Goal: Task Accomplishment & Management: Use online tool/utility

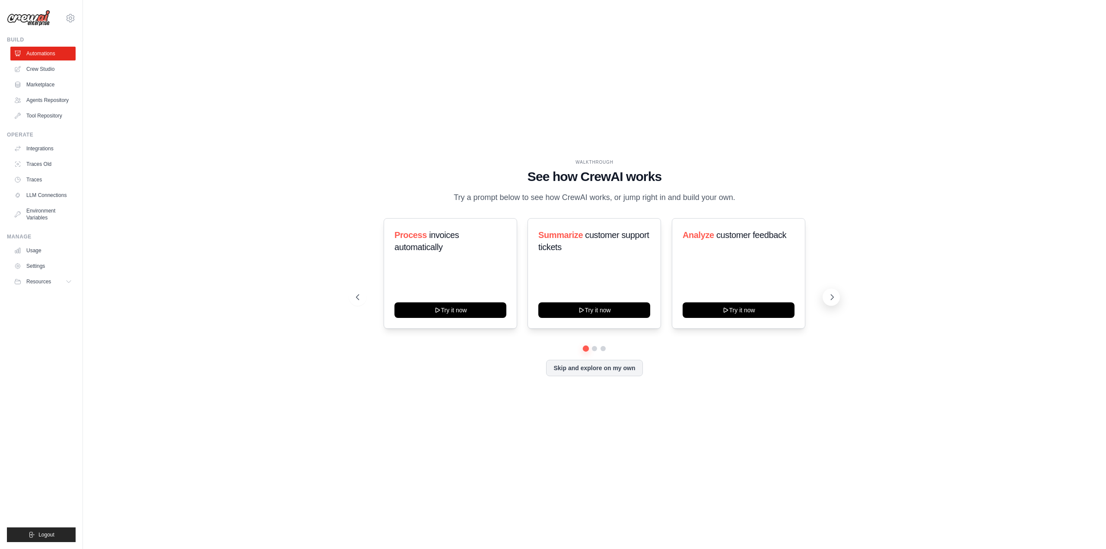
click at [829, 296] on icon at bounding box center [832, 297] width 9 height 9
click at [831, 298] on icon at bounding box center [832, 297] width 9 height 9
click at [57, 280] on button "Resources" at bounding box center [43, 282] width 65 height 14
click at [59, 282] on button "Resources" at bounding box center [43, 282] width 65 height 14
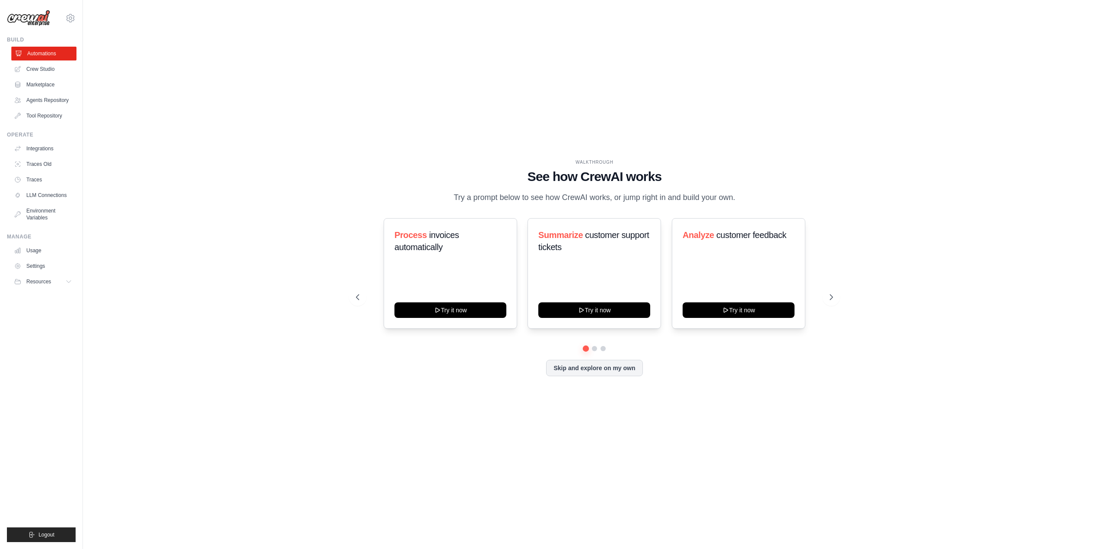
click at [40, 57] on link "Automations" at bounding box center [43, 54] width 65 height 14
click at [586, 371] on button "Skip and explore on my own" at bounding box center [594, 367] width 96 height 16
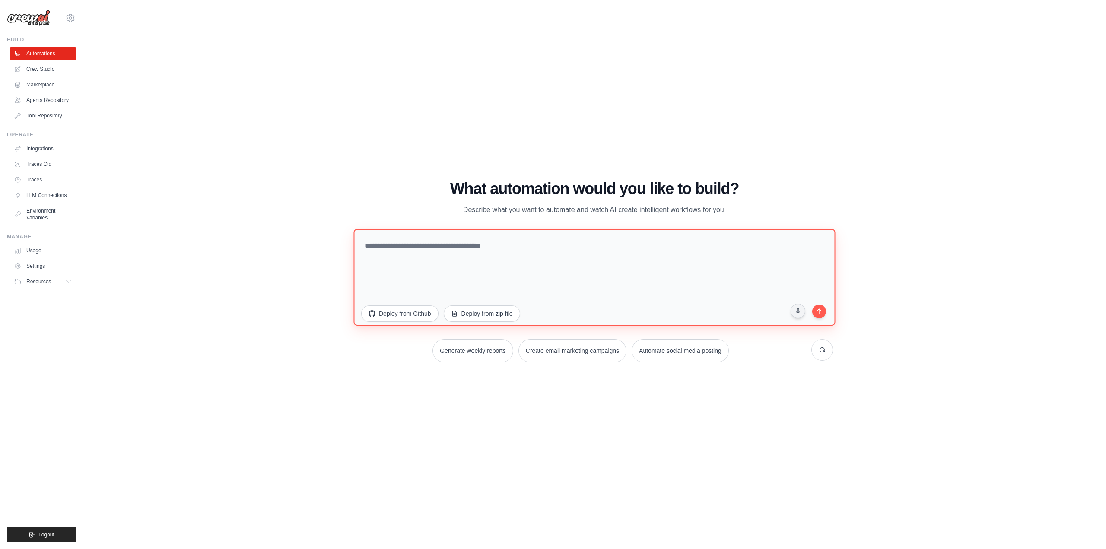
click at [512, 260] on textarea at bounding box center [594, 276] width 482 height 97
paste textarea "**********"
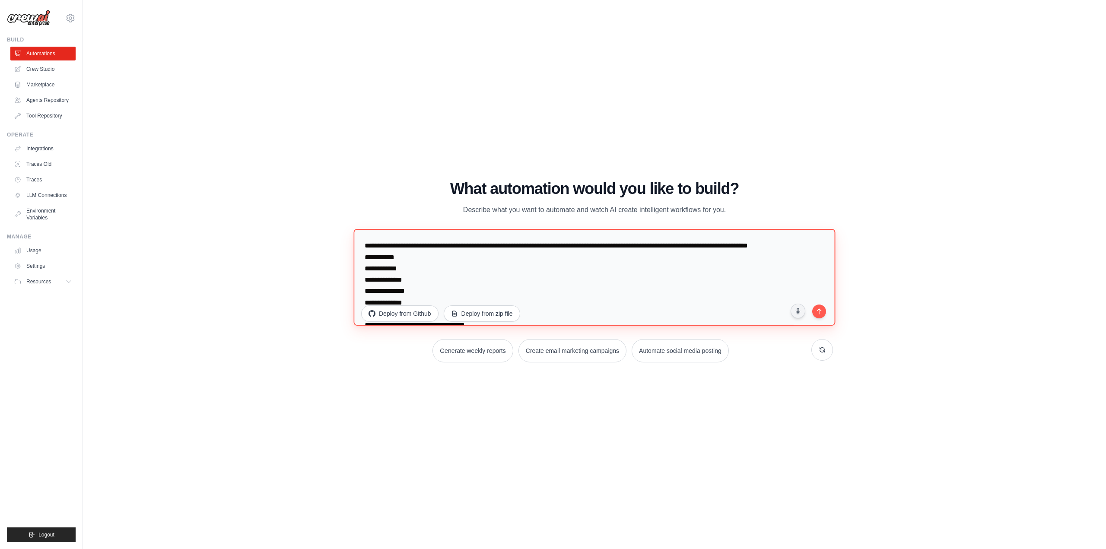
scroll to position [38, 0]
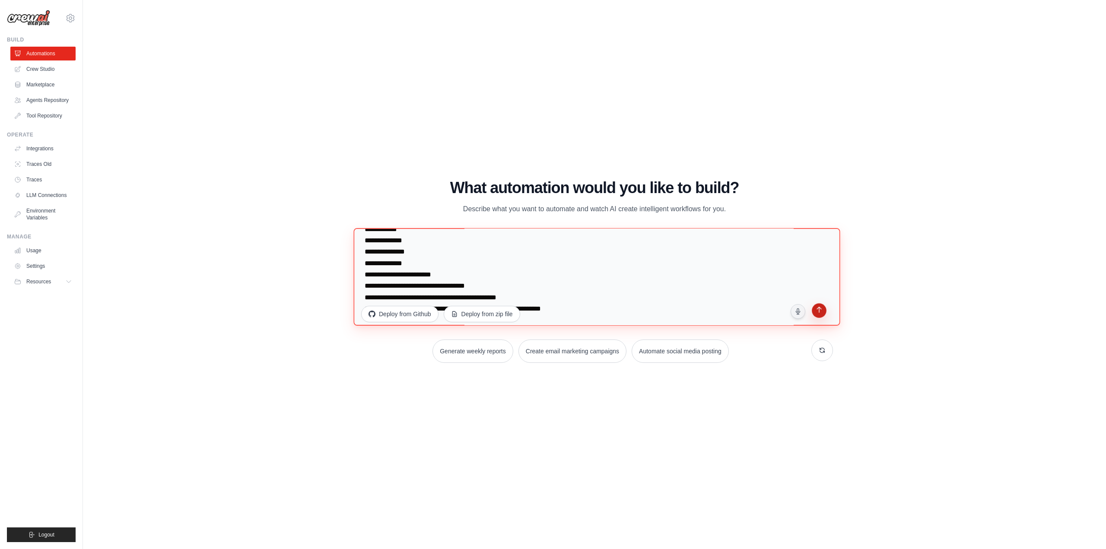
type textarea "**********"
click at [813, 312] on button "submit" at bounding box center [819, 311] width 16 height 16
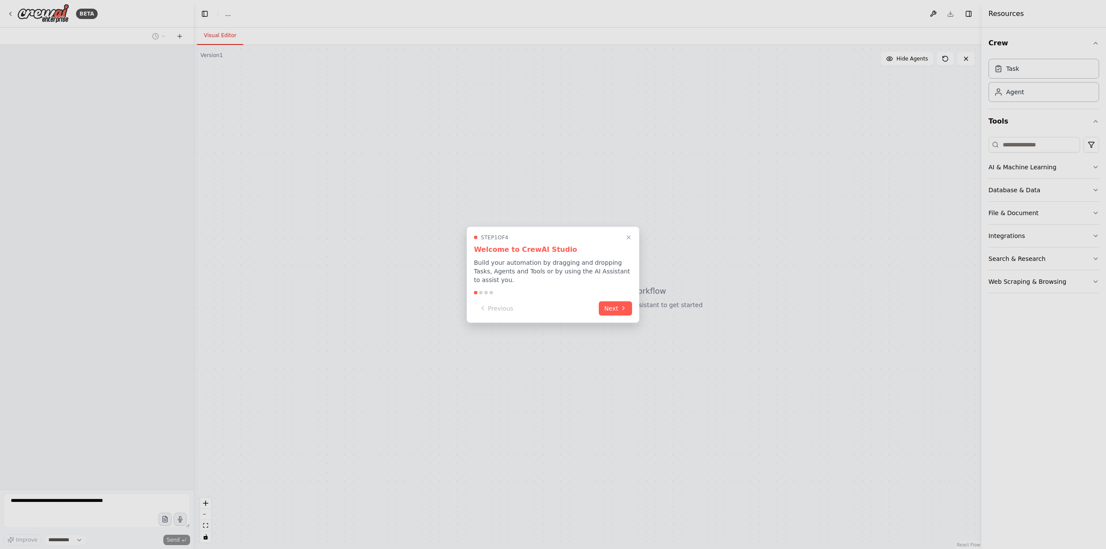
select select "****"
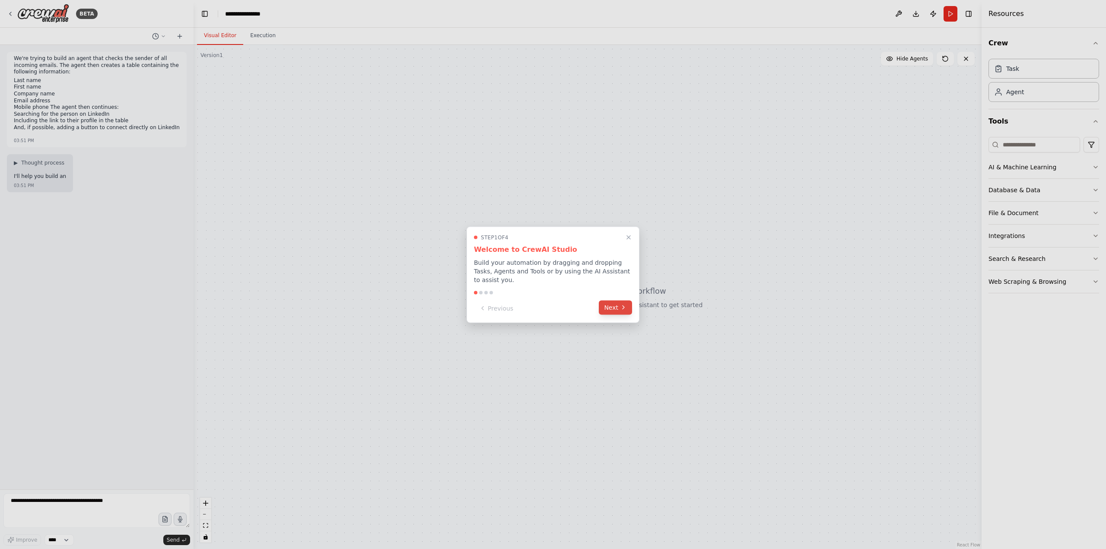
click at [616, 304] on button "Next" at bounding box center [615, 307] width 33 height 14
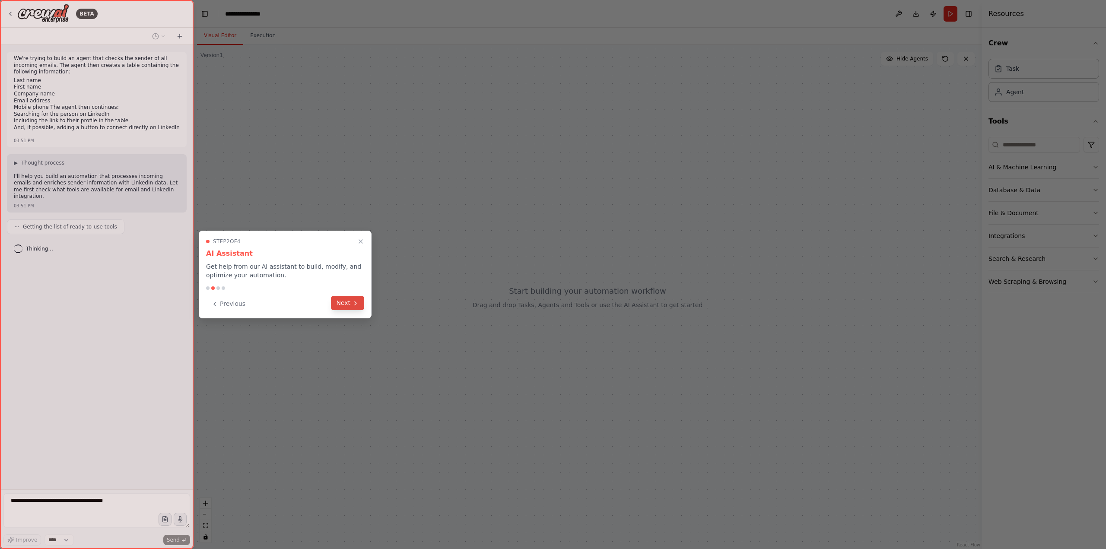
click at [346, 302] on button "Next" at bounding box center [347, 303] width 33 height 14
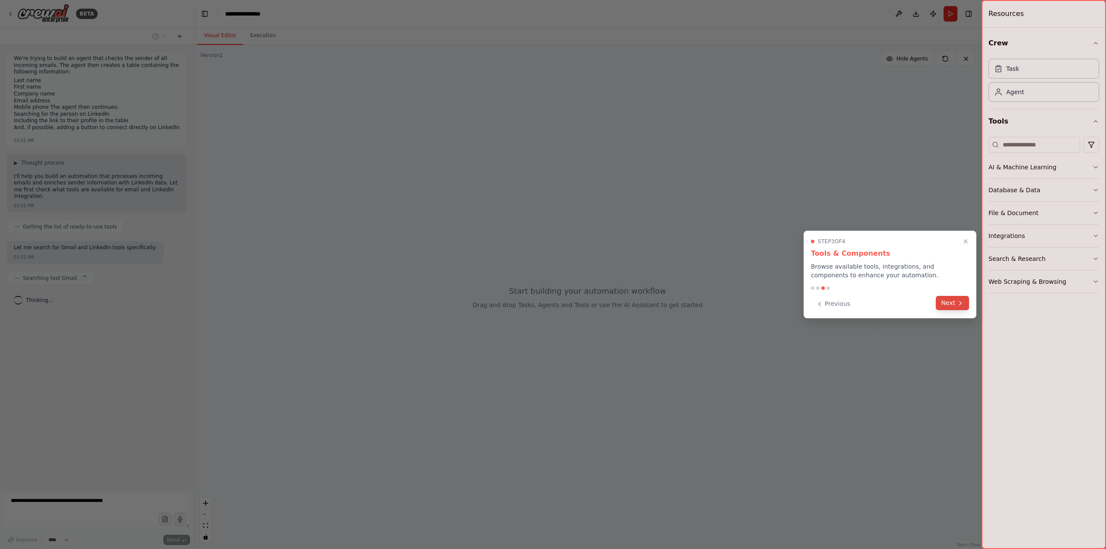
click at [947, 306] on button "Next" at bounding box center [952, 303] width 33 height 14
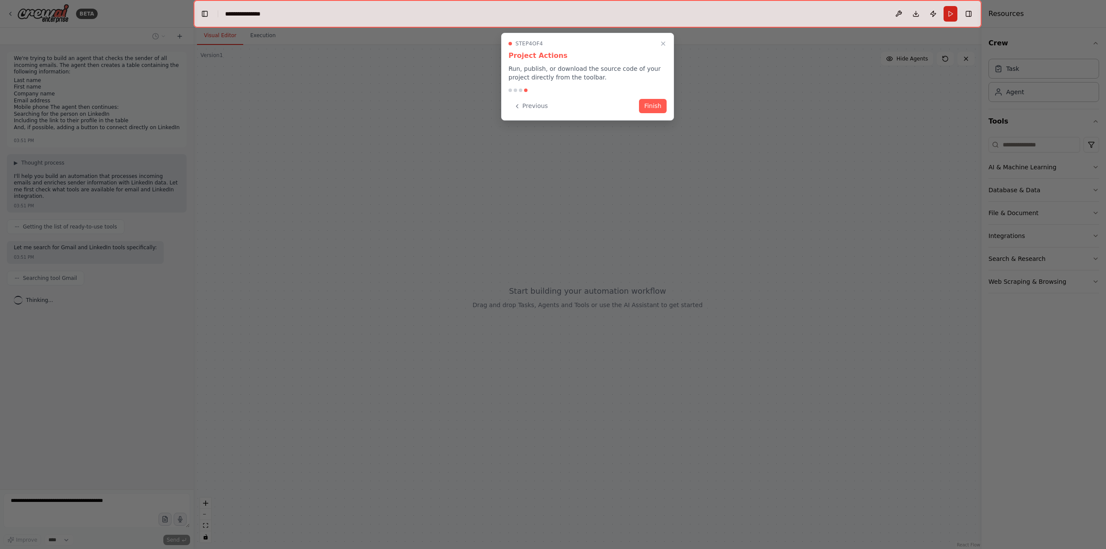
click at [666, 107] on button "Finish" at bounding box center [653, 106] width 28 height 14
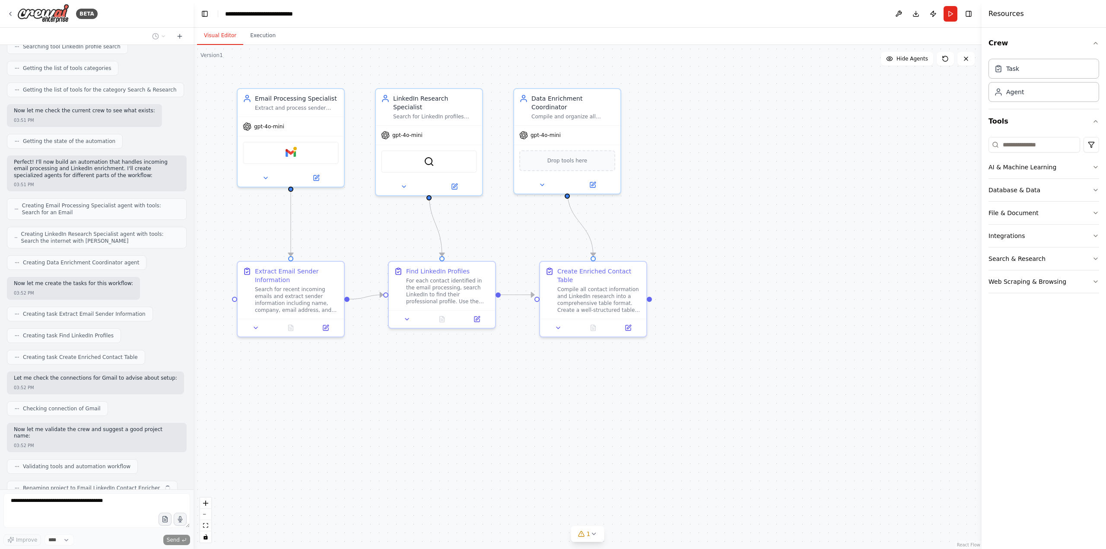
scroll to position [326, 0]
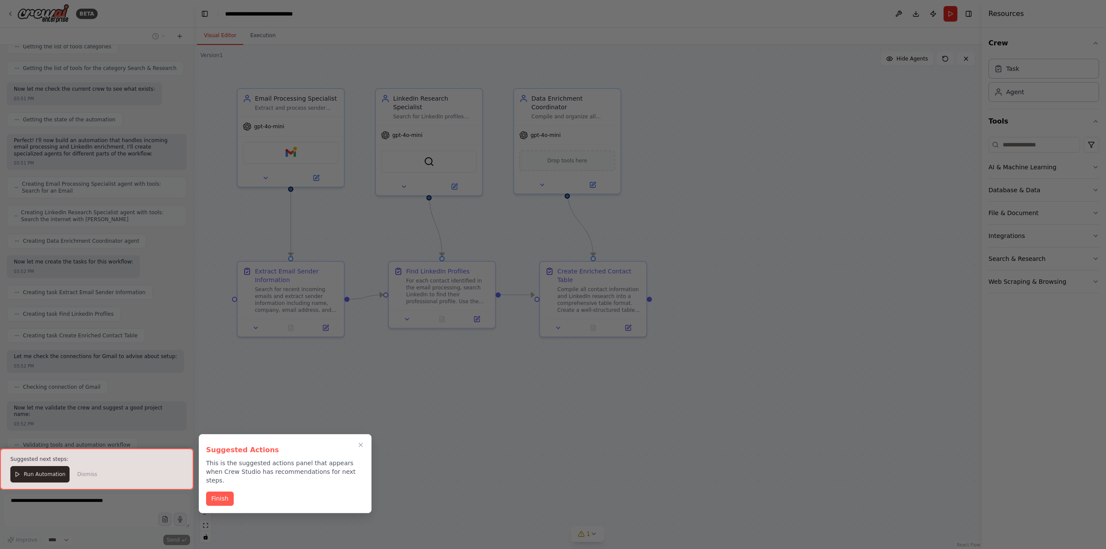
click at [36, 474] on div at bounding box center [97, 468] width 194 height 41
click at [217, 492] on button "Finish" at bounding box center [220, 499] width 28 height 14
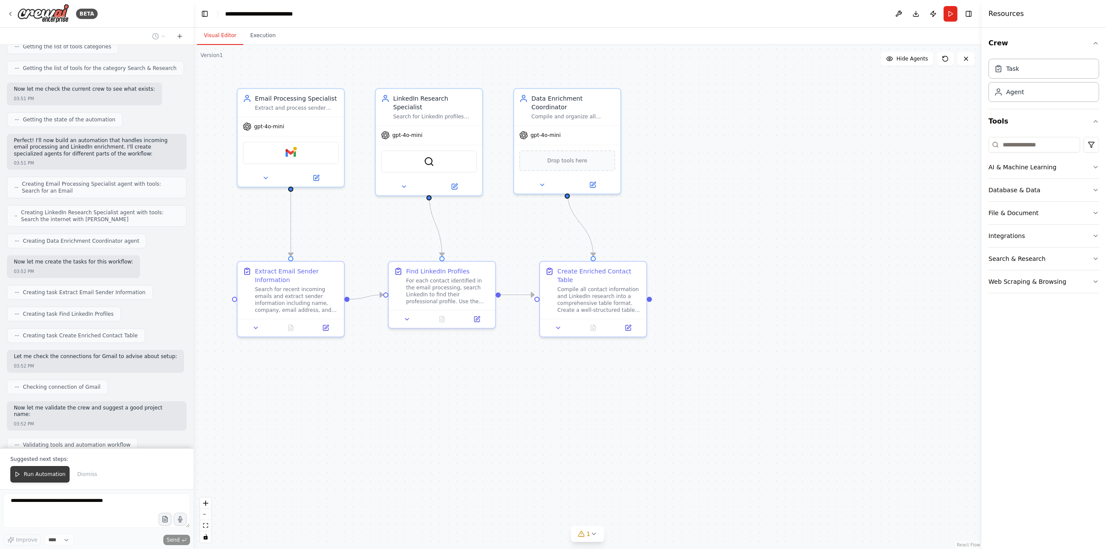
click at [35, 471] on button "Run Automation" at bounding box center [39, 474] width 59 height 16
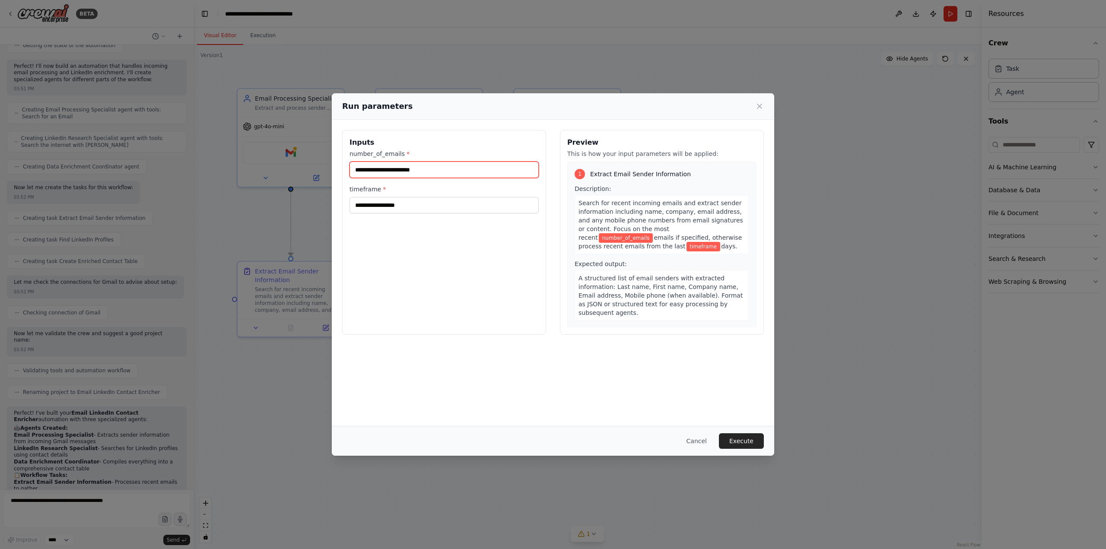
click at [396, 169] on input "number_of_emails *" at bounding box center [443, 170] width 189 height 16
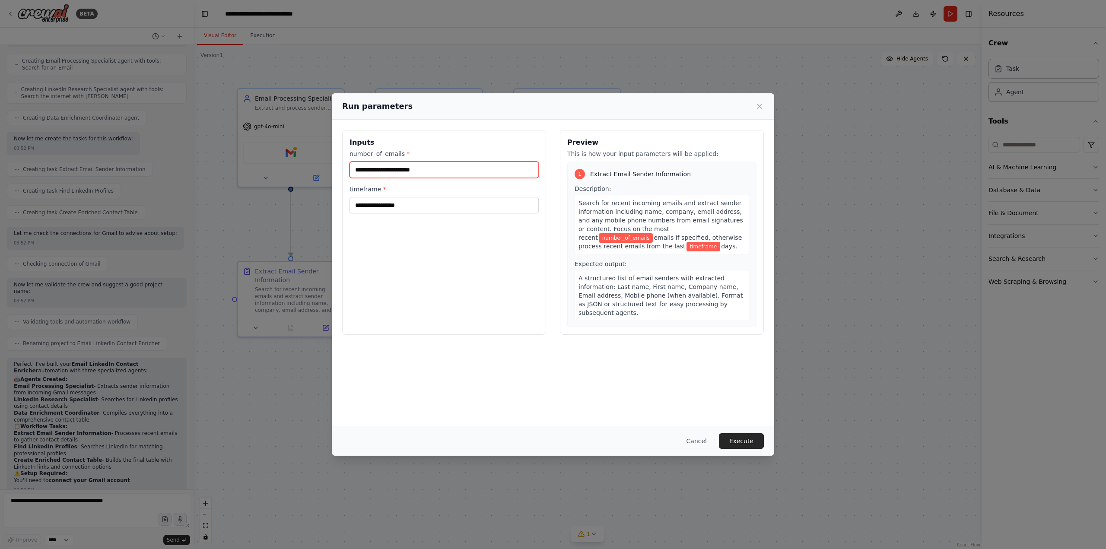
click at [403, 171] on input "number_of_emails *" at bounding box center [443, 170] width 189 height 16
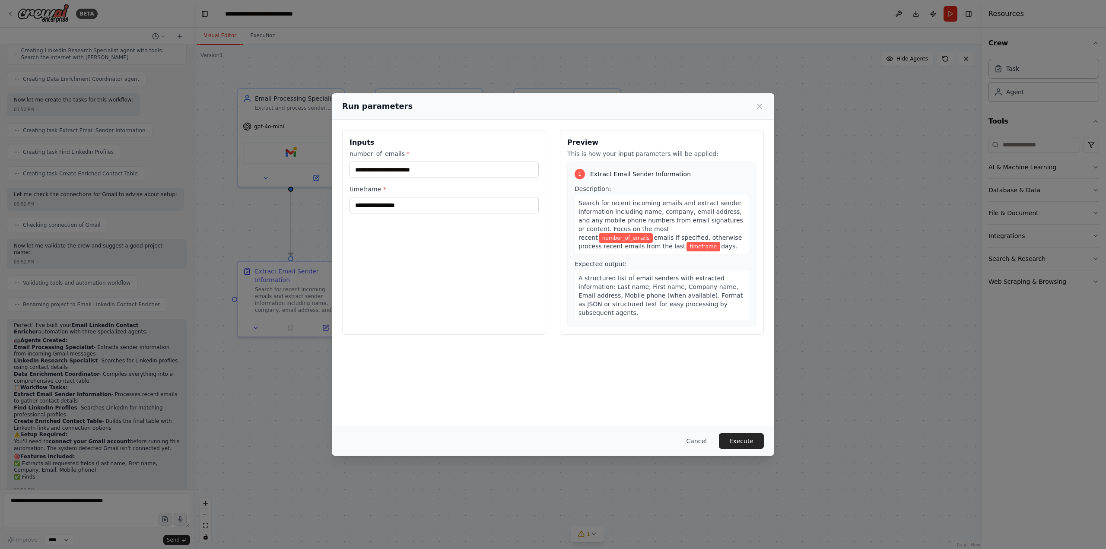
click at [383, 250] on div "Inputs number_of_emails * timeframe *" at bounding box center [444, 232] width 204 height 205
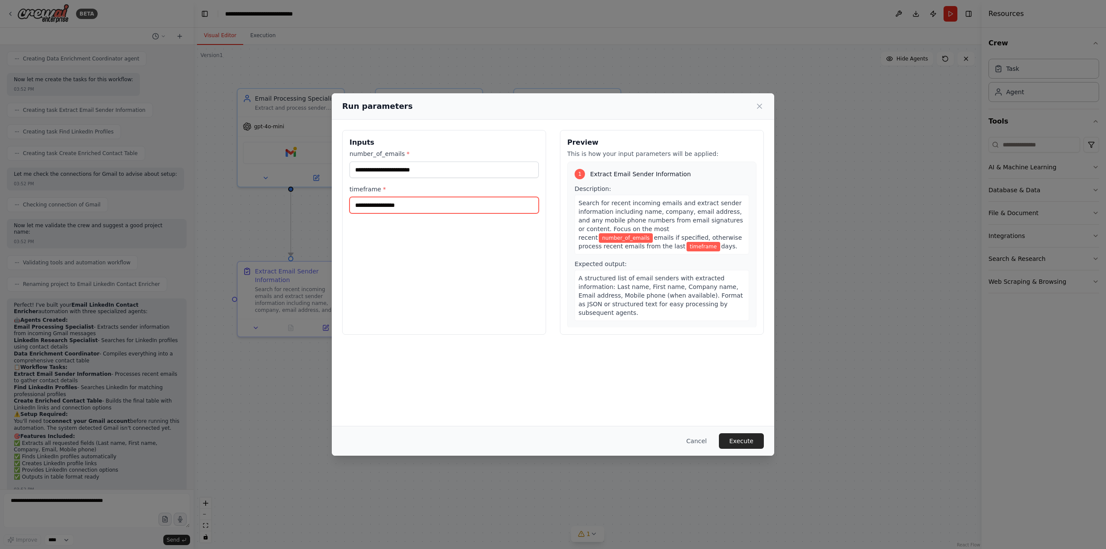
click at [374, 210] on input "timeframe *" at bounding box center [443, 205] width 189 height 16
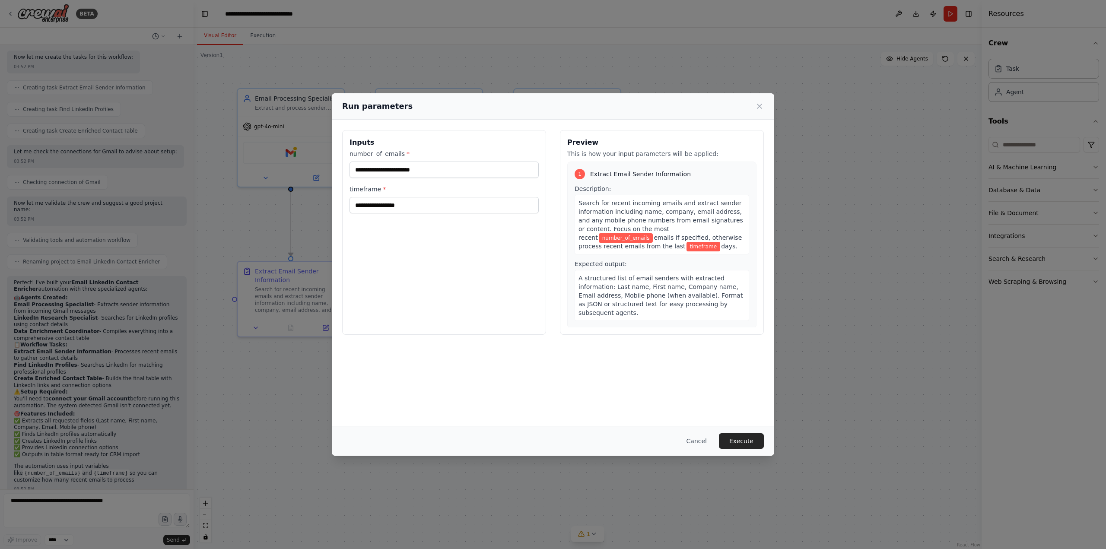
click at [385, 249] on div "Inputs number_of_emails * timeframe *" at bounding box center [444, 232] width 204 height 205
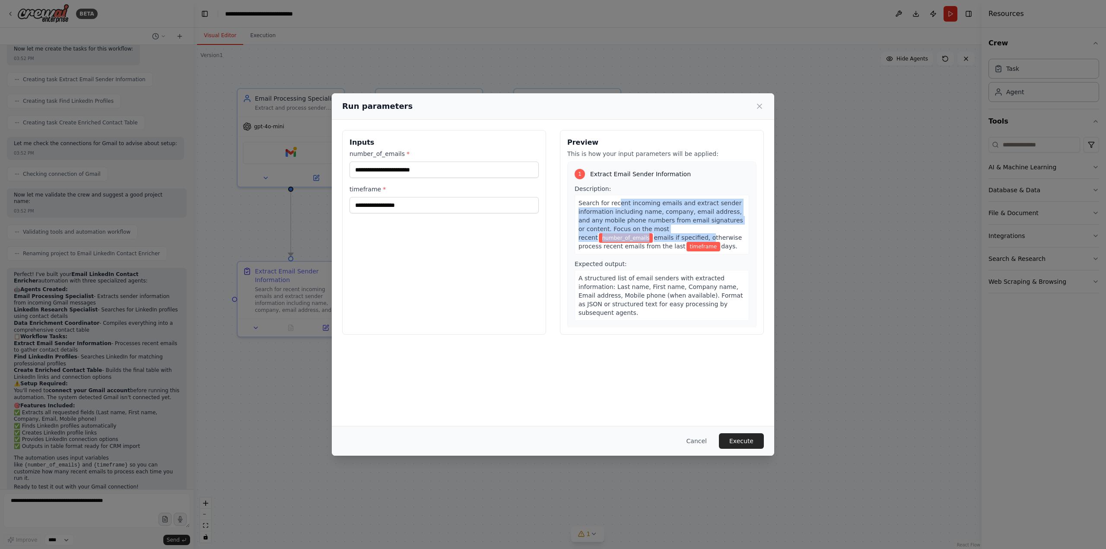
drag, startPoint x: 616, startPoint y: 205, endPoint x: 634, endPoint y: 240, distance: 39.6
click at [634, 240] on div "Search for recent incoming emails and extract sender information including name…" at bounding box center [661, 225] width 174 height 60
click at [617, 212] on span "Search for recent incoming emails and extract sender information including name…" at bounding box center [660, 220] width 165 height 41
drag, startPoint x: 605, startPoint y: 213, endPoint x: 634, endPoint y: 230, distance: 33.3
click at [634, 228] on span "Search for recent incoming emails and extract sender information including name…" at bounding box center [660, 220] width 165 height 41
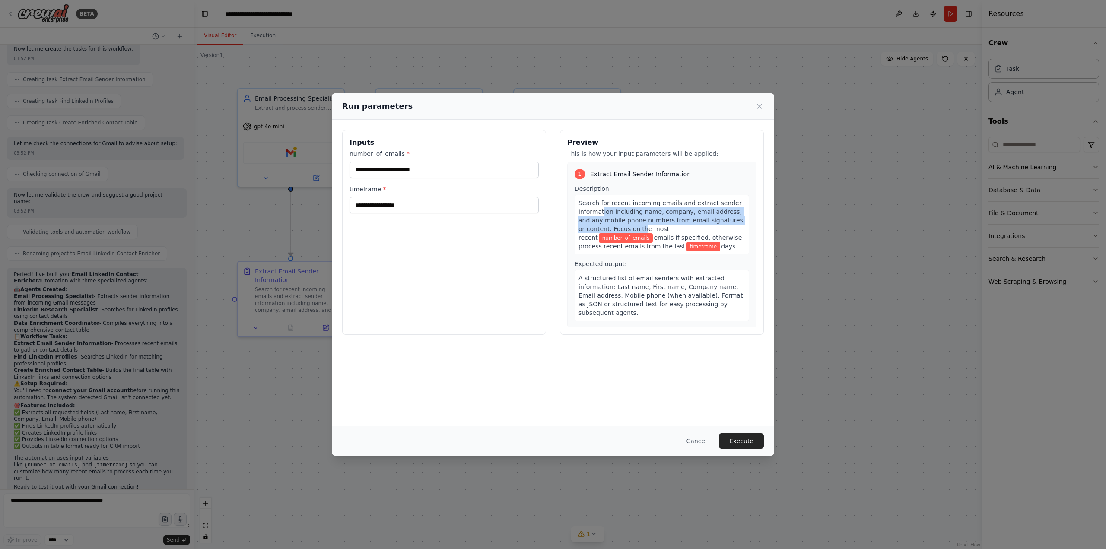
click at [634, 230] on span "Search for recent incoming emails and extract sender information including name…" at bounding box center [660, 220] width 165 height 41
drag, startPoint x: 622, startPoint y: 154, endPoint x: 711, endPoint y: 153, distance: 89.0
click at [709, 152] on p "This is how your input parameters will be applied:" at bounding box center [661, 153] width 189 height 9
click at [711, 153] on p "This is how your input parameters will be applied:" at bounding box center [661, 153] width 189 height 9
click at [406, 178] on input "number_of_emails *" at bounding box center [443, 170] width 189 height 16
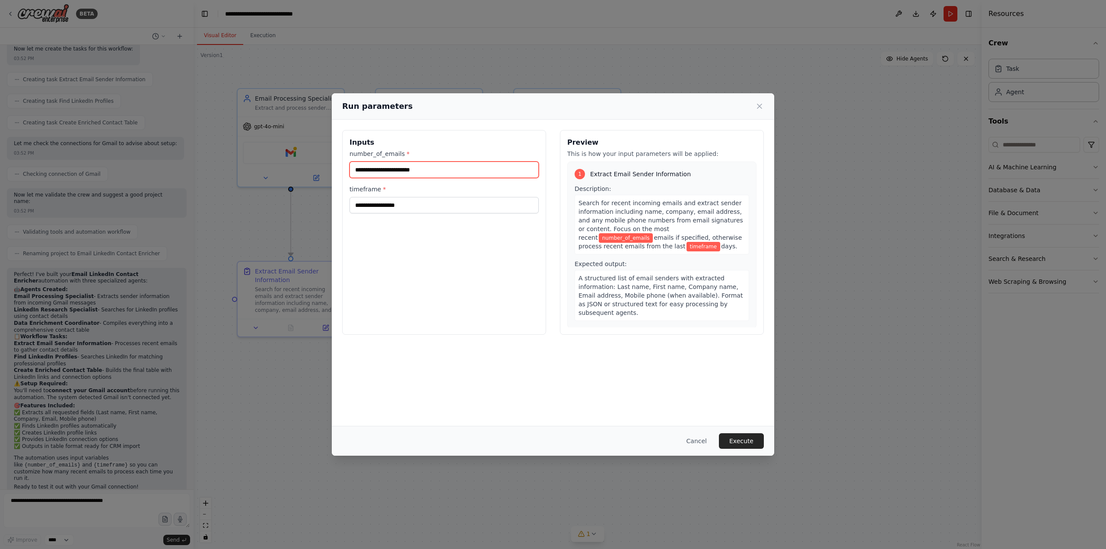
click at [408, 170] on input "number_of_emails *" at bounding box center [443, 170] width 189 height 16
click at [592, 214] on span "Search for recent incoming emails and extract sender information including name…" at bounding box center [660, 220] width 165 height 41
click at [621, 282] on span "A structured list of email senders with extracted information: Last name, First…" at bounding box center [660, 295] width 164 height 41
drag, startPoint x: 623, startPoint y: 275, endPoint x: 629, endPoint y: 296, distance: 21.6
click at [629, 296] on span "A structured list of email senders with extracted information: Last name, First…" at bounding box center [660, 295] width 164 height 41
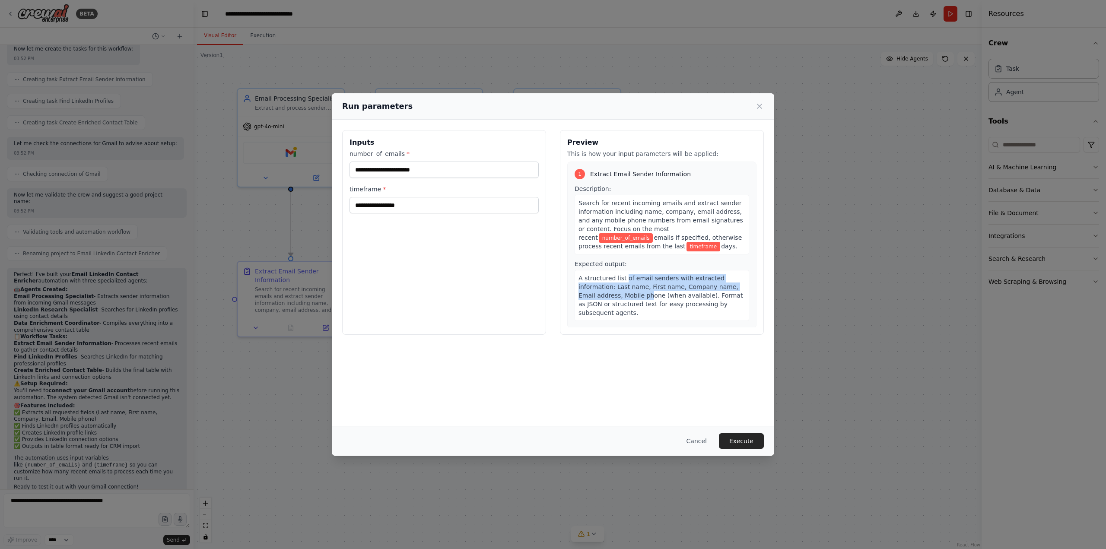
click at [629, 296] on span "A structured list of email senders with extracted information: Last name, First…" at bounding box center [660, 295] width 164 height 41
drag, startPoint x: 622, startPoint y: 200, endPoint x: 626, endPoint y: 219, distance: 18.8
click at [626, 218] on span "Search for recent incoming emails and extract sender information including name…" at bounding box center [660, 220] width 165 height 41
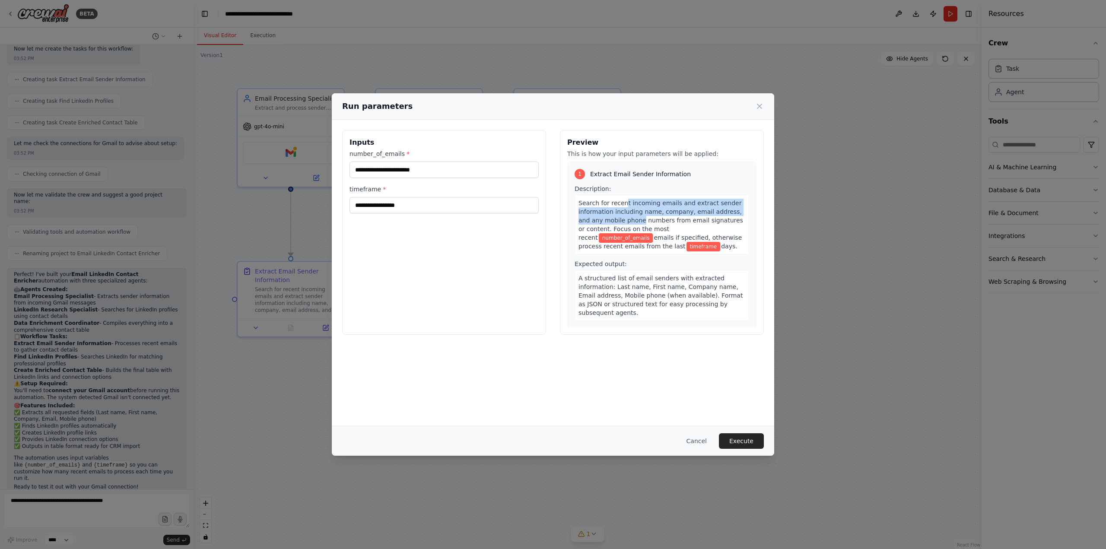
click at [626, 219] on span "Search for recent incoming emails and extract sender information including name…" at bounding box center [660, 220] width 165 height 41
drag, startPoint x: 636, startPoint y: 205, endPoint x: 646, endPoint y: 222, distance: 19.8
click at [646, 222] on span "Search for recent incoming emails and extract sender information including name…" at bounding box center [660, 220] width 165 height 41
click at [647, 222] on span "Search for recent incoming emails and extract sender information including name…" at bounding box center [660, 220] width 165 height 41
click at [433, 172] on input "number_of_emails *" at bounding box center [443, 170] width 189 height 16
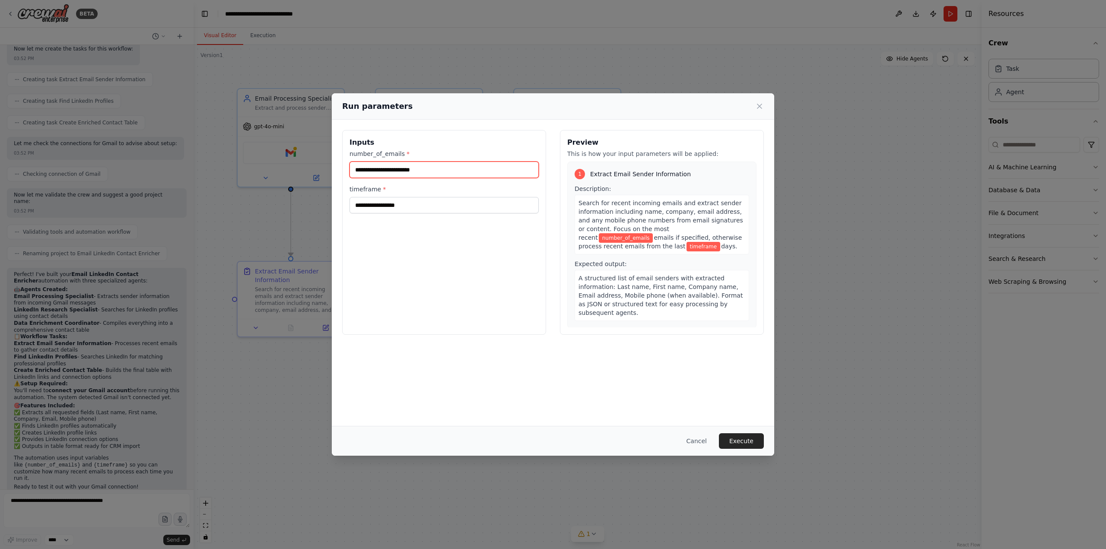
paste input "**********"
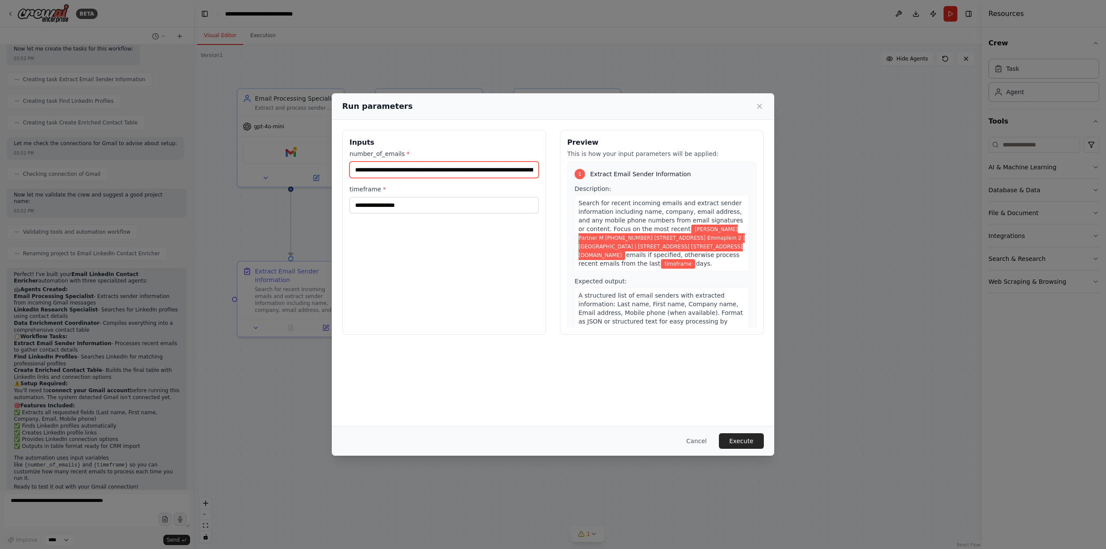
scroll to position [0, 400]
type input "**********"
click at [430, 209] on input "timeframe *" at bounding box center [443, 205] width 189 height 16
click at [458, 256] on div "**********" at bounding box center [444, 232] width 204 height 205
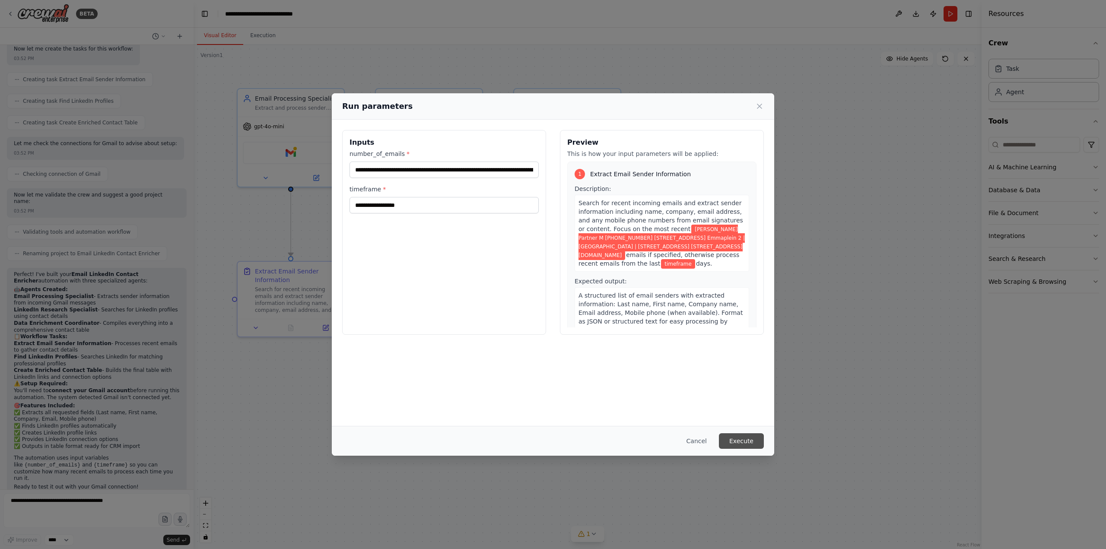
click at [736, 439] on button "Execute" at bounding box center [741, 441] width 45 height 16
click at [409, 204] on input "timeframe *" at bounding box center [443, 205] width 189 height 16
type input "*"
drag, startPoint x: 649, startPoint y: 204, endPoint x: 647, endPoint y: 221, distance: 17.0
click at [647, 221] on span "Search for recent incoming emails and extract sender information including name…" at bounding box center [660, 216] width 165 height 33
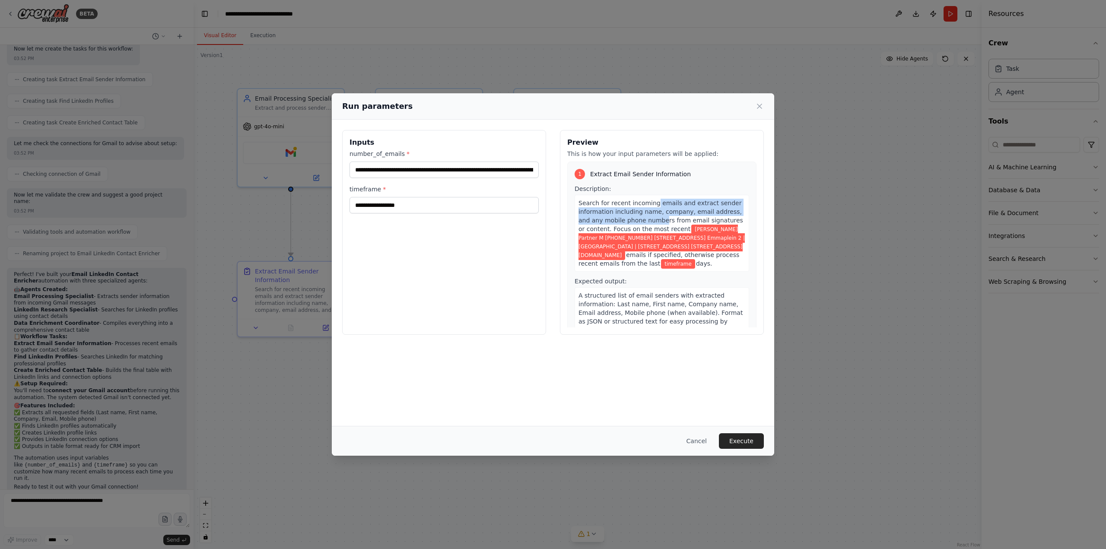
click at [647, 221] on span "Search for recent incoming emails and extract sender information including name…" at bounding box center [660, 216] width 165 height 33
click at [637, 222] on span "Search for recent incoming emails and extract sender information including name…" at bounding box center [660, 216] width 165 height 33
drag, startPoint x: 635, startPoint y: 203, endPoint x: 635, endPoint y: 211, distance: 7.3
click at [635, 211] on span "Search for recent incoming emails and extract sender information including name…" at bounding box center [660, 216] width 165 height 33
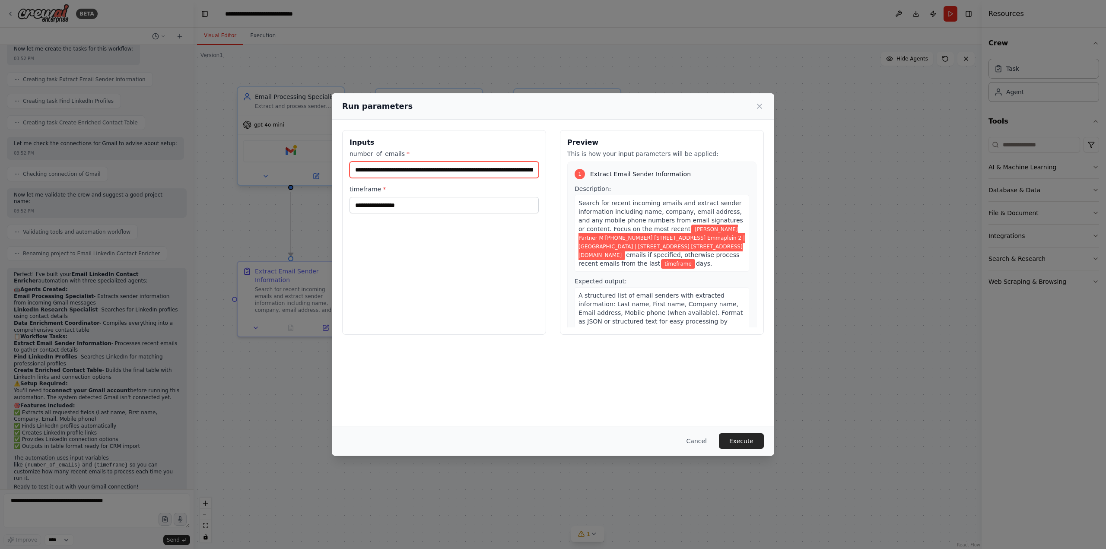
drag, startPoint x: 532, startPoint y: 171, endPoint x: 249, endPoint y: 172, distance: 282.5
click at [238, 172] on div "**********" at bounding box center [553, 274] width 1106 height 549
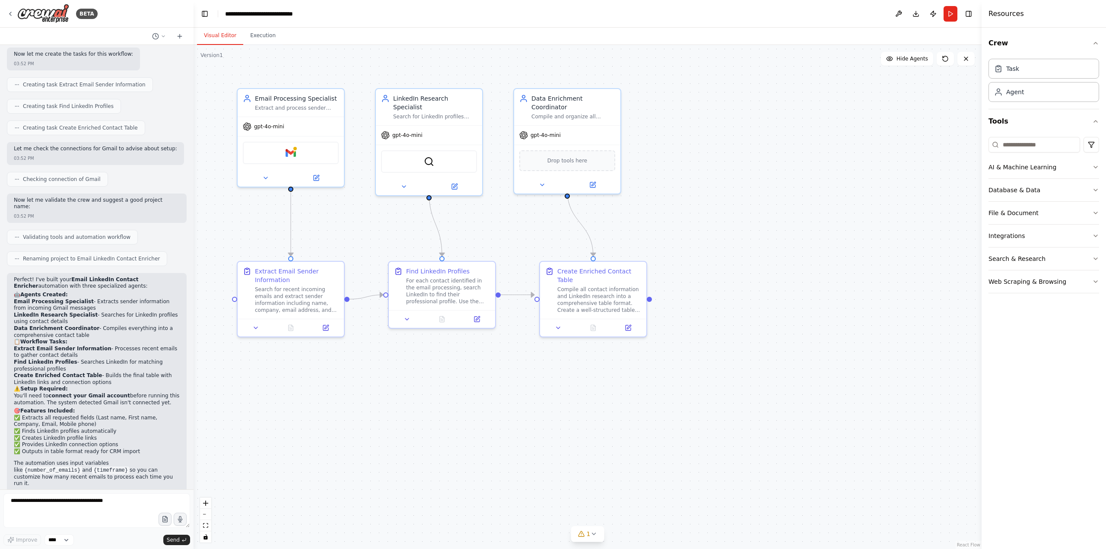
scroll to position [539, 0]
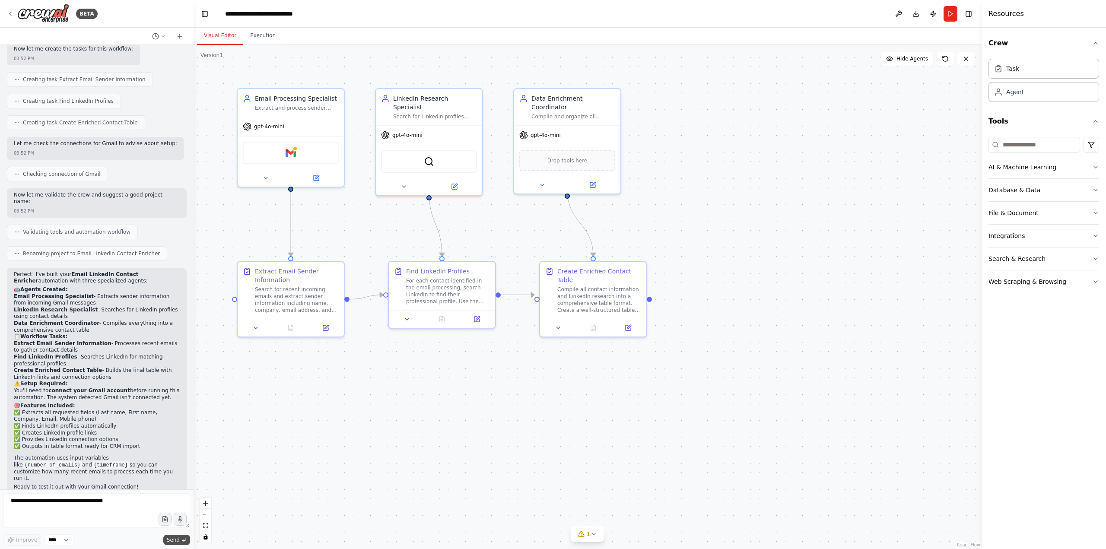
click at [176, 540] on span "Send" at bounding box center [173, 539] width 13 height 7
click at [70, 505] on textarea at bounding box center [96, 510] width 187 height 35
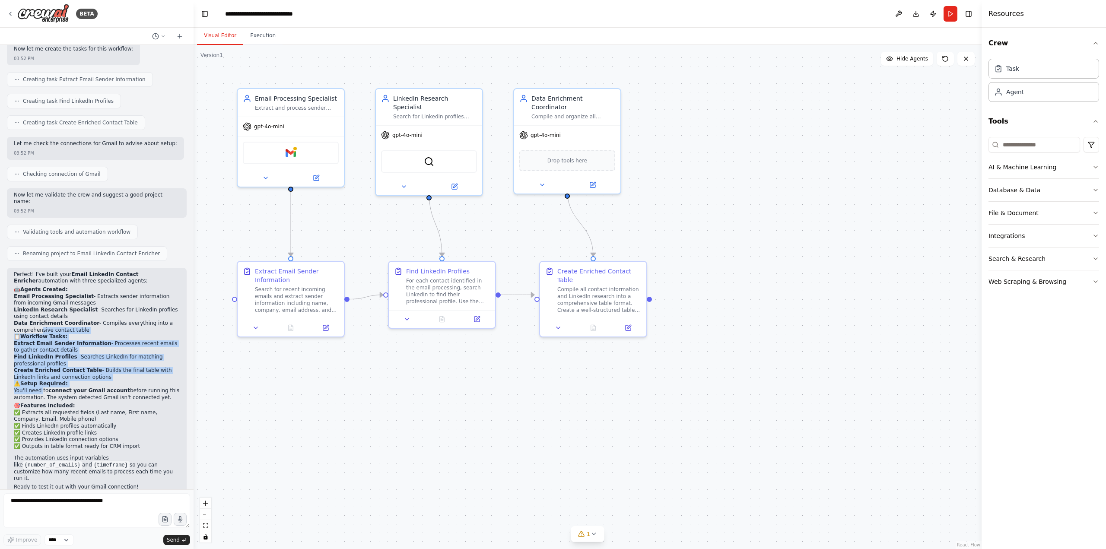
drag, startPoint x: 40, startPoint y: 351, endPoint x: 40, endPoint y: 378, distance: 26.3
click at [40, 378] on div "Perfect! I've built your Email LinkedIn Contact Enricher automation with three …" at bounding box center [97, 381] width 166 height 221
click at [40, 387] on p "You'll need to connect your Gmail account before running this automation. The s…" at bounding box center [97, 393] width 166 height 13
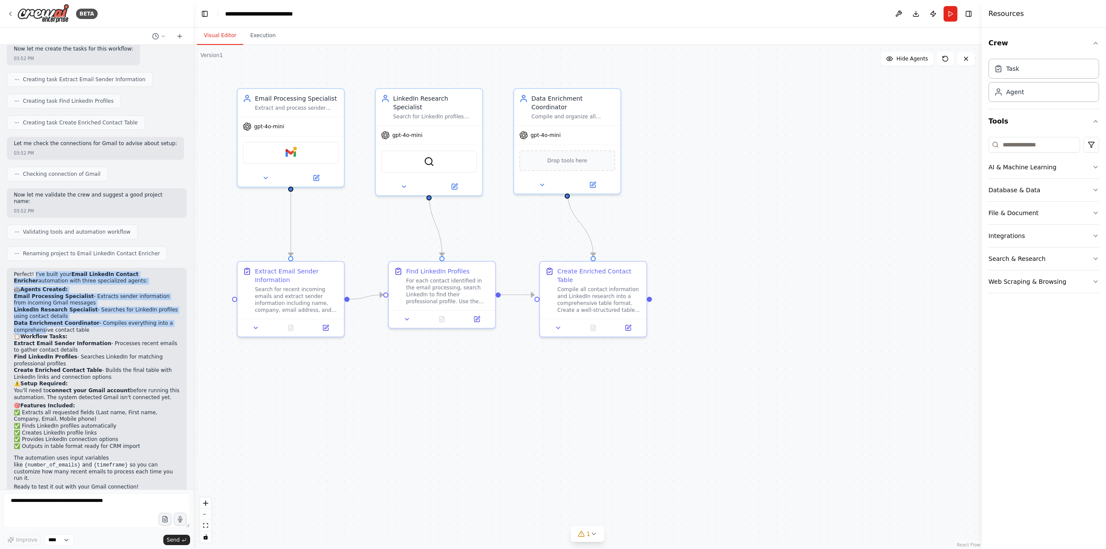
drag, startPoint x: 32, startPoint y: 262, endPoint x: 41, endPoint y: 321, distance: 59.8
click at [41, 319] on div "Perfect! I've built your Email LinkedIn Contact Enricher automation with three …" at bounding box center [97, 381] width 166 height 221
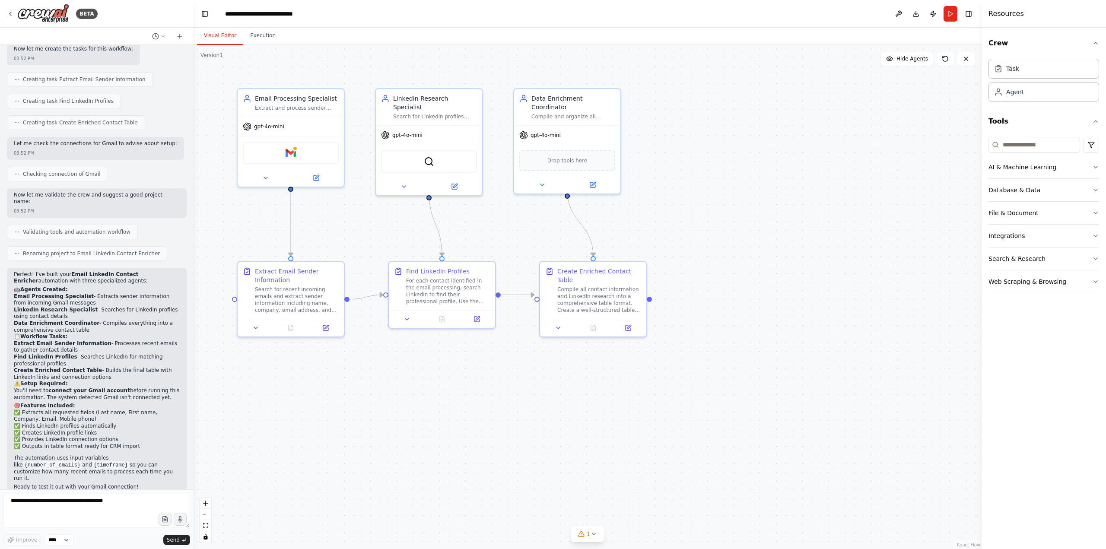
click at [41, 333] on strong "Workflow Tasks:" at bounding box center [43, 336] width 47 height 6
click at [90, 509] on textarea at bounding box center [96, 510] width 187 height 35
type textarea "**********"
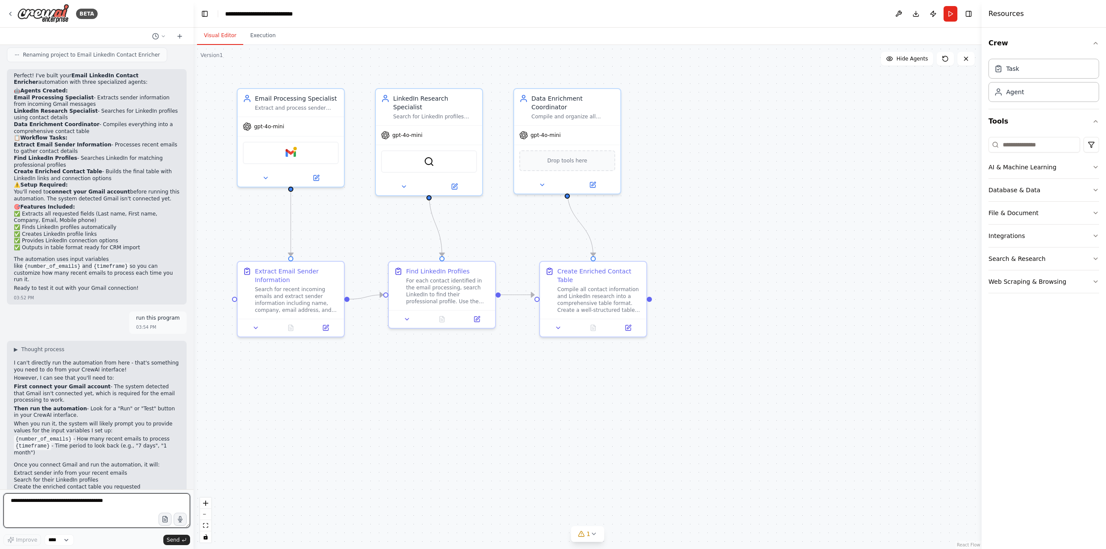
scroll to position [744, 0]
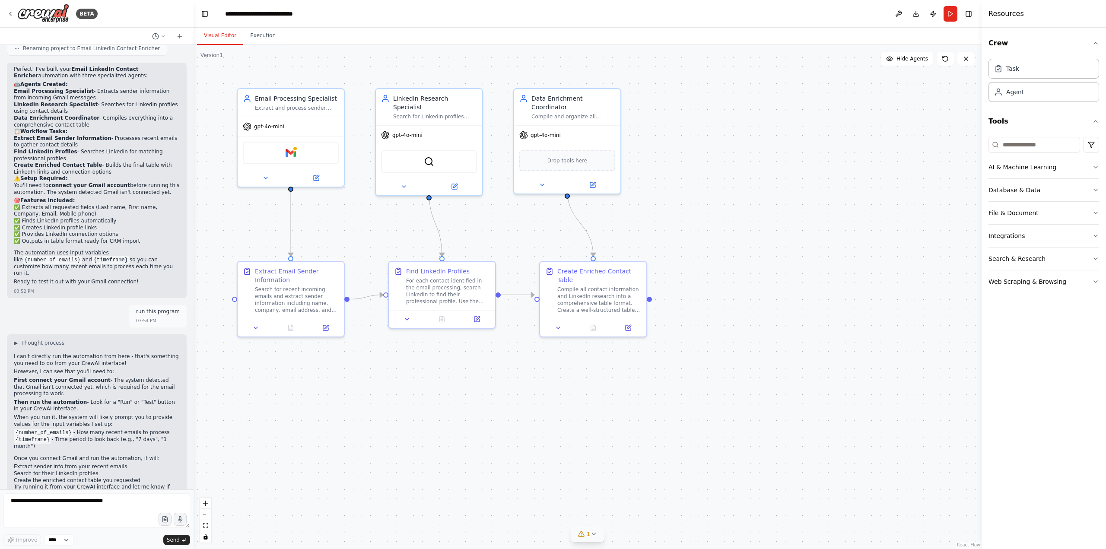
click at [589, 538] on button "1" at bounding box center [587, 534] width 33 height 16
drag, startPoint x: 548, startPoint y: 536, endPoint x: 588, endPoint y: 531, distance: 40.1
click at [587, 531] on div "Gmail integration is not connected. Please connect before using it." at bounding box center [588, 532] width 184 height 11
click at [589, 530] on span "Gmail integration is not connected. Please connect before using it." at bounding box center [592, 532] width 173 height 7
click at [664, 513] on button at bounding box center [671, 512] width 15 height 10
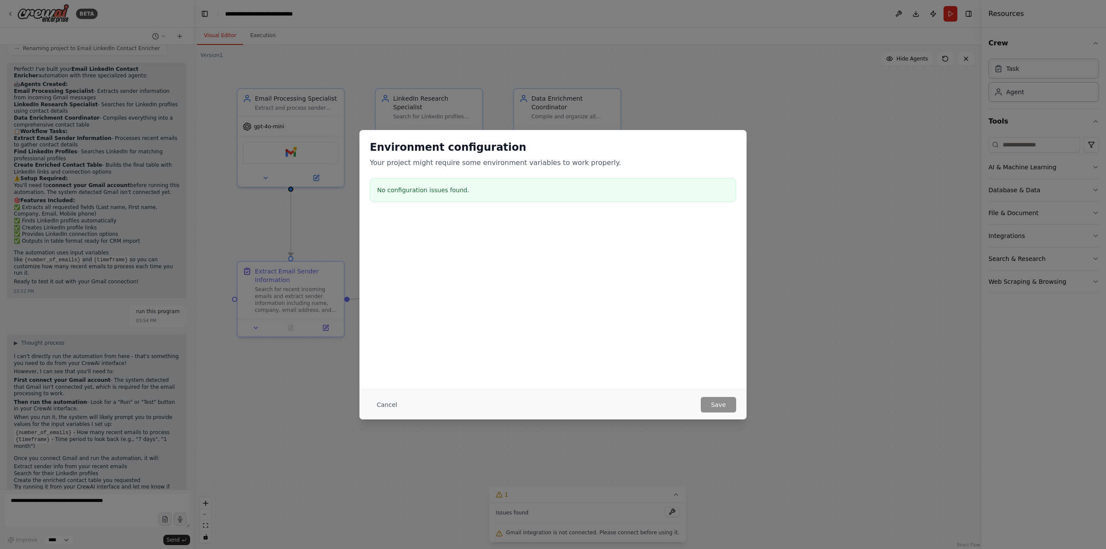
click at [426, 192] on h3 "No configuration issues found." at bounding box center [553, 190] width 352 height 9
click at [379, 404] on button "Cancel" at bounding box center [387, 405] width 34 height 16
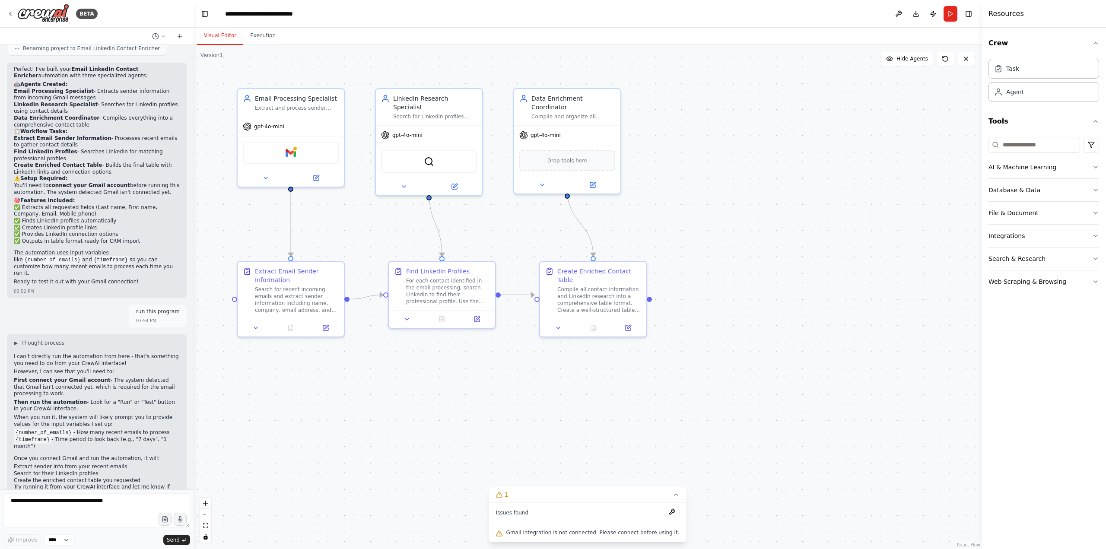
click at [532, 519] on div "Issues found" at bounding box center [588, 515] width 184 height 16
click at [533, 530] on span "Gmail integration is not connected. Please connect before using it." at bounding box center [592, 532] width 173 height 7
click at [583, 531] on span "Gmail integration is not connected. Please connect before using it." at bounding box center [592, 532] width 173 height 7
drag, startPoint x: 583, startPoint y: 531, endPoint x: 448, endPoint y: 508, distance: 136.8
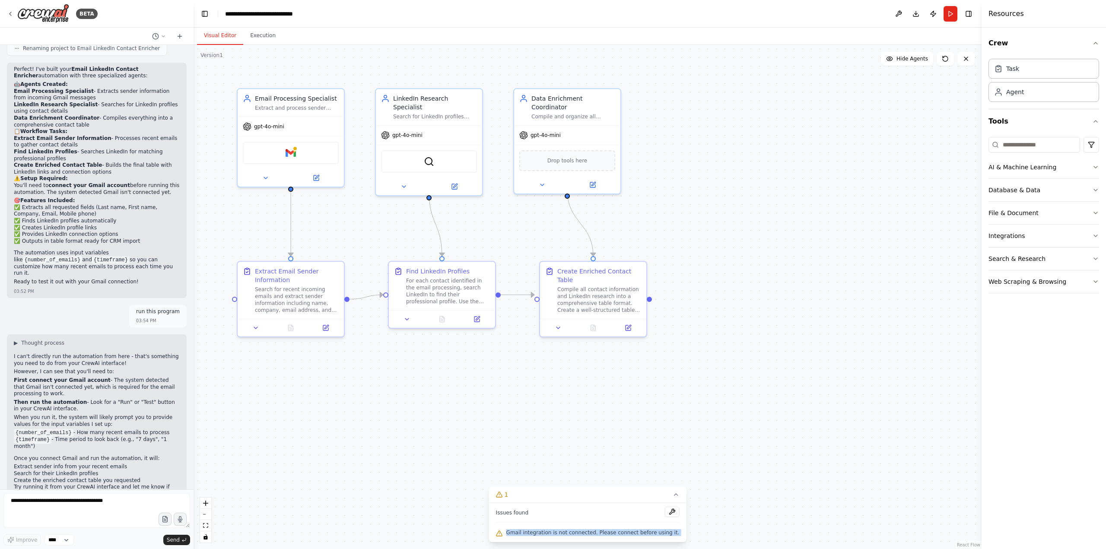
click at [583, 531] on span "Gmail integration is not connected. Please connect before using it." at bounding box center [592, 532] width 173 height 7
click at [625, 419] on div ".deletable-edge-delete-btn { width: 20px; height: 20px; border: 0px solid #ffff…" at bounding box center [588, 297] width 788 height 504
click at [896, 15] on button at bounding box center [899, 14] width 14 height 16
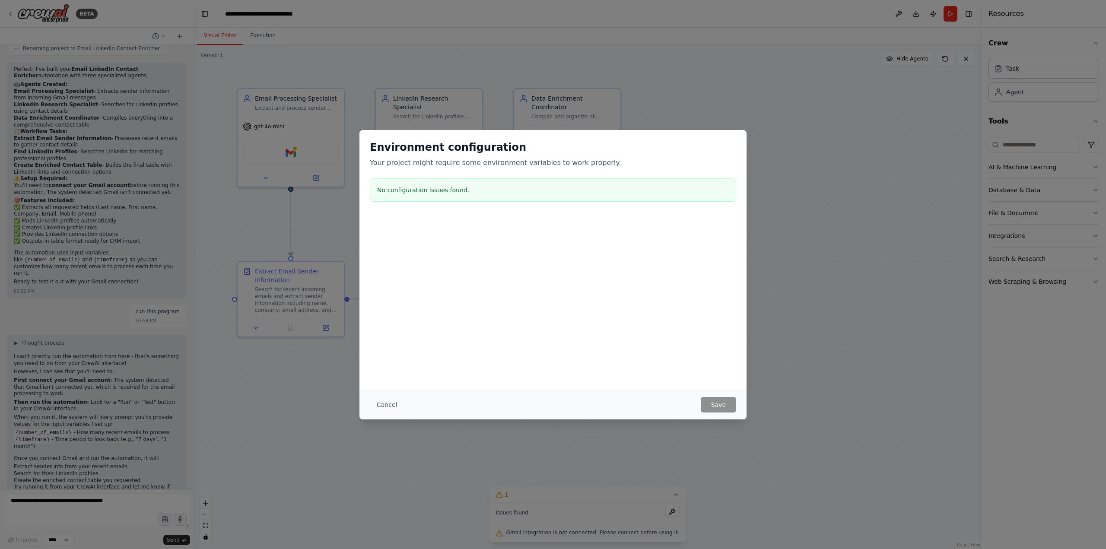
drag, startPoint x: 680, startPoint y: 166, endPoint x: 688, endPoint y: 167, distance: 8.3
click at [688, 167] on p "Your project might require some environment variables to work properly." at bounding box center [553, 163] width 366 height 10
click at [384, 406] on button "Cancel" at bounding box center [387, 405] width 34 height 16
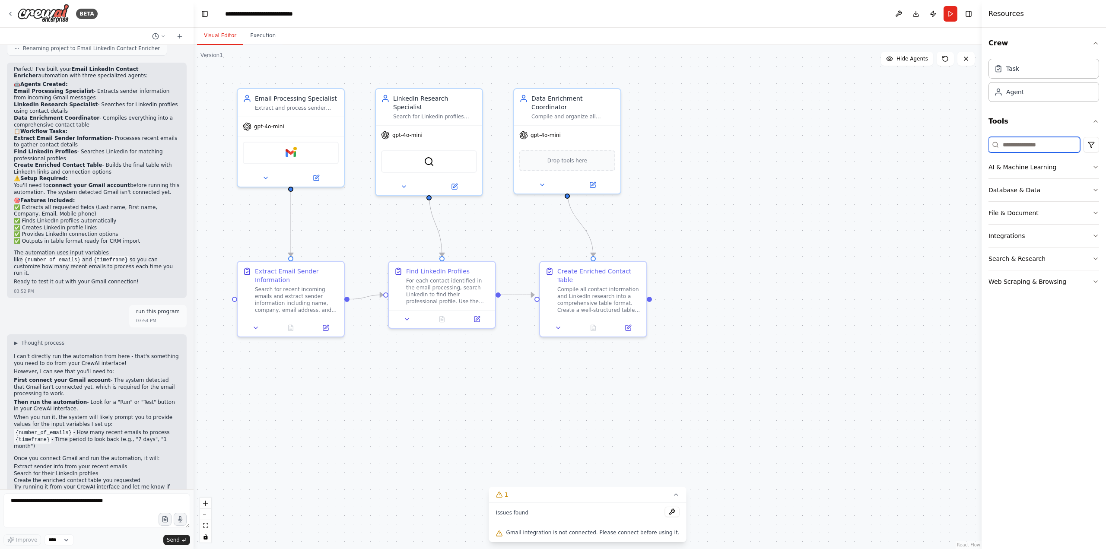
click at [1025, 139] on input at bounding box center [1034, 145] width 92 height 16
click at [1014, 167] on div "AI & Machine Learning" at bounding box center [1022, 167] width 68 height 9
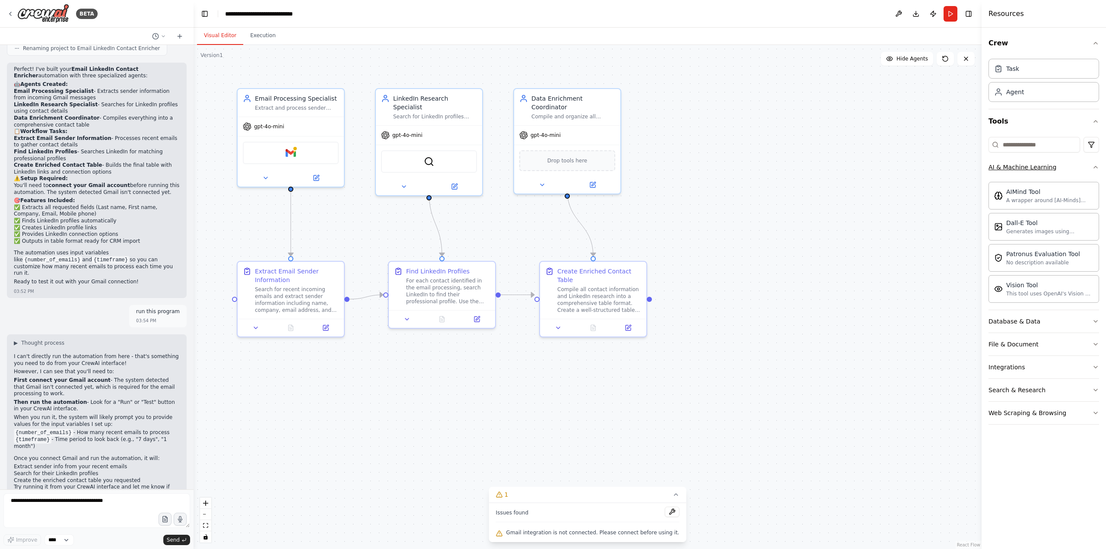
click at [1014, 169] on div "AI & Machine Learning" at bounding box center [1022, 167] width 68 height 9
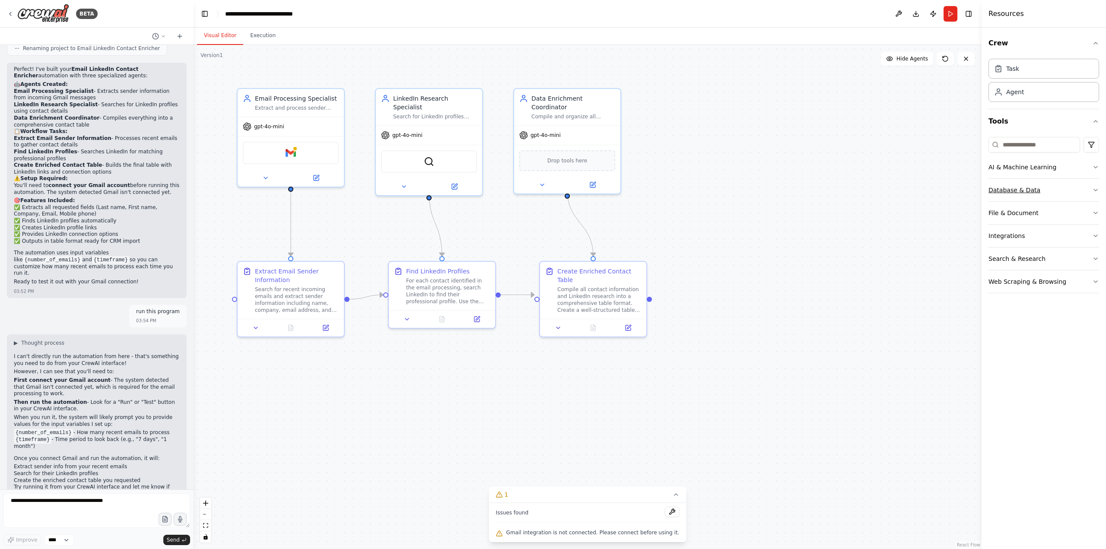
click at [1028, 188] on div "Database & Data" at bounding box center [1014, 190] width 52 height 9
click at [1028, 189] on div "Database & Data" at bounding box center [1014, 190] width 52 height 9
click at [1028, 214] on div "File & Document" at bounding box center [1013, 213] width 50 height 9
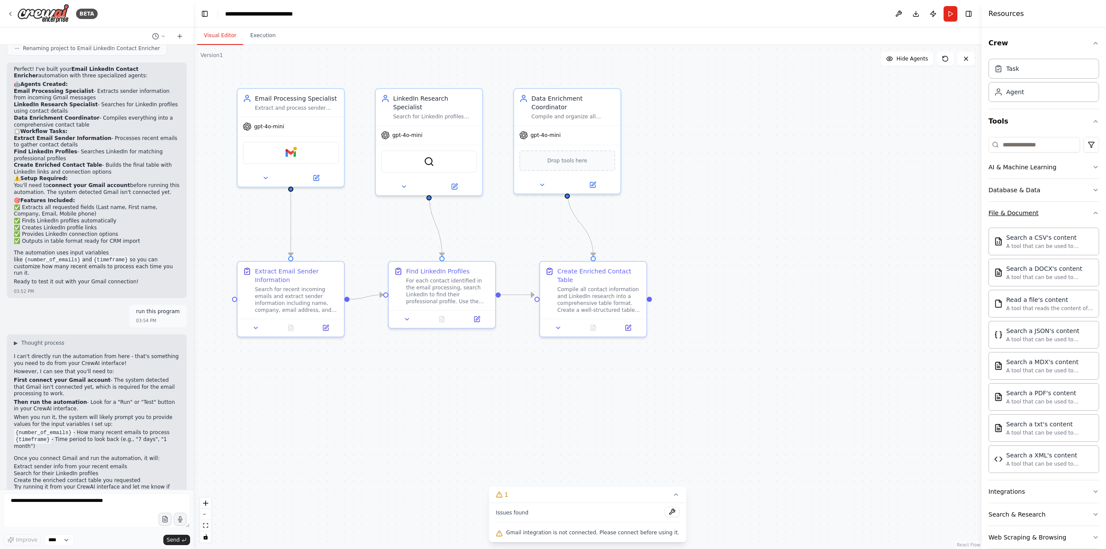
click at [1044, 211] on button "File & Document" at bounding box center [1043, 213] width 111 height 22
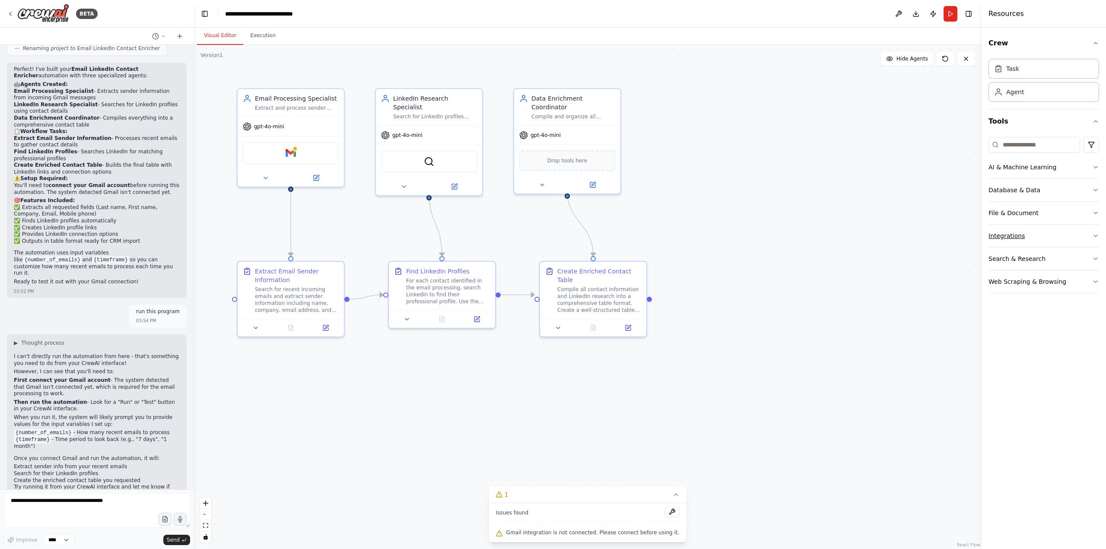
click at [1039, 235] on button "Integrations" at bounding box center [1043, 236] width 111 height 22
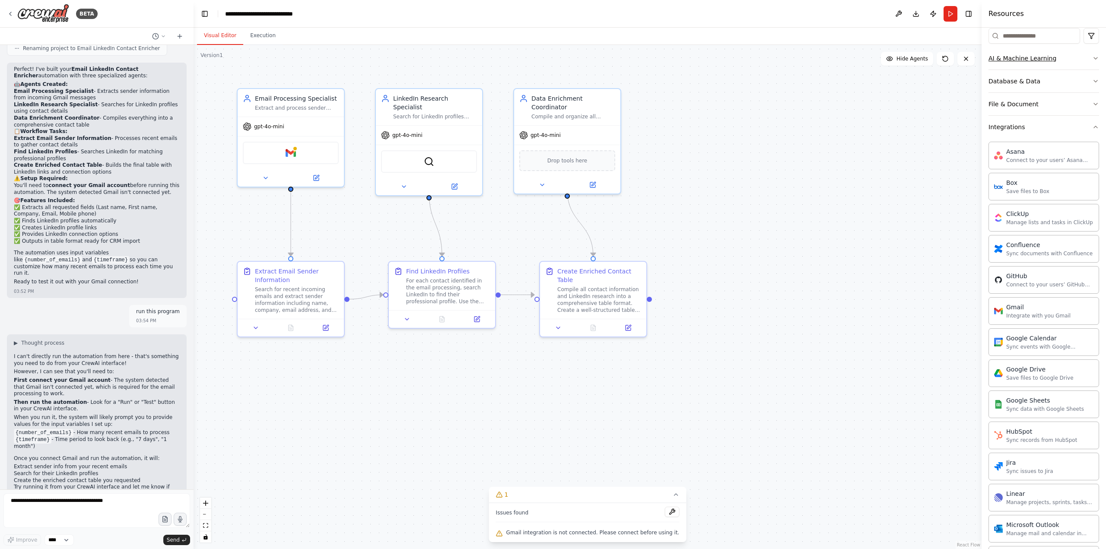
scroll to position [17, 0]
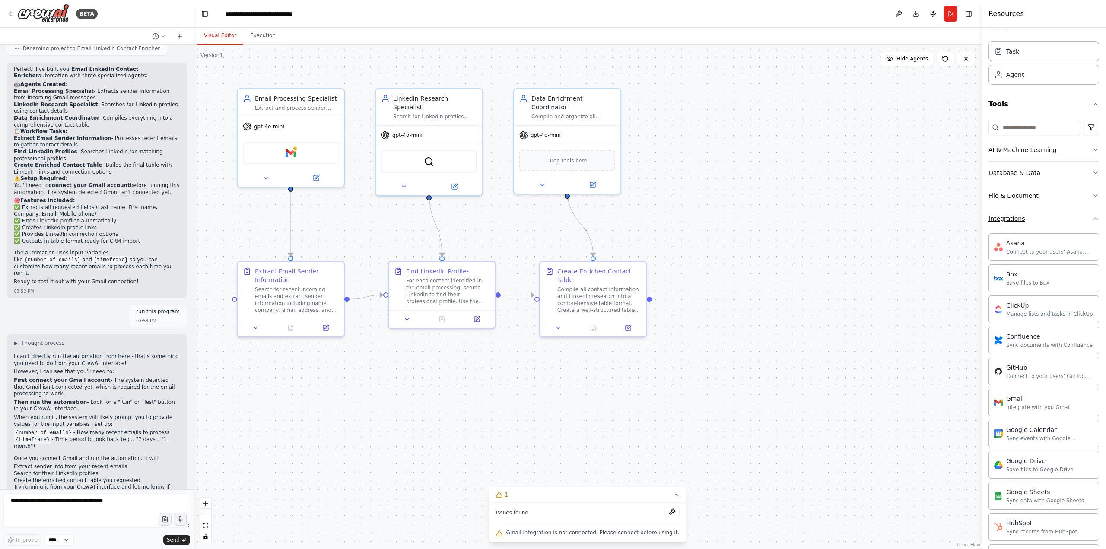
click at [1044, 221] on button "Integrations" at bounding box center [1043, 218] width 111 height 22
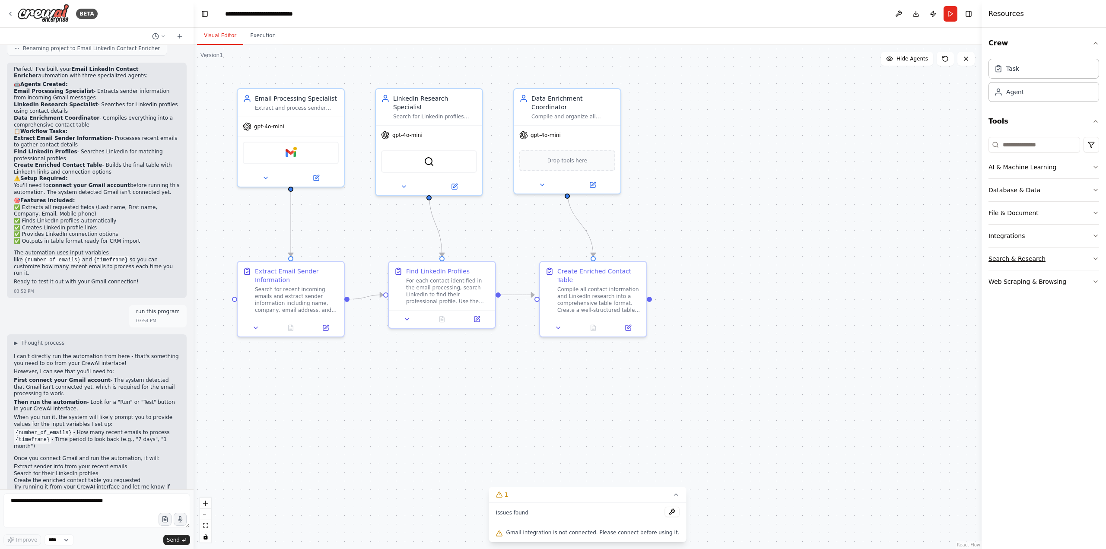
click at [1029, 256] on div "Search & Research" at bounding box center [1016, 258] width 57 height 9
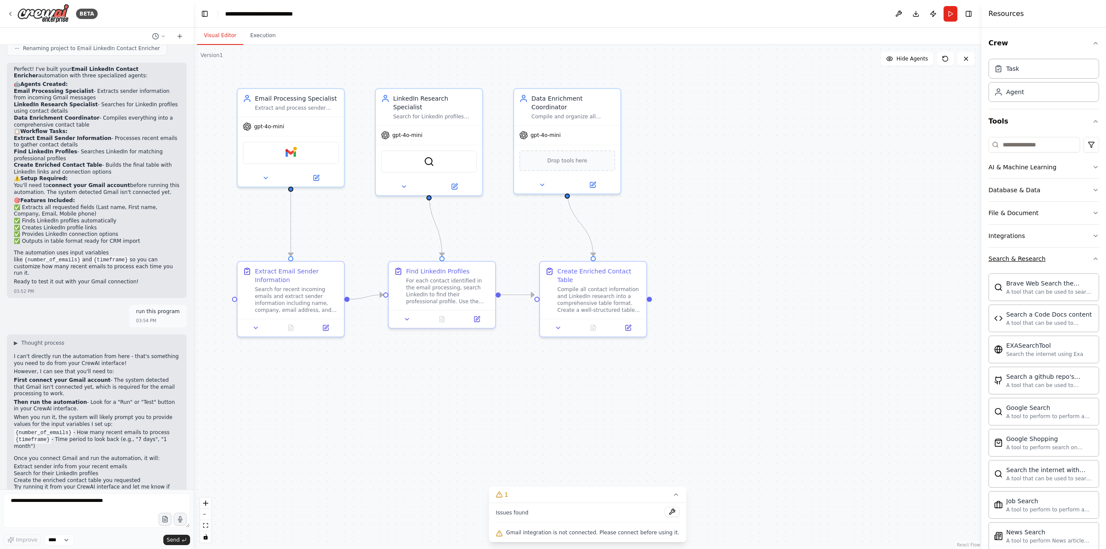
click at [1030, 258] on div "Search & Research" at bounding box center [1016, 258] width 57 height 9
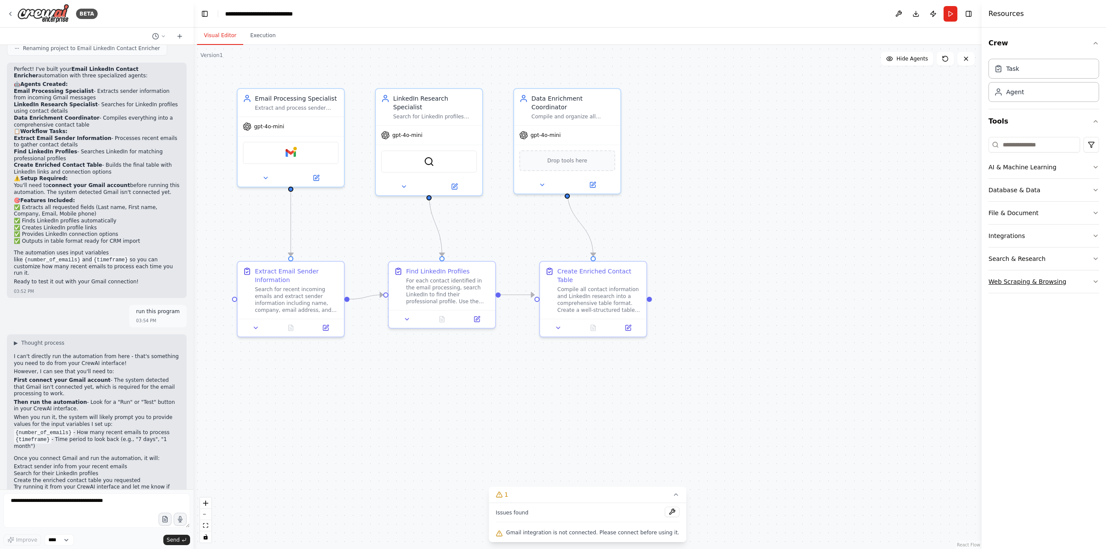
click at [1026, 282] on div "Web Scraping & Browsing" at bounding box center [1027, 281] width 78 height 9
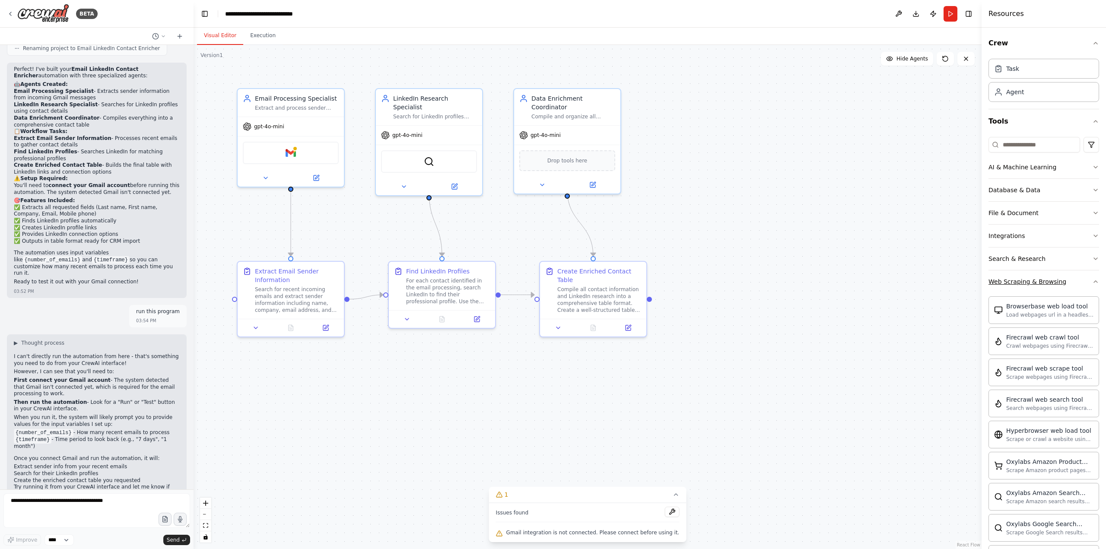
click at [1027, 283] on div "Web Scraping & Browsing" at bounding box center [1027, 281] width 78 height 9
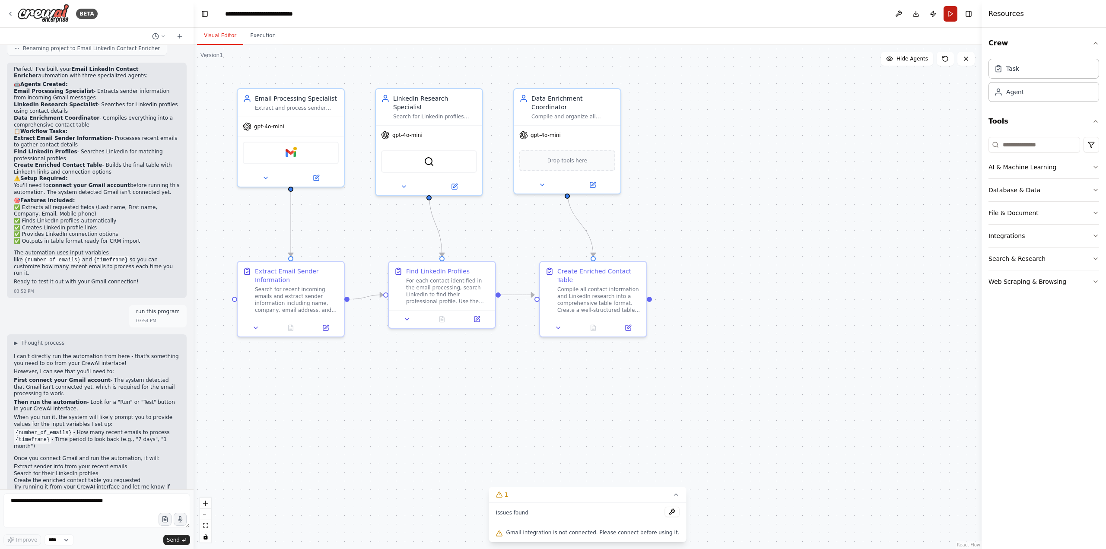
click at [955, 13] on button "Run" at bounding box center [950, 14] width 14 height 16
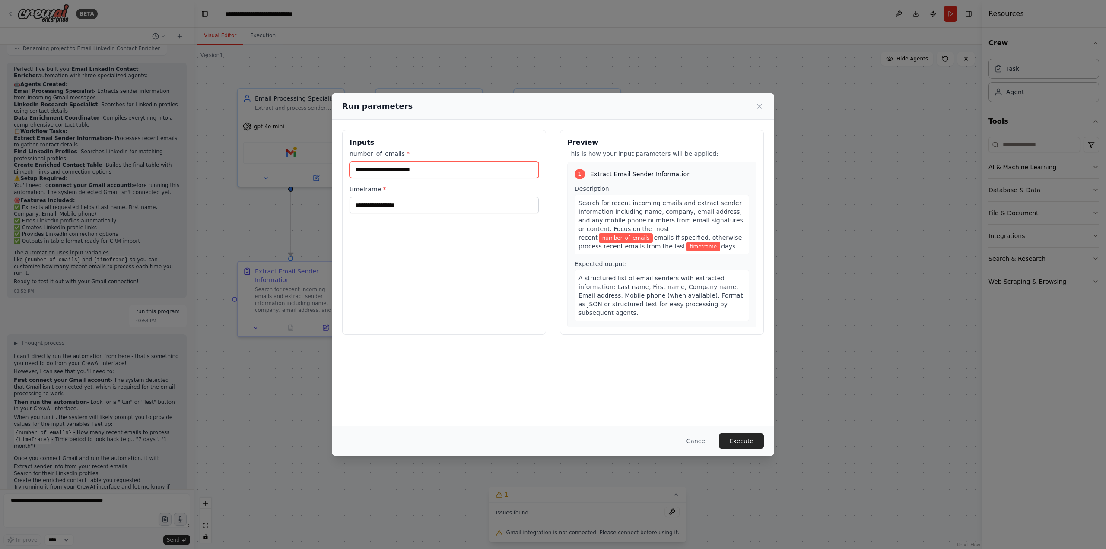
click at [423, 173] on input "number_of_emails *" at bounding box center [443, 170] width 189 height 16
type input "**********"
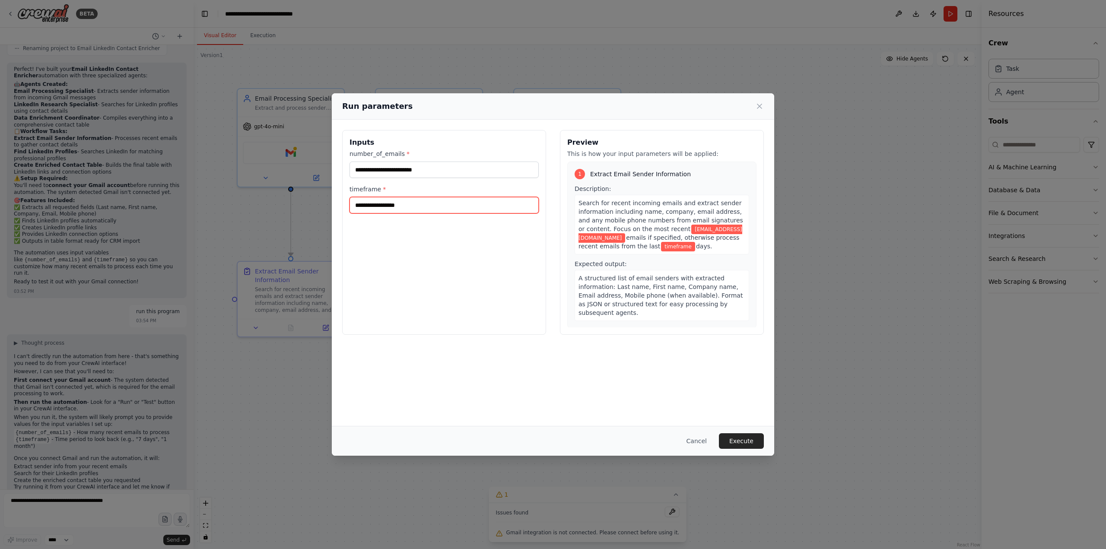
click at [434, 205] on input "timeframe *" at bounding box center [443, 205] width 189 height 16
type input "*"
click at [736, 439] on button "Execute" at bounding box center [741, 441] width 45 height 16
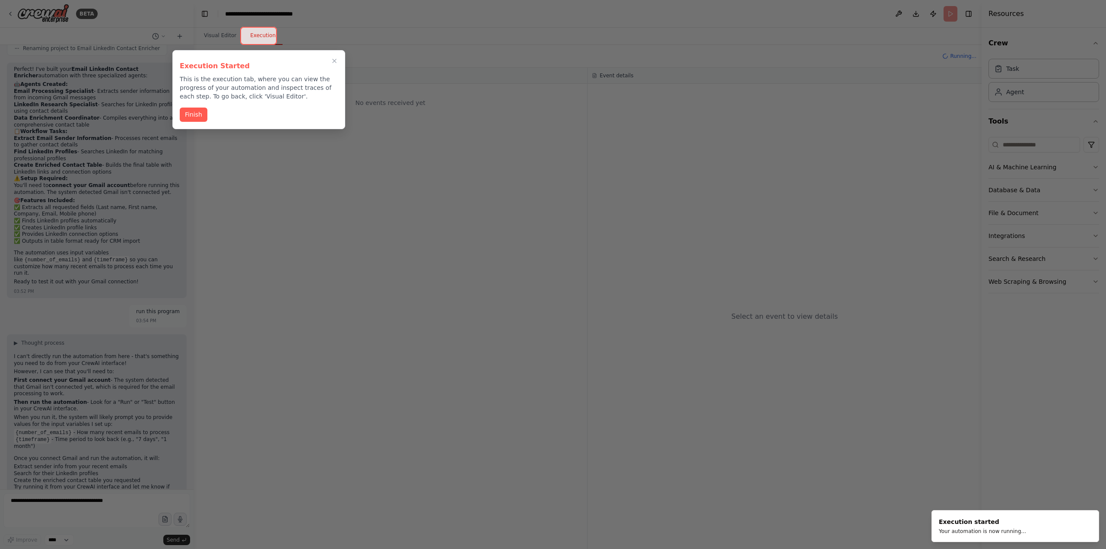
drag, startPoint x: 194, startPoint y: 111, endPoint x: 222, endPoint y: 120, distance: 30.3
click at [194, 111] on button "Finish" at bounding box center [194, 115] width 28 height 14
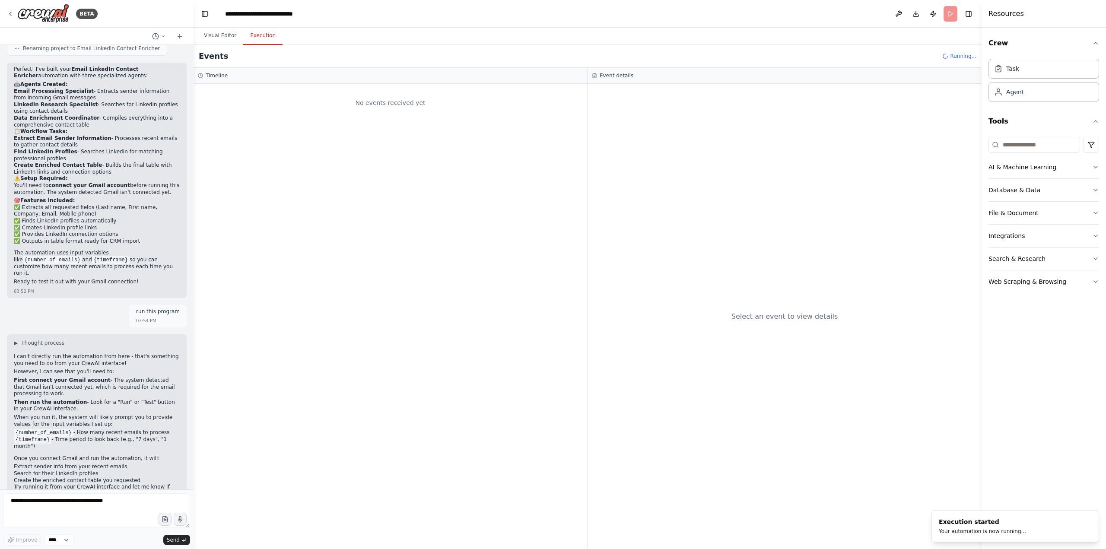
click at [343, 139] on div "No events received yet" at bounding box center [390, 316] width 393 height 465
drag, startPoint x: 367, startPoint y: 103, endPoint x: 422, endPoint y: 105, distance: 54.9
click at [417, 105] on div "No events received yet" at bounding box center [390, 102] width 385 height 29
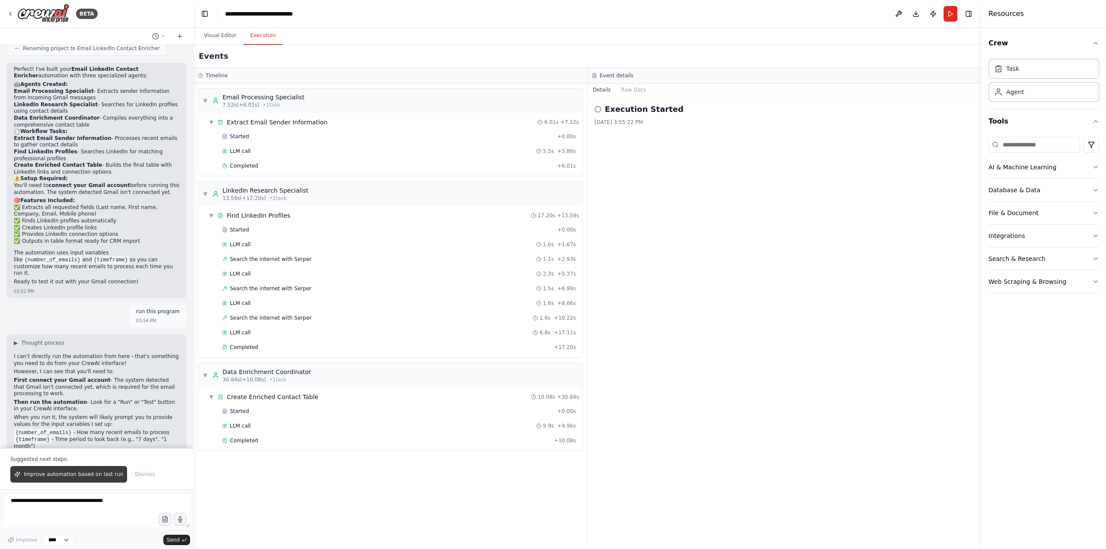
click at [108, 473] on span "Improve automation based on last run" at bounding box center [73, 474] width 99 height 7
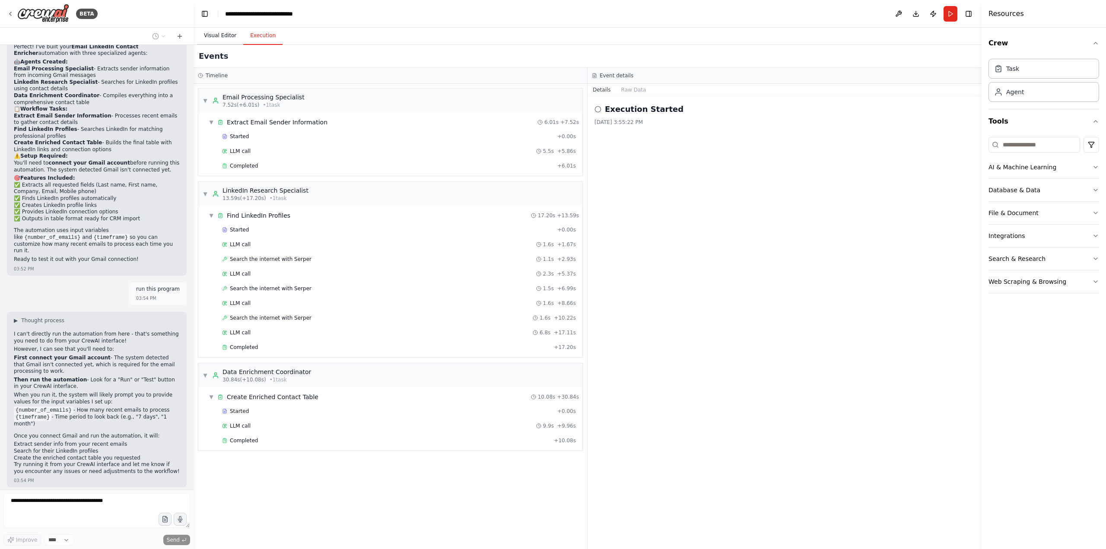
click at [224, 34] on button "Visual Editor" at bounding box center [220, 36] width 46 height 18
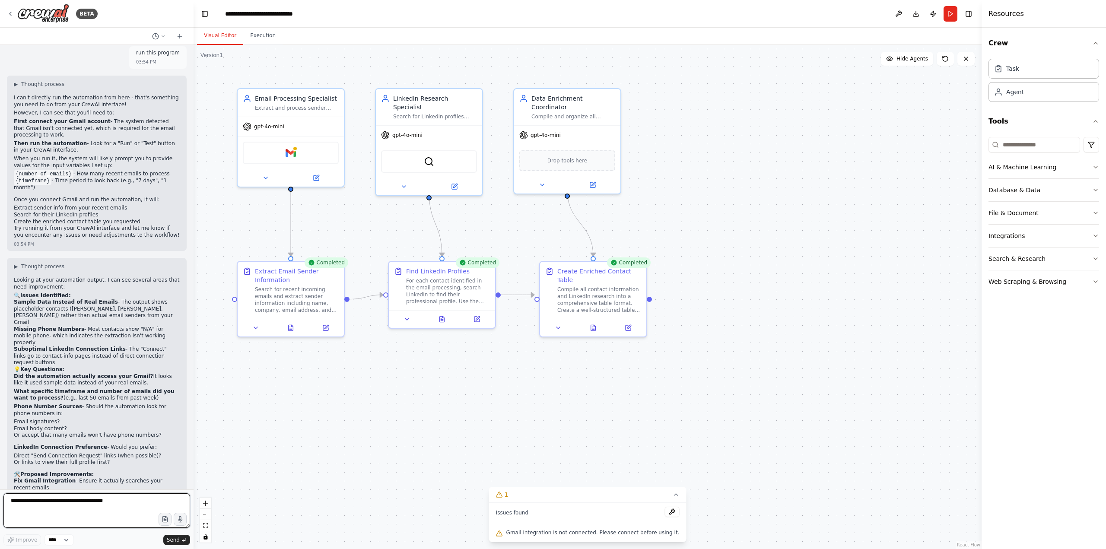
scroll to position [1017, 0]
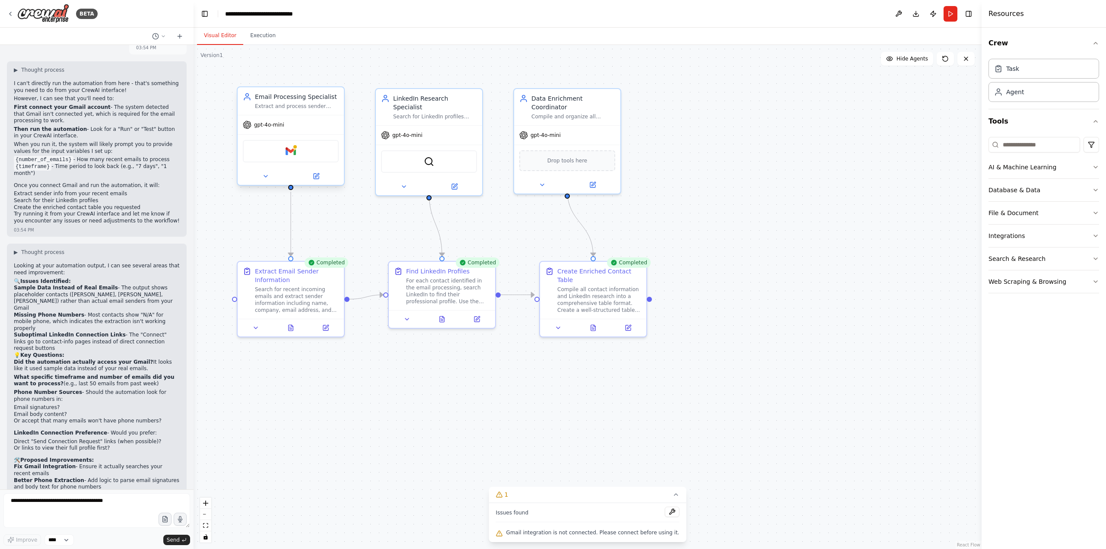
click at [256, 122] on span "gpt-4o-mini" at bounding box center [269, 124] width 30 height 7
click at [261, 140] on div "Gmail" at bounding box center [291, 151] width 96 height 22
click at [293, 159] on div "Gmail" at bounding box center [291, 151] width 96 height 22
click at [295, 151] on img at bounding box center [291, 151] width 10 height 10
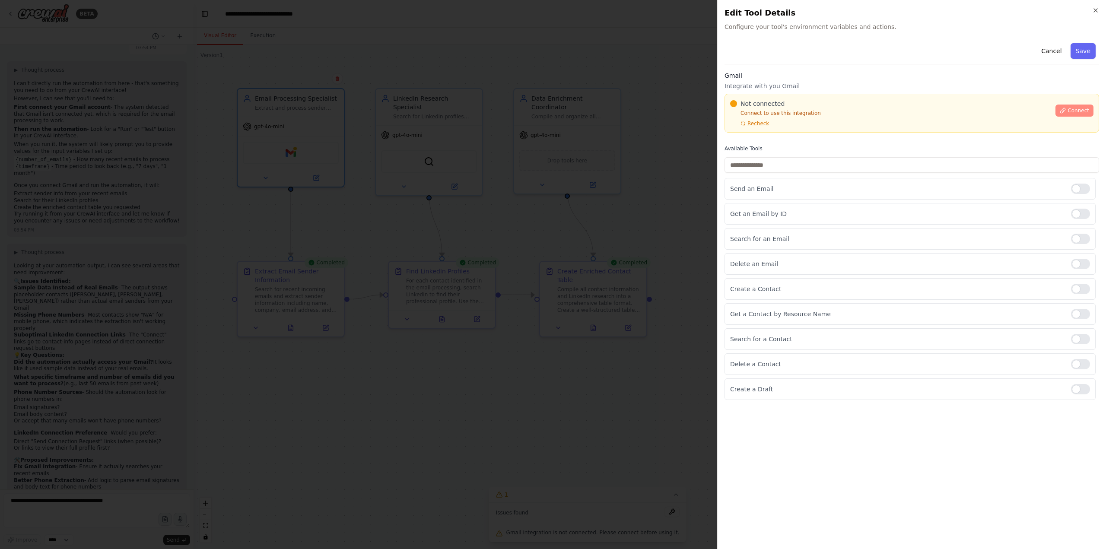
click at [1085, 105] on button "Connect" at bounding box center [1074, 111] width 38 height 12
click at [1065, 111] on icon at bounding box center [1063, 111] width 6 height 6
click at [652, 198] on div at bounding box center [553, 274] width 1106 height 549
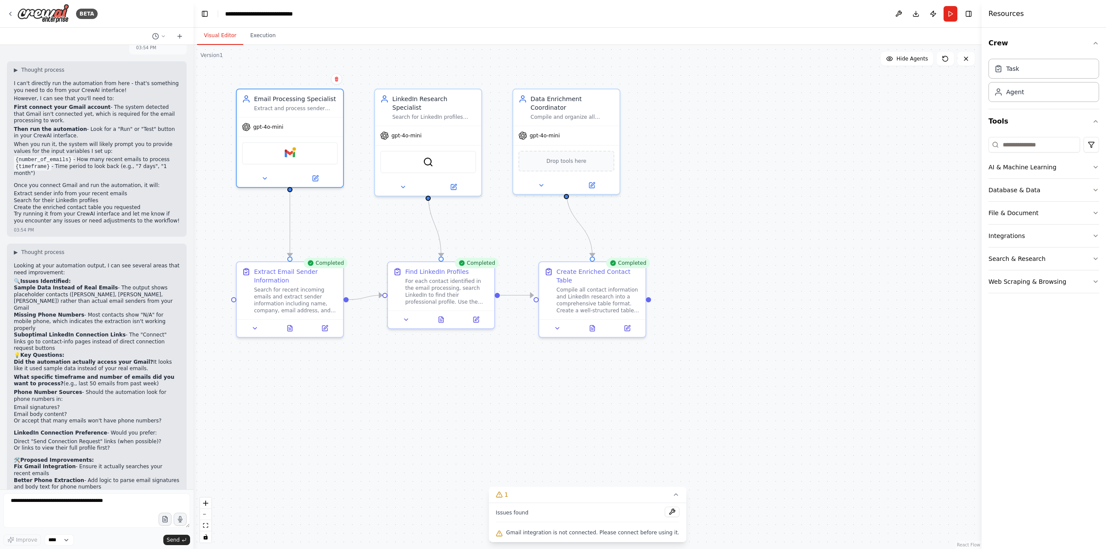
click at [354, 151] on div ".deletable-edge-delete-btn { width: 20px; height: 20px; border: 0px solid #ffff…" at bounding box center [588, 297] width 788 height 504
click at [264, 35] on button "Execution" at bounding box center [262, 36] width 39 height 18
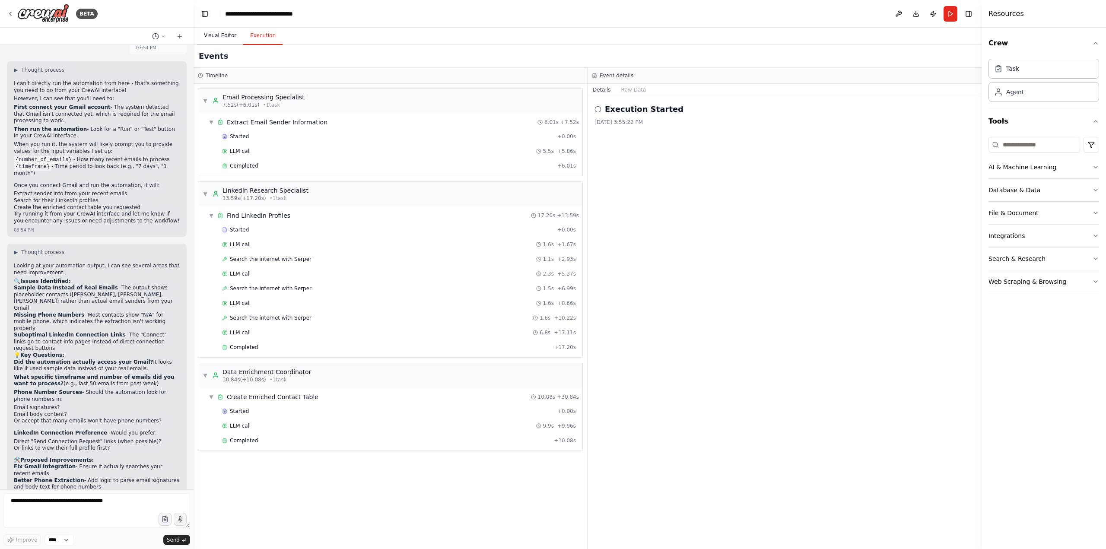
click at [231, 39] on button "Visual Editor" at bounding box center [220, 36] width 46 height 18
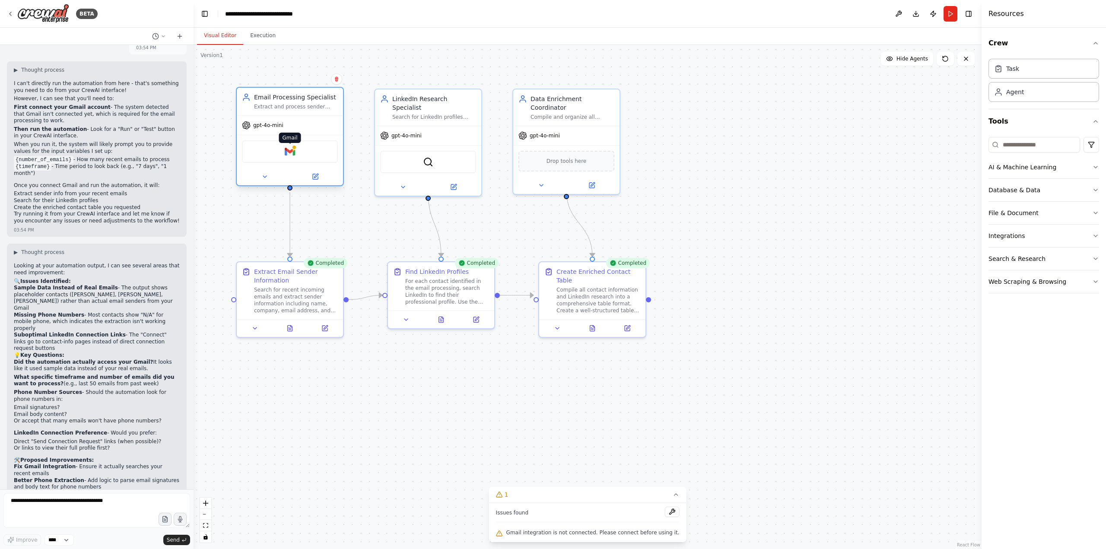
click at [295, 156] on div "Gmail" at bounding box center [290, 151] width 96 height 22
click at [292, 153] on img at bounding box center [290, 151] width 10 height 10
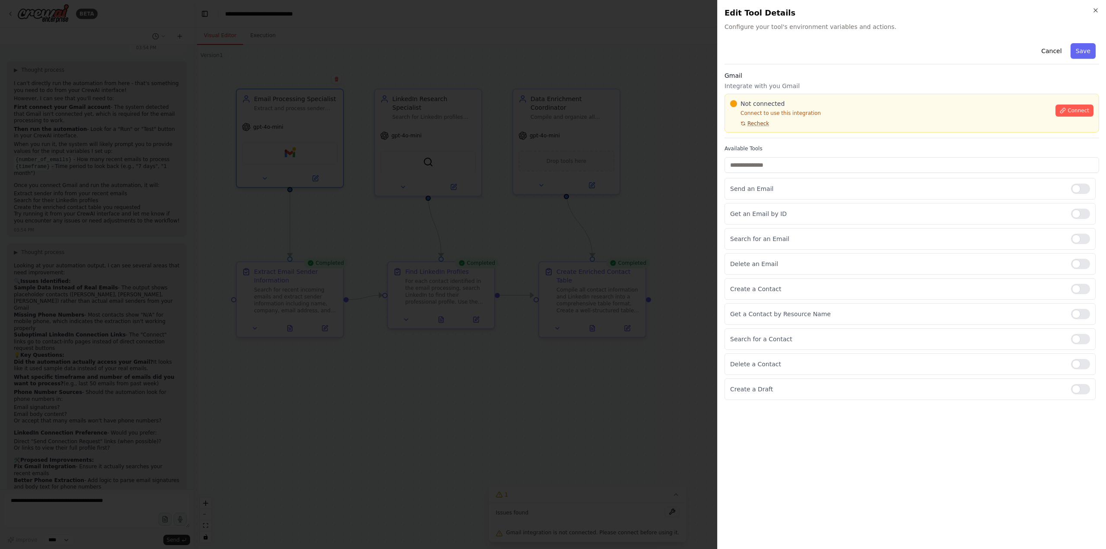
click at [757, 123] on span "Recheck" at bounding box center [758, 123] width 22 height 7
click at [1076, 107] on button "Connect" at bounding box center [1074, 111] width 38 height 12
click at [1066, 107] on button "Connect" at bounding box center [1074, 111] width 38 height 12
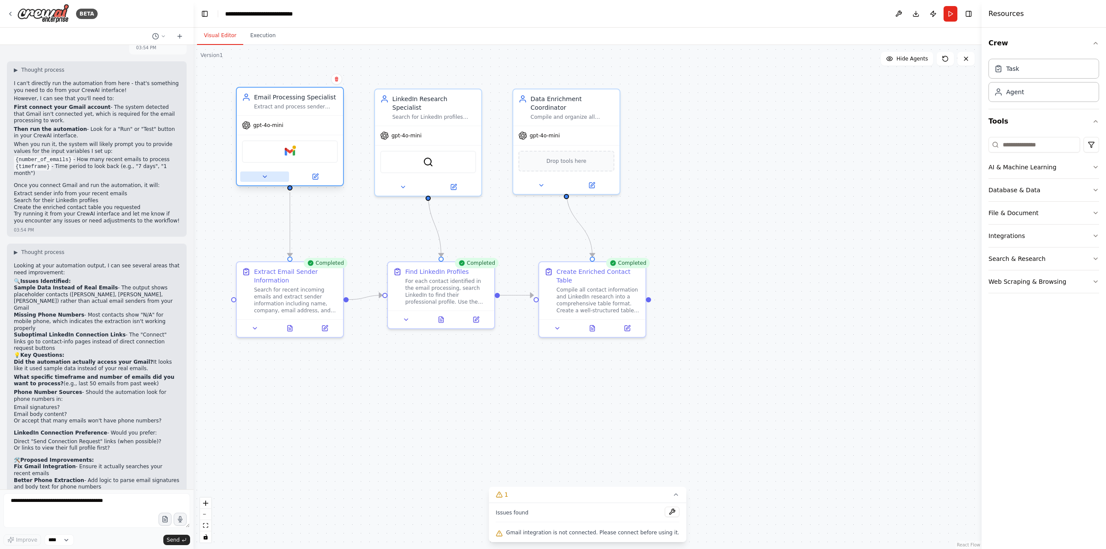
click at [263, 176] on icon at bounding box center [264, 177] width 3 height 2
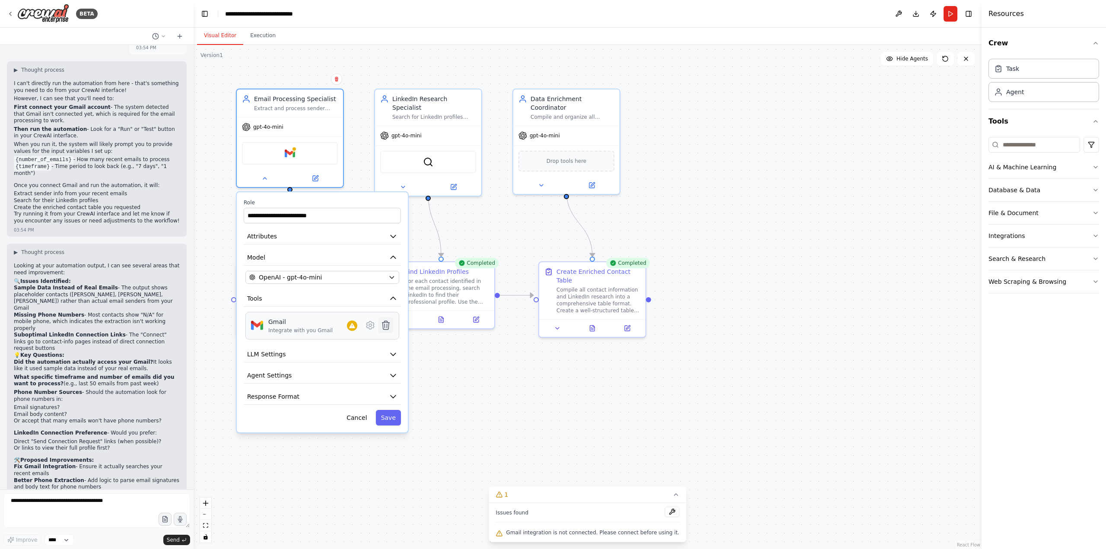
click at [390, 329] on icon at bounding box center [386, 325] width 10 height 10
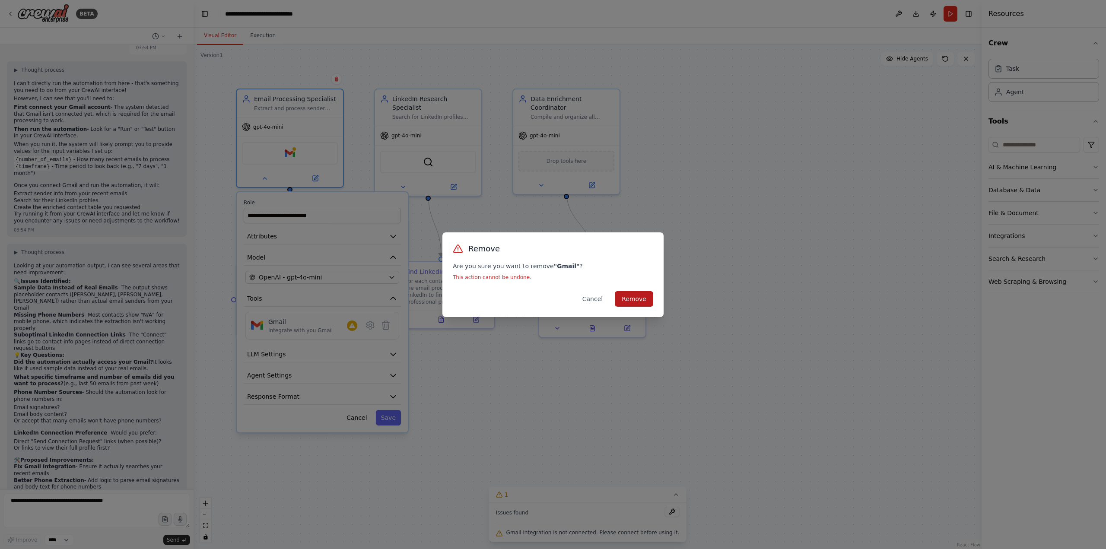
click at [640, 300] on button "Remove" at bounding box center [634, 299] width 38 height 16
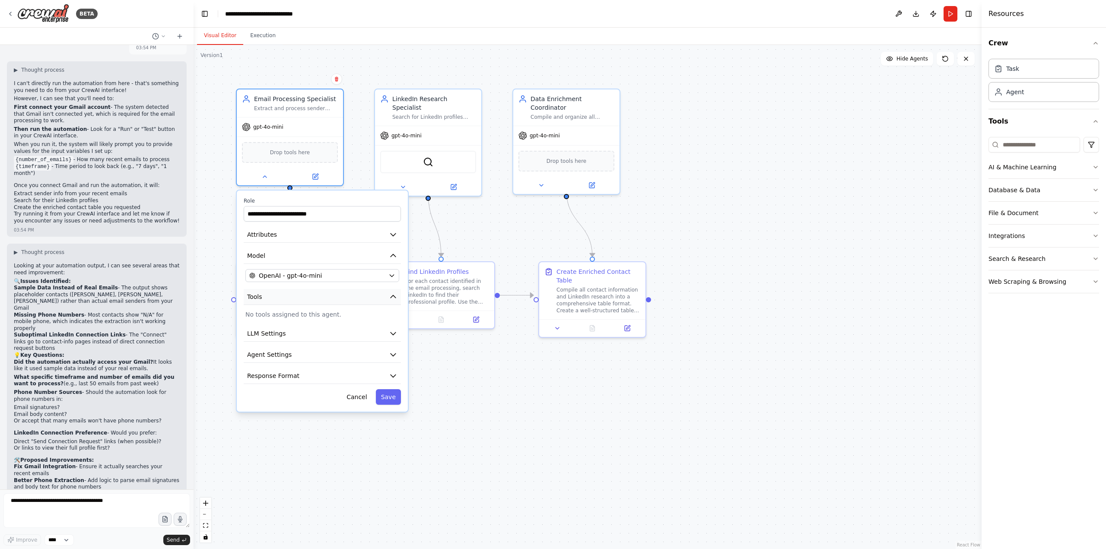
click at [360, 302] on button "Tools" at bounding box center [322, 297] width 157 height 16
click at [346, 319] on div "**********" at bounding box center [322, 300] width 171 height 221
click at [304, 330] on button "LLM Settings" at bounding box center [322, 334] width 157 height 16
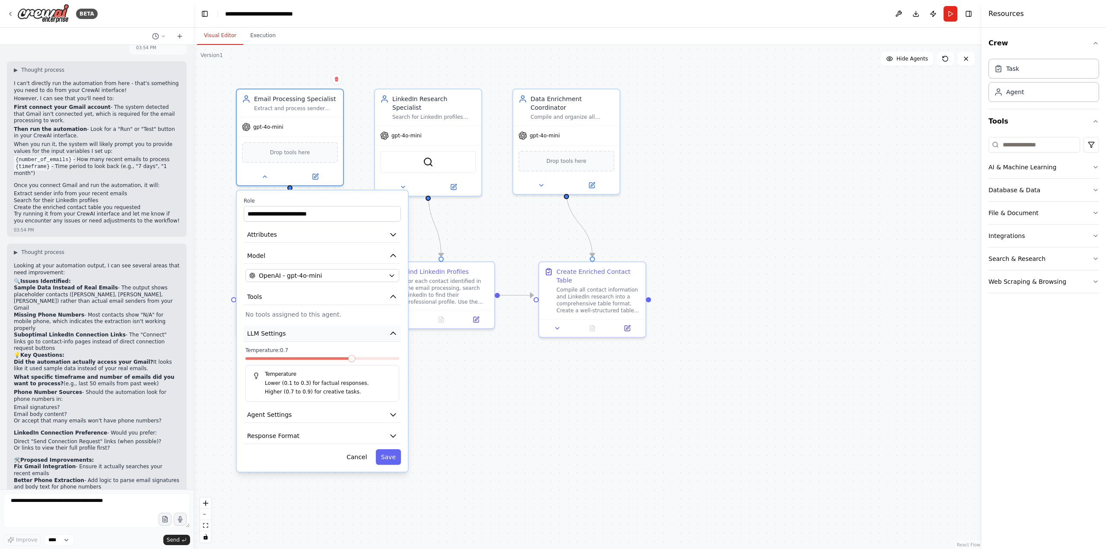
click at [304, 330] on button "LLM Settings" at bounding box center [322, 334] width 157 height 16
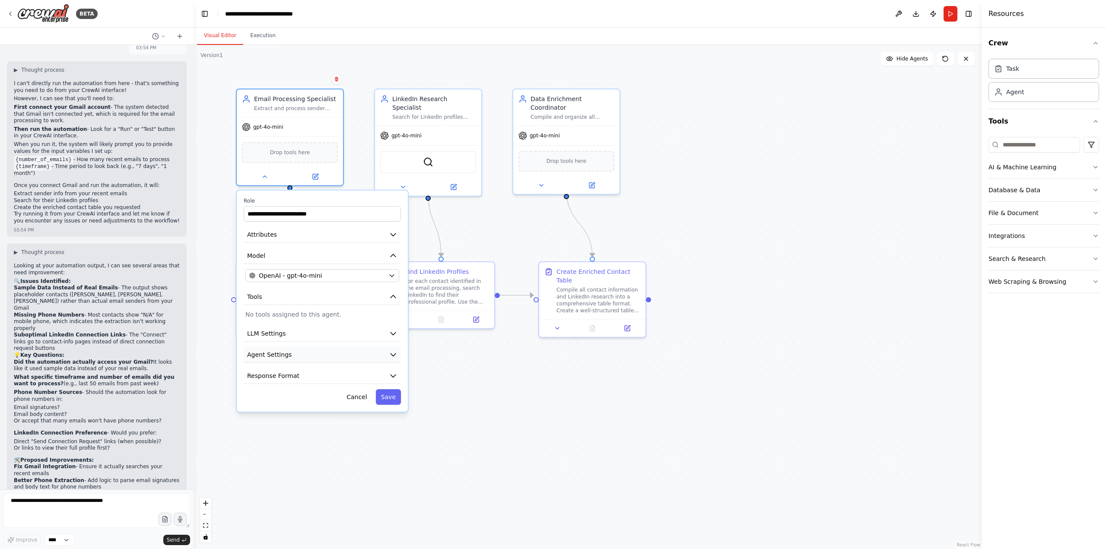
click at [299, 357] on button "Agent Settings" at bounding box center [322, 355] width 157 height 16
click at [294, 245] on div "**********" at bounding box center [322, 300] width 171 height 221
click at [296, 251] on button "Model" at bounding box center [322, 256] width 157 height 16
click at [298, 235] on button "Attributes" at bounding box center [322, 235] width 157 height 16
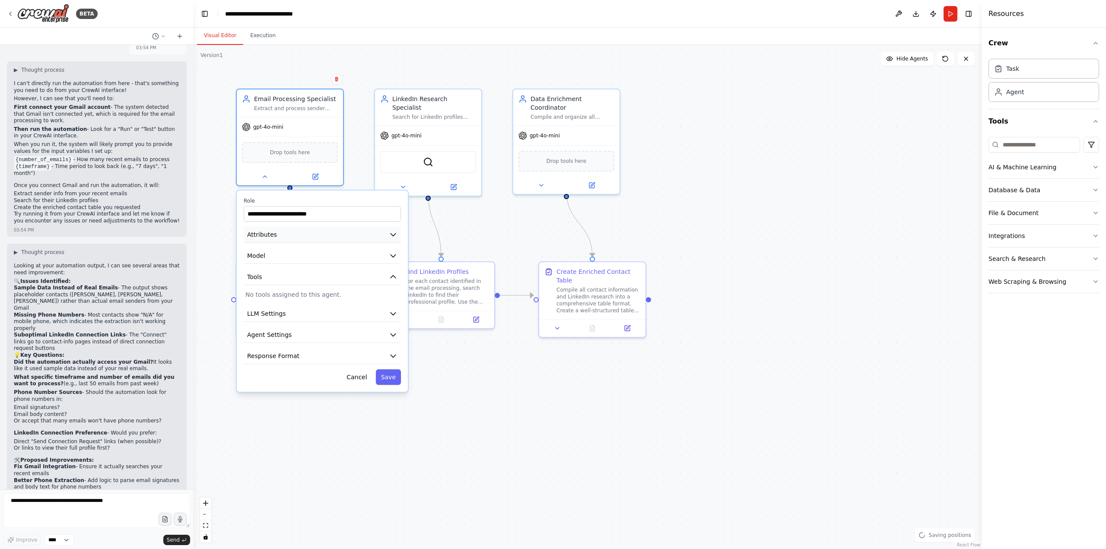
click at [298, 236] on button "Attributes" at bounding box center [322, 235] width 157 height 16
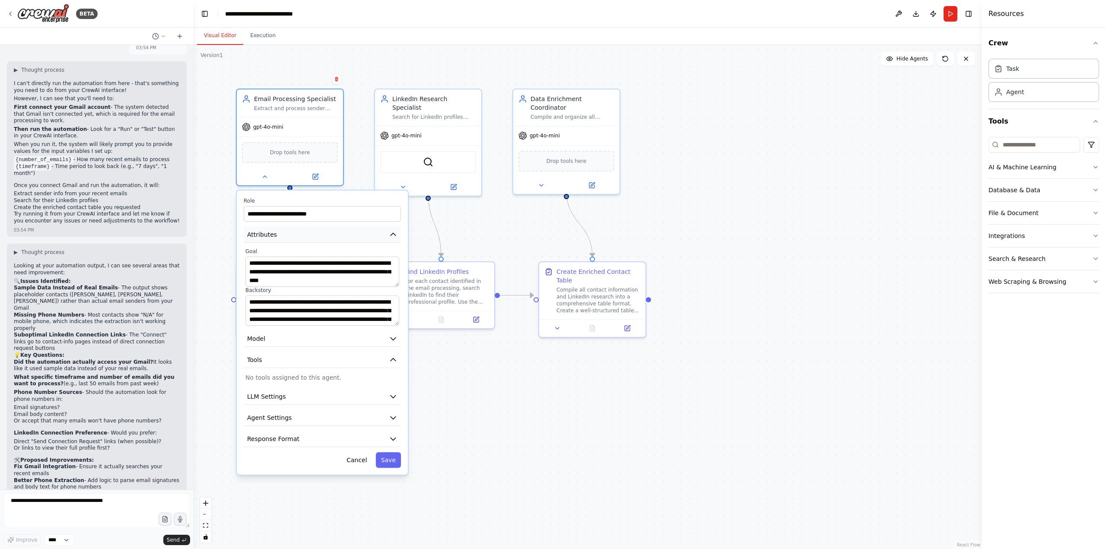
click at [338, 237] on button "Attributes" at bounding box center [322, 235] width 157 height 16
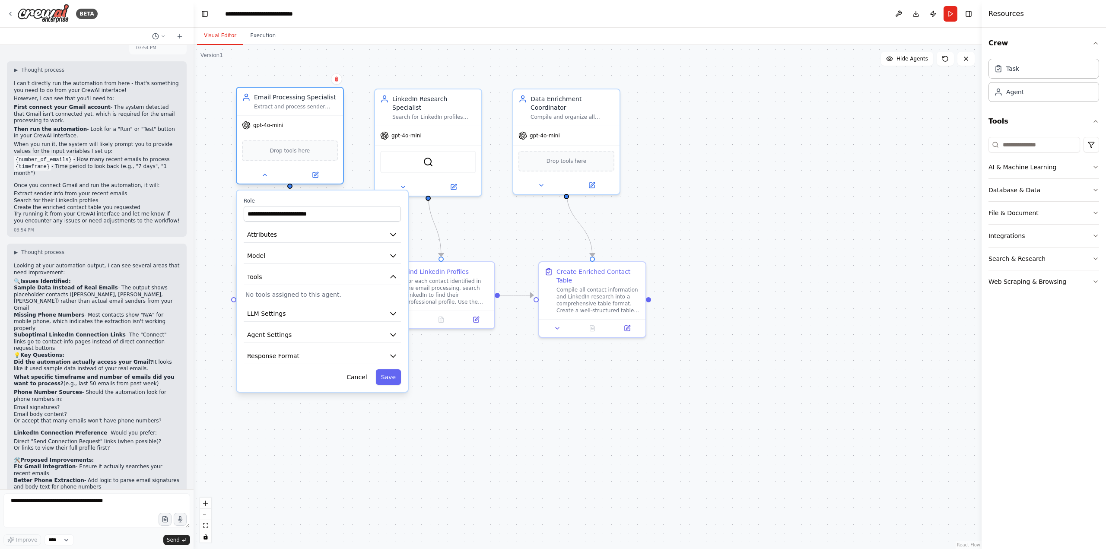
click at [284, 157] on div "Drop tools here" at bounding box center [290, 150] width 96 height 21
click at [318, 174] on icon at bounding box center [315, 174] width 7 height 7
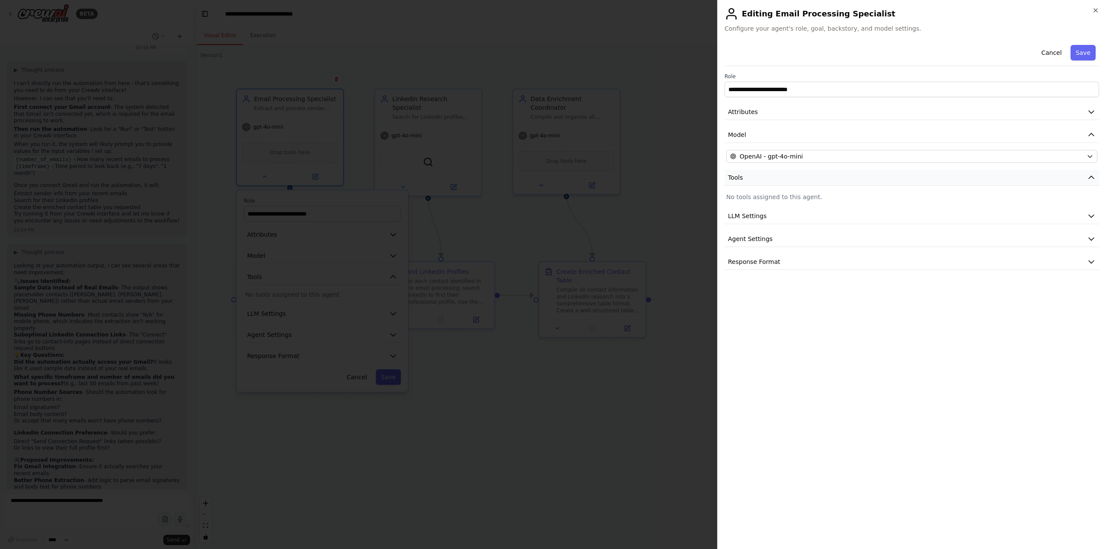
click at [786, 172] on button "Tools" at bounding box center [911, 178] width 374 height 16
click at [784, 197] on p "No tools assigned to this agent." at bounding box center [911, 197] width 371 height 9
click at [792, 197] on p "No tools assigned to this agent." at bounding box center [911, 197] width 371 height 9
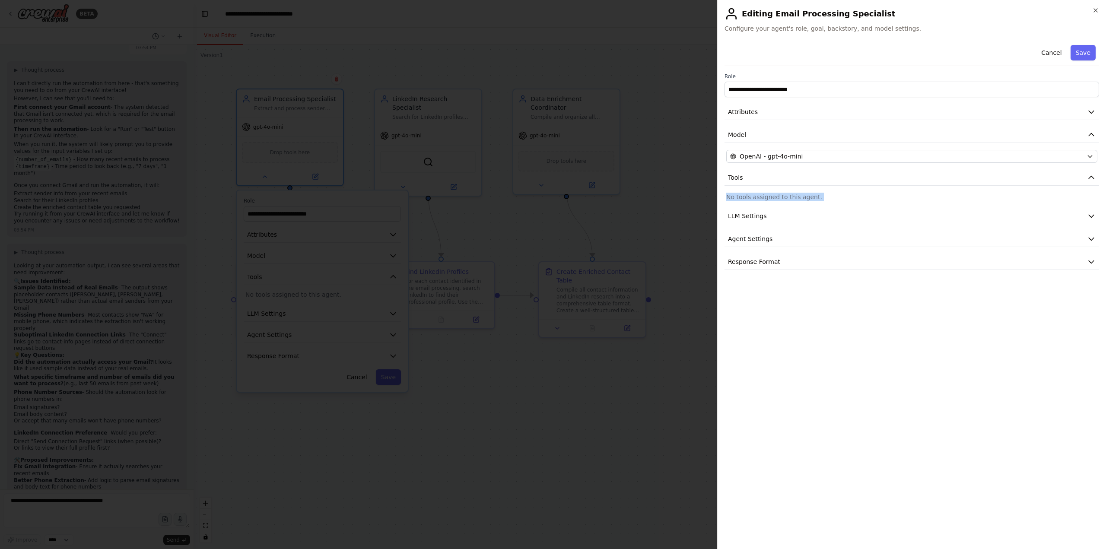
click at [792, 197] on p "No tools assigned to this agent." at bounding box center [911, 197] width 371 height 9
click at [898, 141] on button "Model" at bounding box center [911, 135] width 374 height 16
drag, startPoint x: 1091, startPoint y: 10, endPoint x: 1066, endPoint y: 21, distance: 27.7
click at [1092, 10] on div "**********" at bounding box center [911, 274] width 389 height 549
click at [1091, 8] on div "**********" at bounding box center [911, 274] width 389 height 549
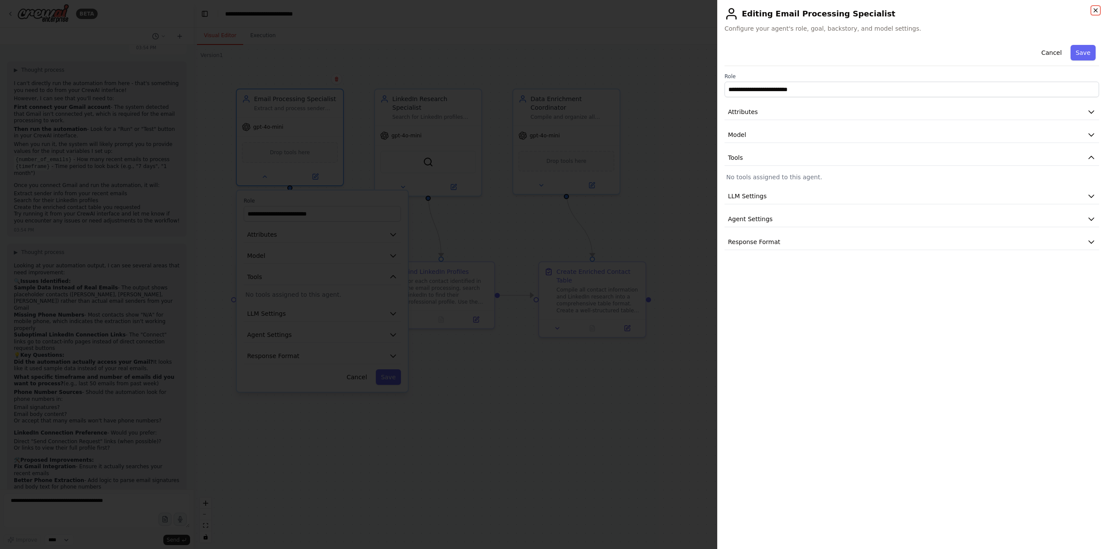
click at [1095, 8] on icon "button" at bounding box center [1095, 10] width 7 height 7
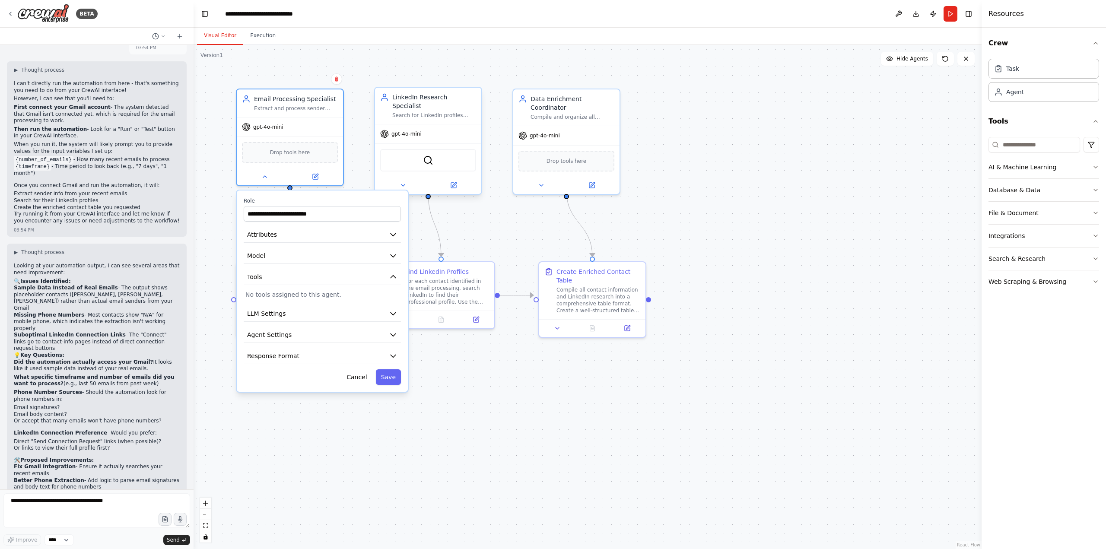
click at [445, 152] on div "SerperDevTool" at bounding box center [428, 160] width 96 height 22
click at [289, 133] on div "gpt-4o-mini" at bounding box center [290, 125] width 106 height 19
click at [276, 155] on div "Drop tools here" at bounding box center [290, 150] width 96 height 21
click at [288, 157] on div "Drop tools here" at bounding box center [290, 150] width 96 height 21
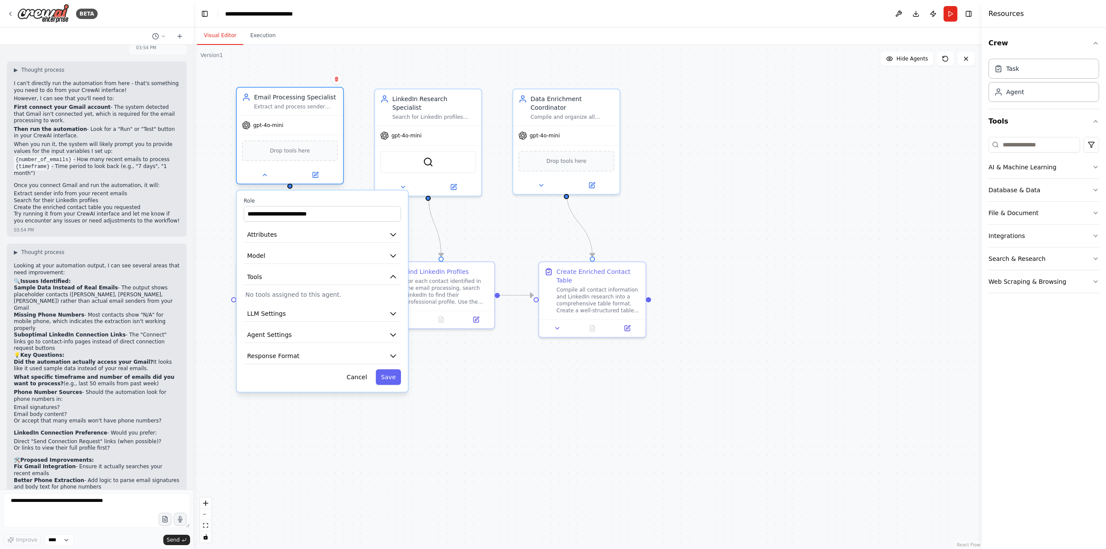
click at [288, 157] on div "Drop tools here" at bounding box center [290, 150] width 96 height 21
drag, startPoint x: 288, startPoint y: 157, endPoint x: 282, endPoint y: 146, distance: 12.6
click at [283, 146] on div "Drop tools here" at bounding box center [290, 150] width 96 height 21
click at [311, 172] on button at bounding box center [315, 175] width 49 height 10
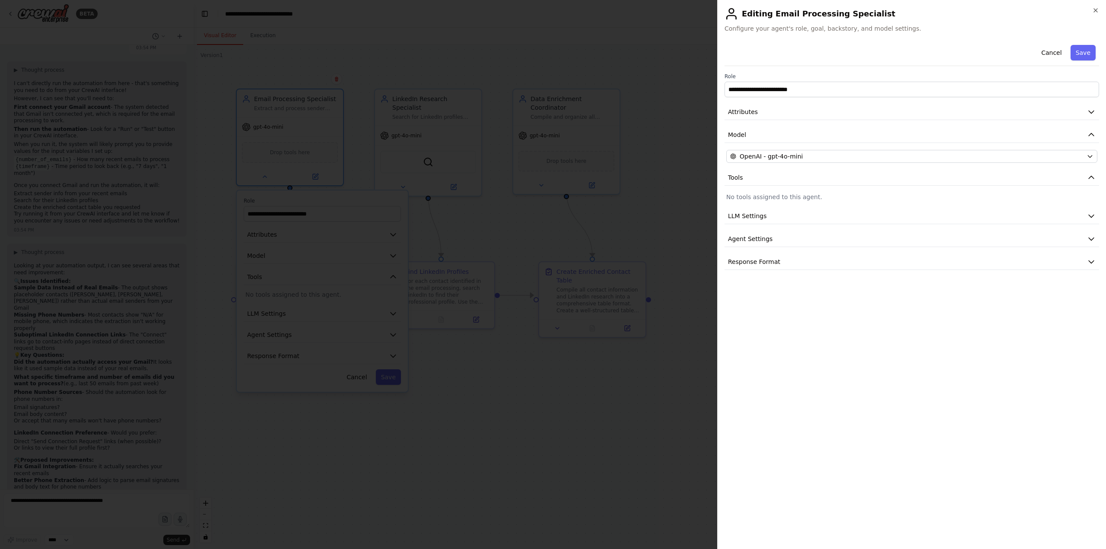
click at [784, 200] on p "No tools assigned to this agent." at bounding box center [911, 197] width 371 height 9
click at [784, 199] on p "No tools assigned to this agent." at bounding box center [911, 197] width 371 height 9
click at [773, 221] on button "LLM Settings" at bounding box center [911, 216] width 374 height 16
click at [776, 220] on button "LLM Settings" at bounding box center [911, 216] width 374 height 16
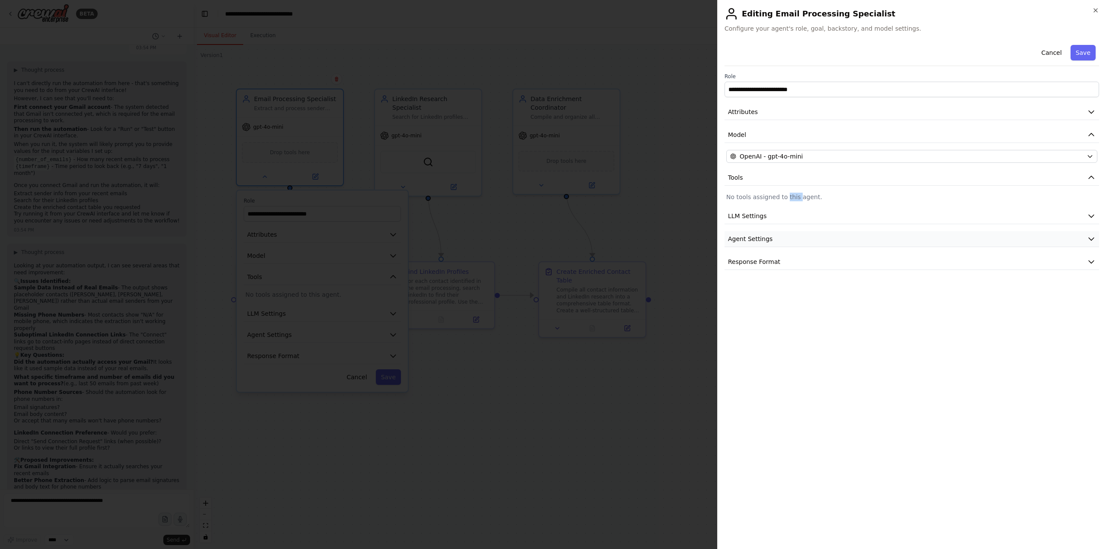
click at [777, 235] on button "Agent Settings" at bounding box center [911, 239] width 374 height 16
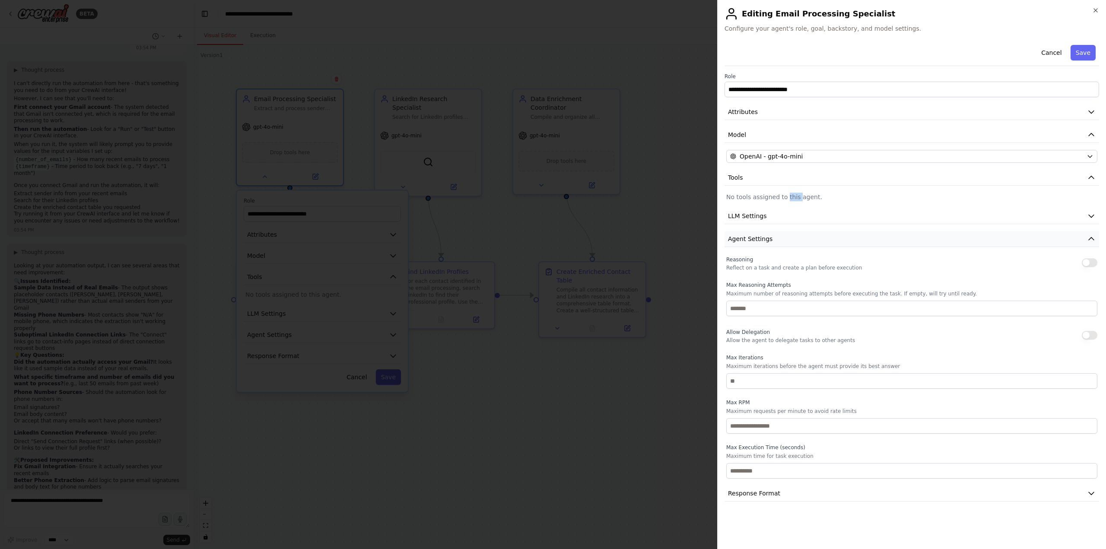
click at [781, 238] on button "Agent Settings" at bounding box center [911, 239] width 374 height 16
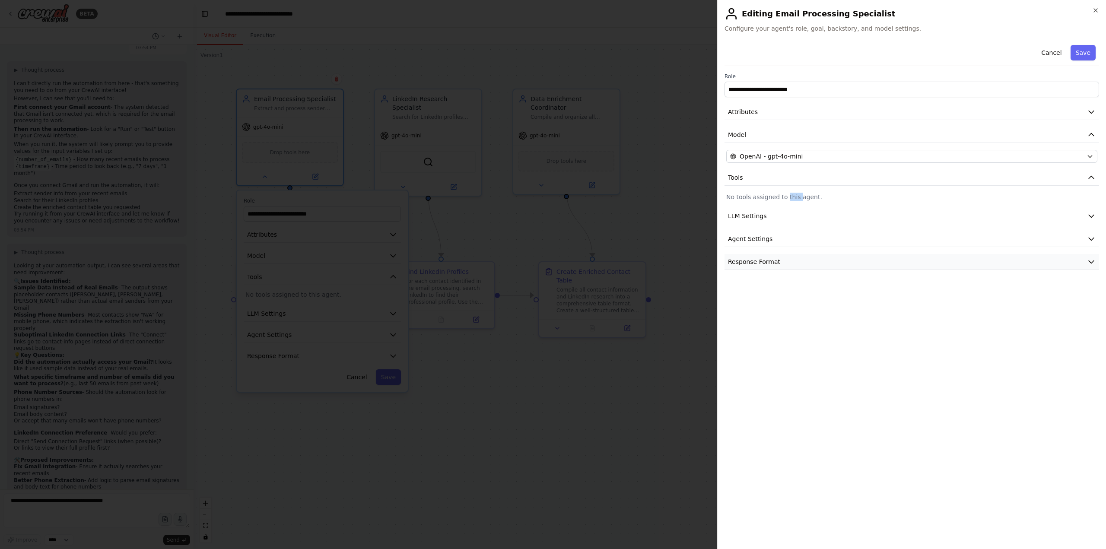
click at [792, 261] on button "Response Format" at bounding box center [911, 262] width 374 height 16
click at [791, 262] on button "Response Format" at bounding box center [911, 262] width 374 height 16
click at [792, 262] on button "Response Format" at bounding box center [911, 262] width 374 height 16
click at [789, 139] on button "Model" at bounding box center [911, 135] width 374 height 16
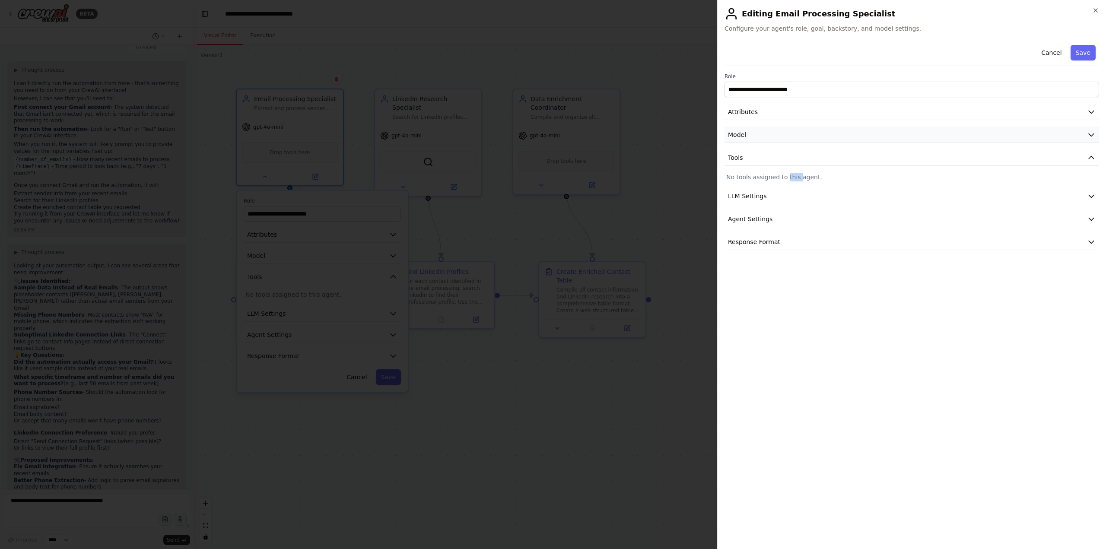
click at [789, 139] on button "Model" at bounding box center [911, 135] width 374 height 16
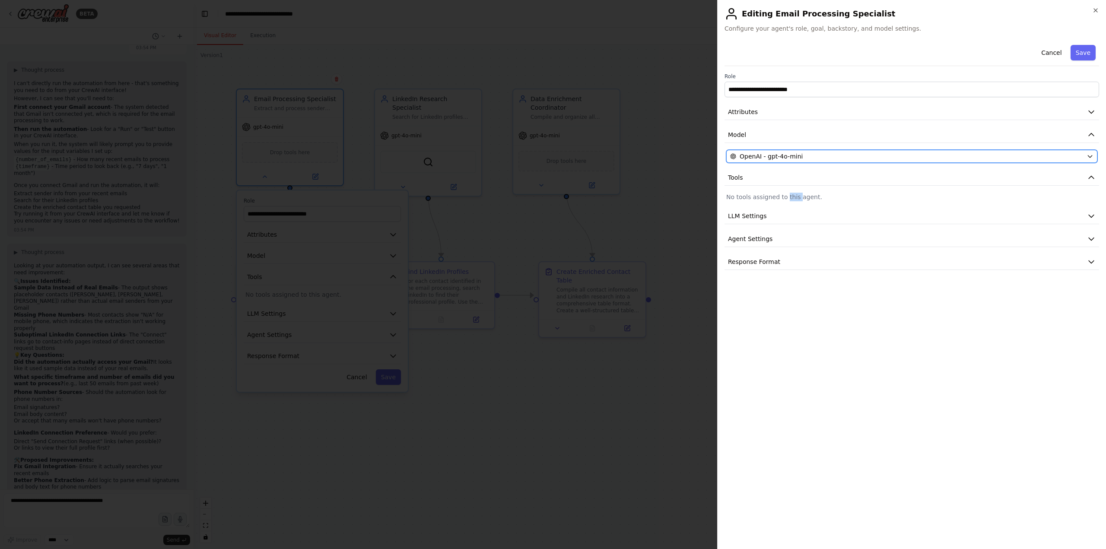
click at [794, 159] on span "OpenAI - gpt-4o-mini" at bounding box center [770, 156] width 63 height 9
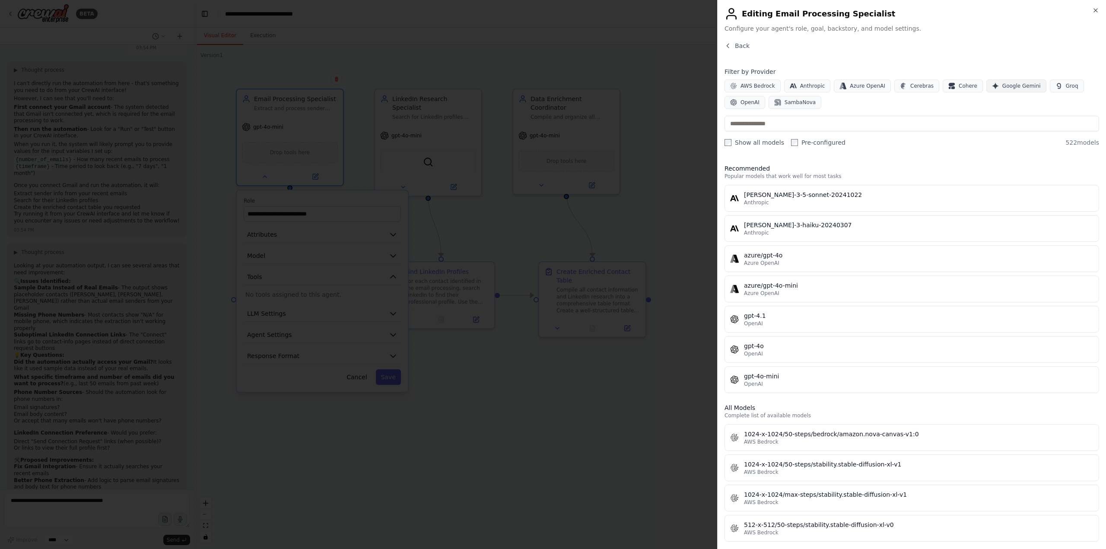
click at [1002, 86] on span "Google Gemini" at bounding box center [1021, 85] width 38 height 7
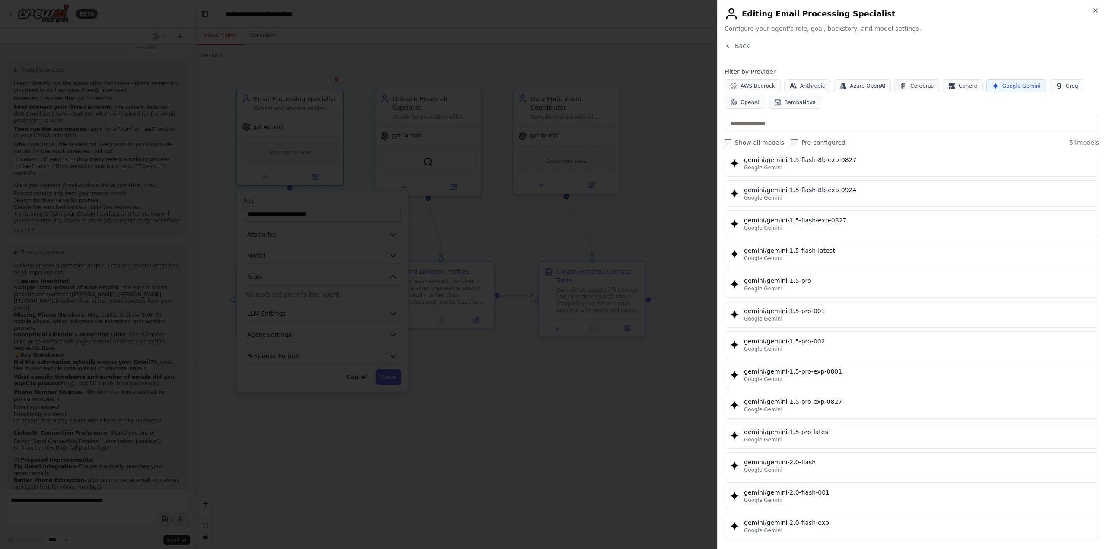
scroll to position [0, 0]
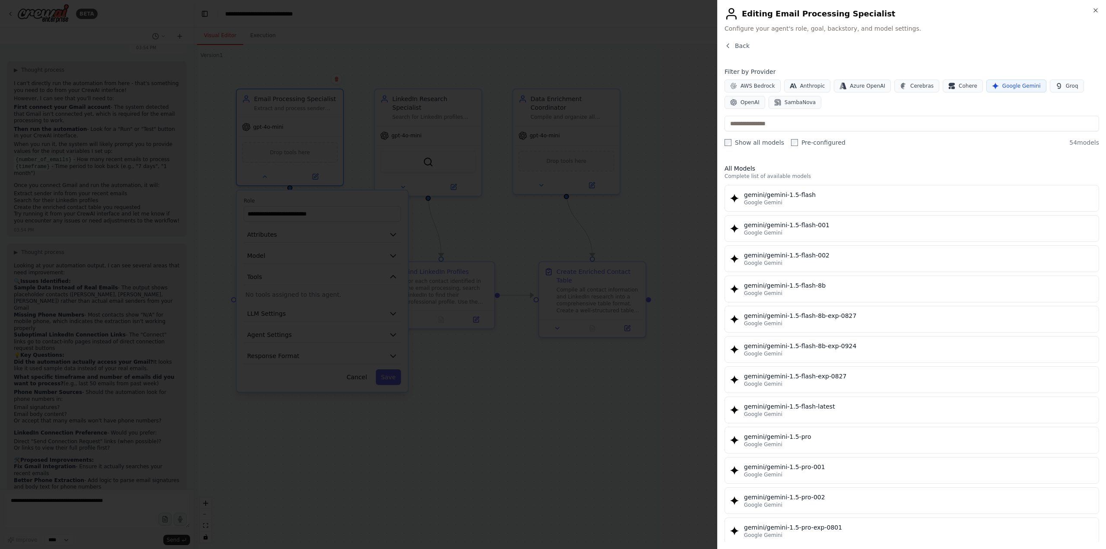
click at [790, 87] on icon "button" at bounding box center [793, 85] width 7 height 5
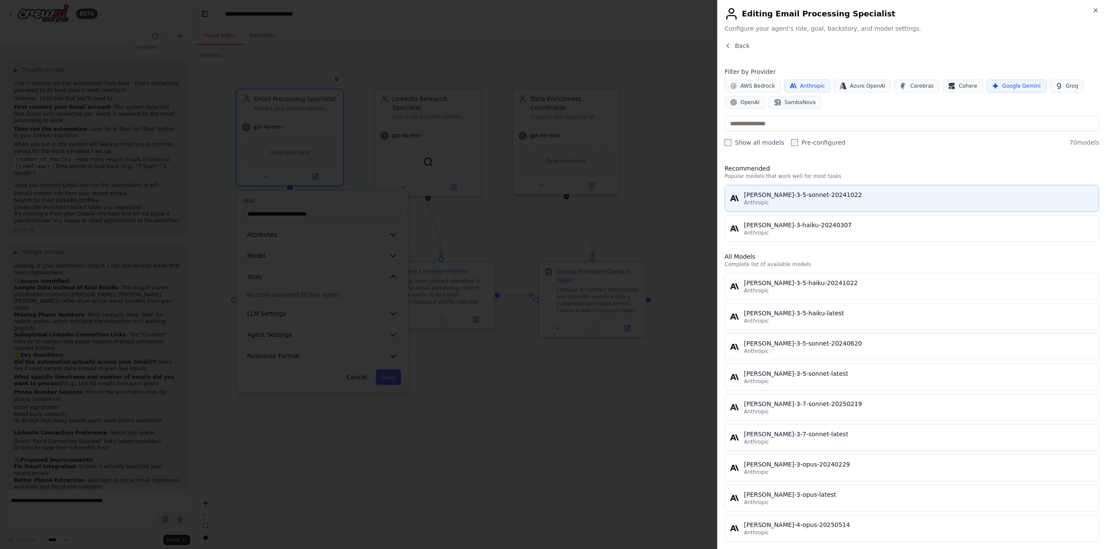
click at [822, 202] on div "Anthropic" at bounding box center [918, 202] width 349 height 7
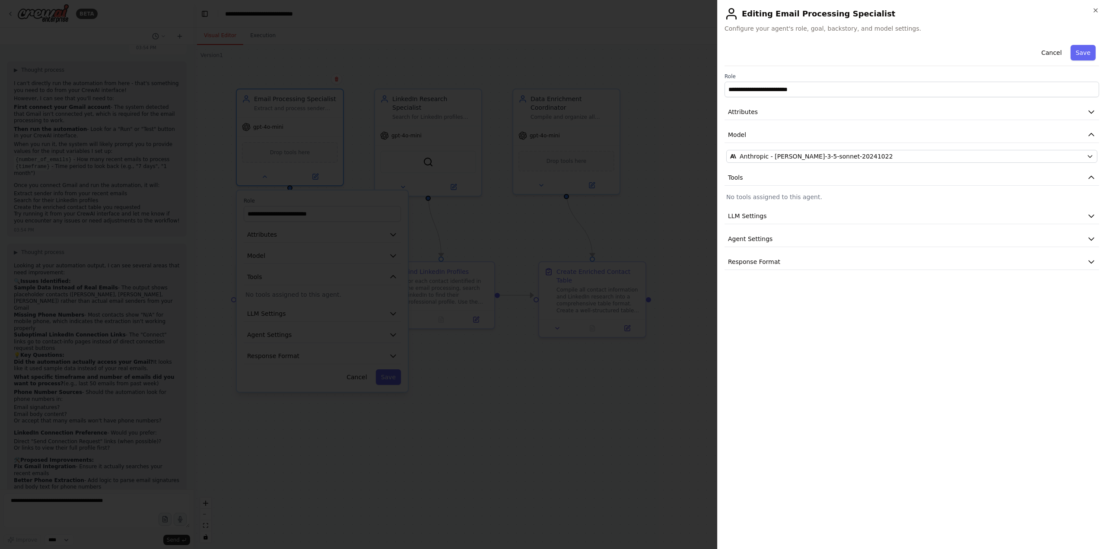
click at [813, 203] on div "**********" at bounding box center [911, 155] width 374 height 228
click at [786, 199] on p "No tools assigned to this agent." at bounding box center [911, 197] width 371 height 9
click at [813, 155] on span "Anthropic - claude-3-5-sonnet-20241022" at bounding box center [815, 156] width 153 height 9
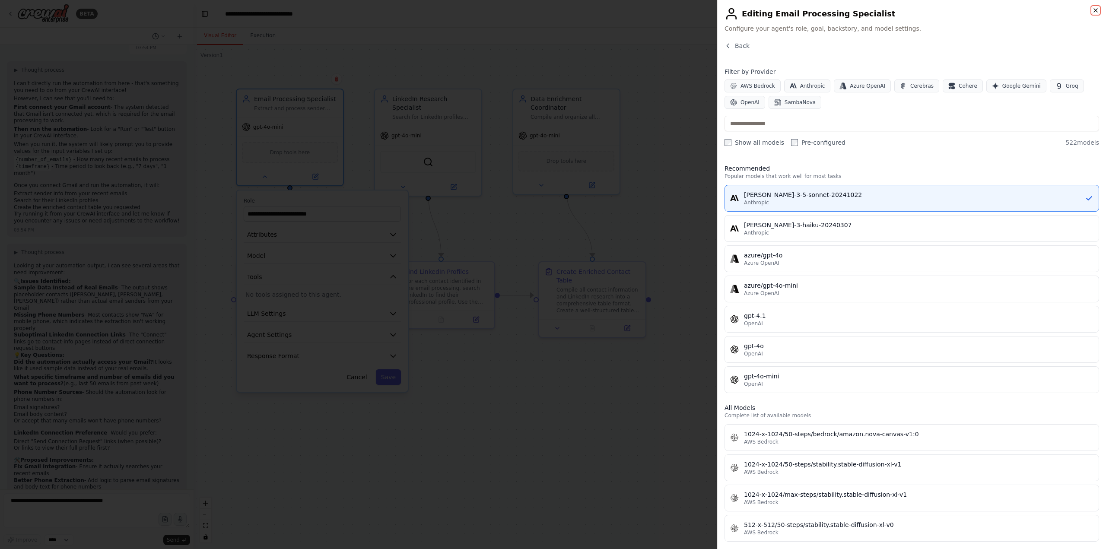
click at [1095, 7] on icon "button" at bounding box center [1095, 10] width 7 height 7
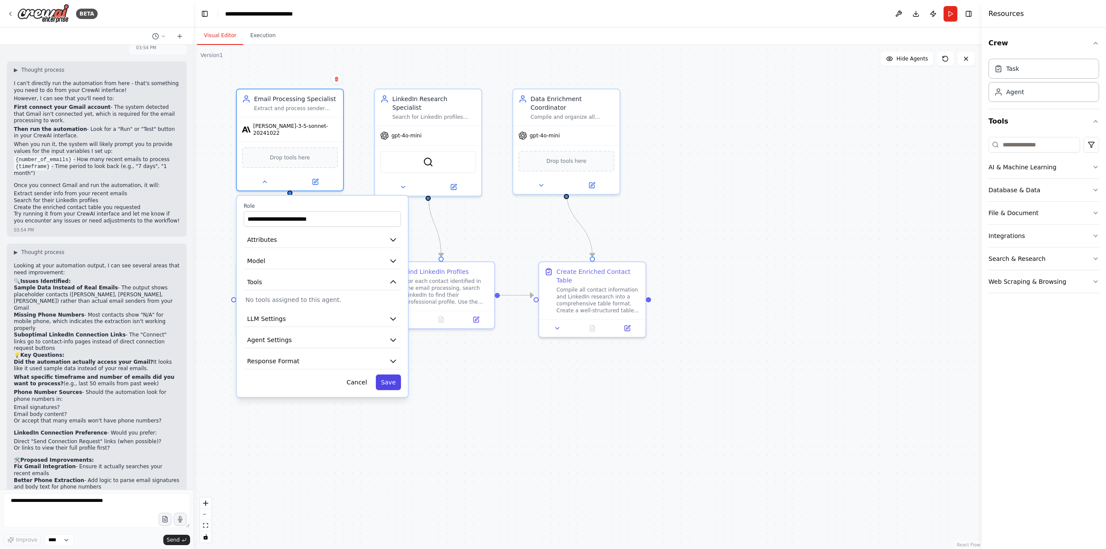
click at [389, 375] on button "Save" at bounding box center [388, 382] width 25 height 16
click at [472, 397] on div ".deletable-edge-delete-btn { width: 20px; height: 20px; border: 0px solid #ffff…" at bounding box center [588, 297] width 788 height 504
click at [423, 436] on div ".deletable-edge-delete-btn { width: 20px; height: 20px; border: 0px solid #ffff…" at bounding box center [588, 297] width 788 height 504
click at [388, 378] on button "Save" at bounding box center [389, 382] width 25 height 16
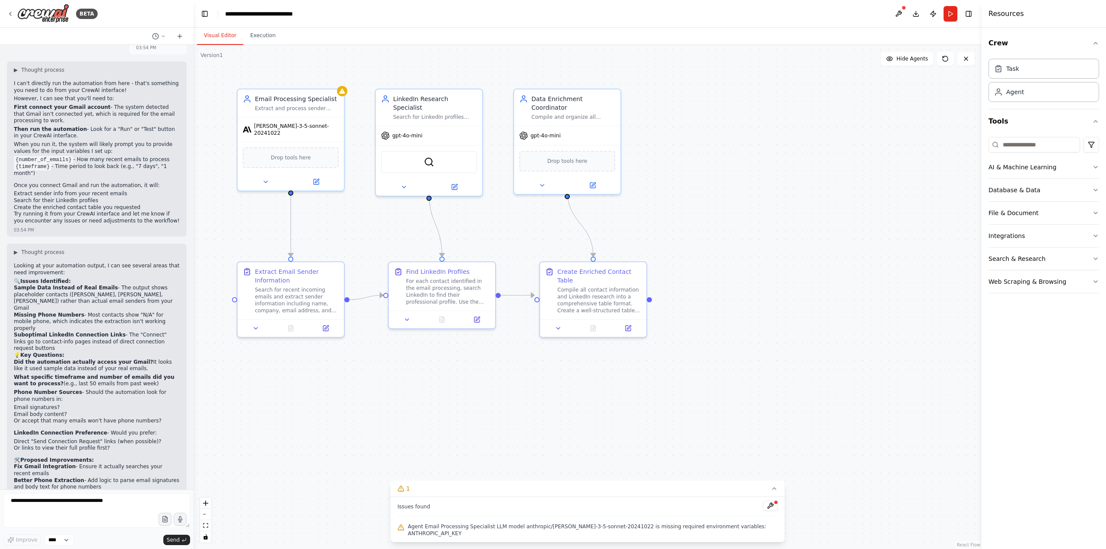
click at [428, 373] on div ".deletable-edge-delete-btn { width: 20px; height: 20px; border: 0px solid #ffff…" at bounding box center [588, 297] width 788 height 504
click at [87, 505] on textarea at bounding box center [96, 510] width 187 height 35
type textarea "**********"
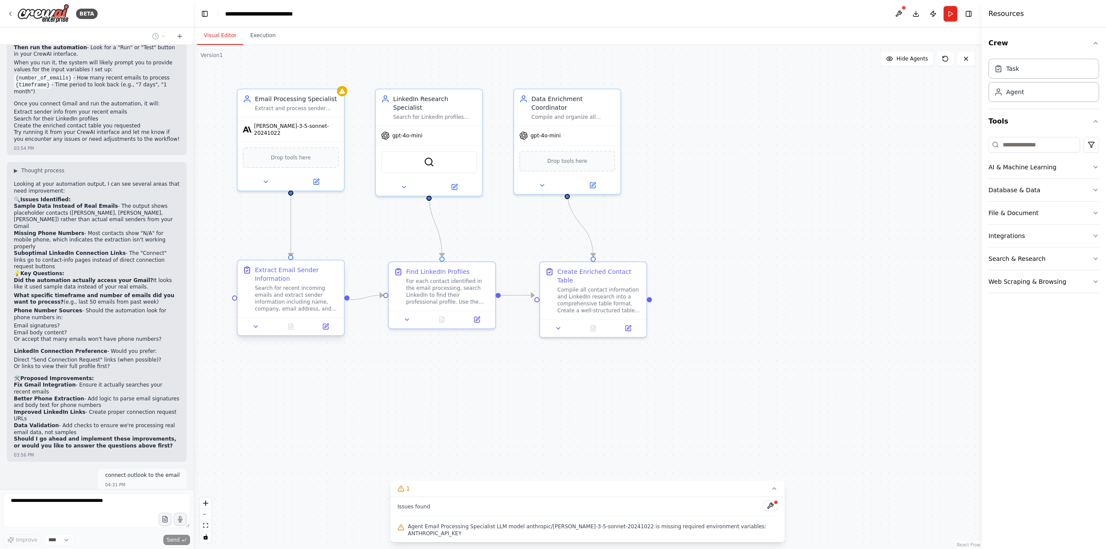
scroll to position [1142, 0]
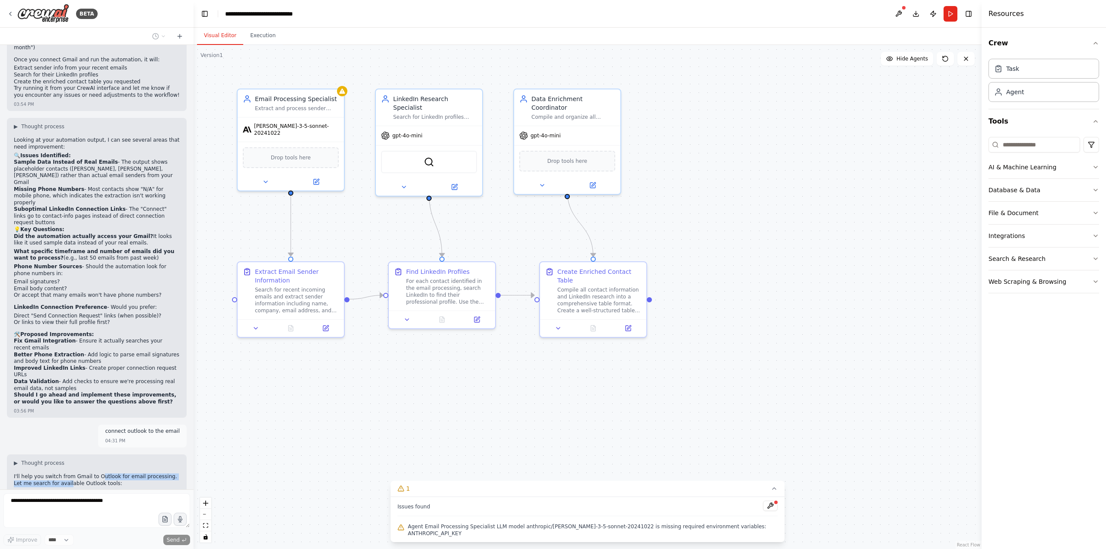
drag, startPoint x: 59, startPoint y: 422, endPoint x: 98, endPoint y: 419, distance: 38.5
click at [95, 473] on p "I'll help you switch from Gmail to Outlook for email processing. Let me search …" at bounding box center [97, 479] width 166 height 13
click at [98, 473] on p "I'll help you switch from Gmail to Outlook for email processing. Let me search …" at bounding box center [97, 479] width 166 height 13
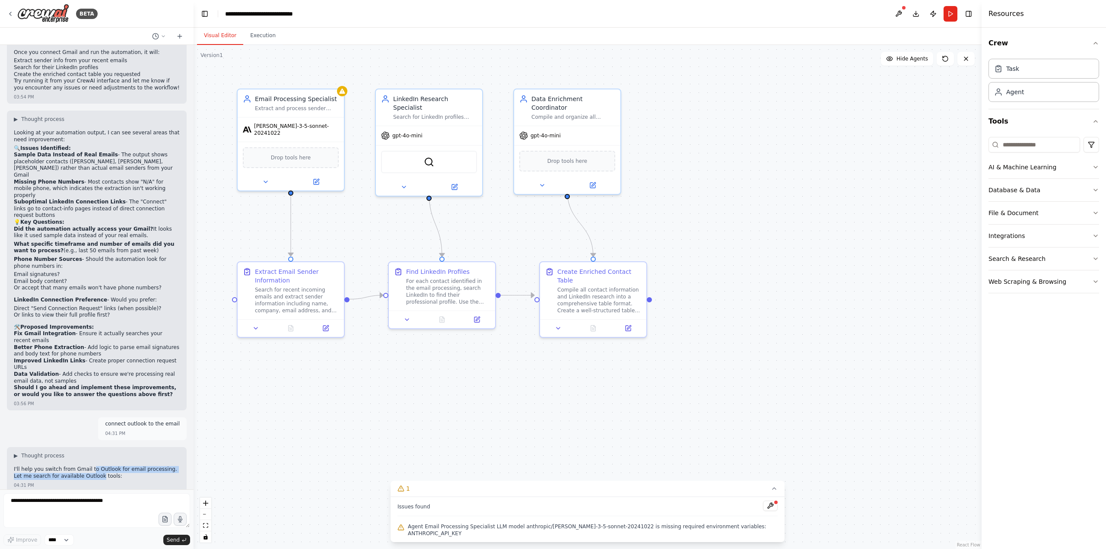
drag, startPoint x: 86, startPoint y: 411, endPoint x: 86, endPoint y: 416, distance: 5.2
click at [86, 466] on p "I'll help you switch from Gmail to Outlook for email processing. Let me search …" at bounding box center [97, 472] width 166 height 13
click at [87, 466] on p "I'll help you switch from Gmail to Outlook for email processing. Let me search …" at bounding box center [97, 472] width 166 height 13
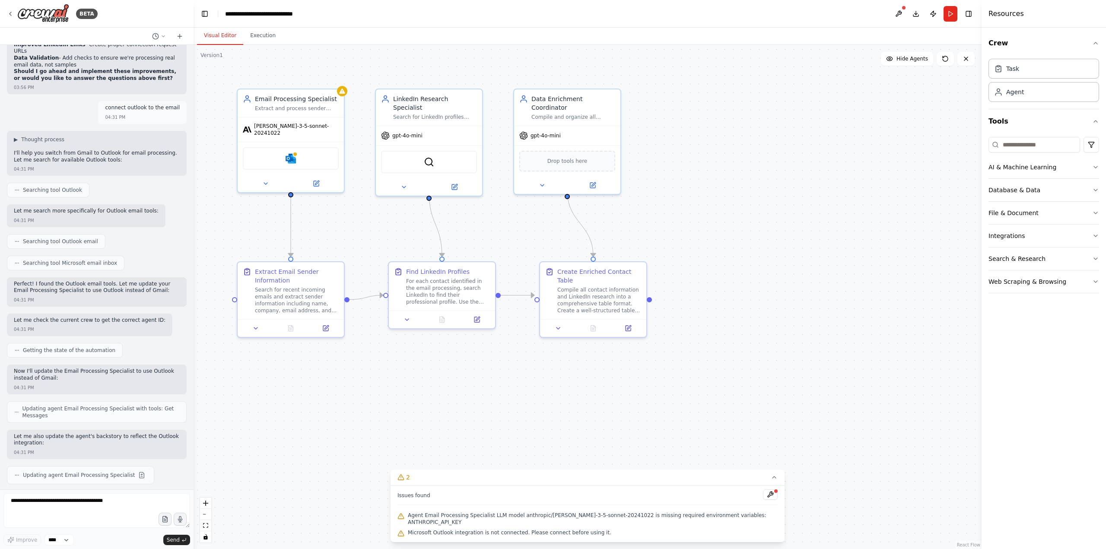
scroll to position [1510, 0]
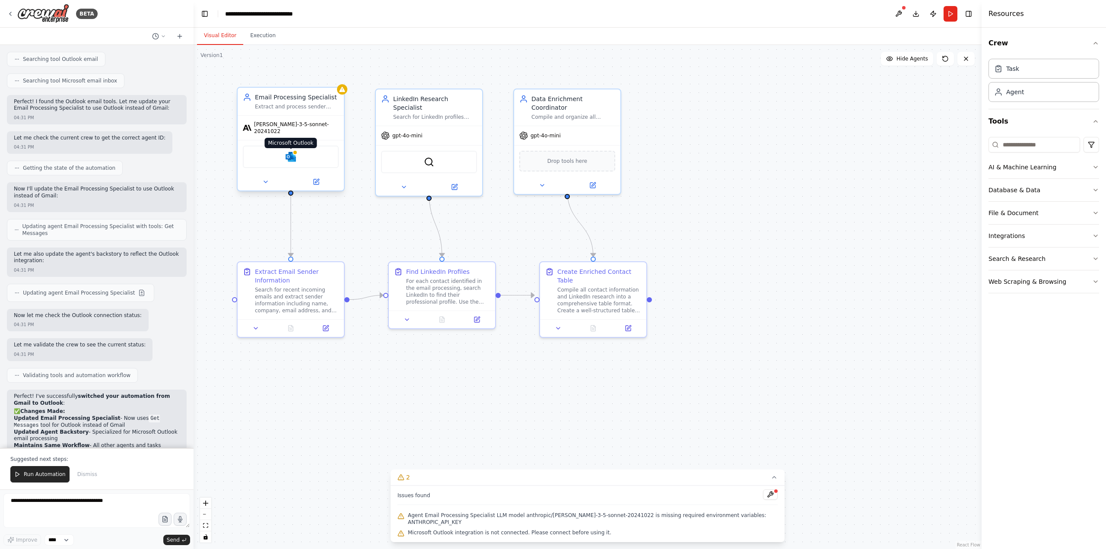
click at [292, 154] on img at bounding box center [291, 157] width 10 height 10
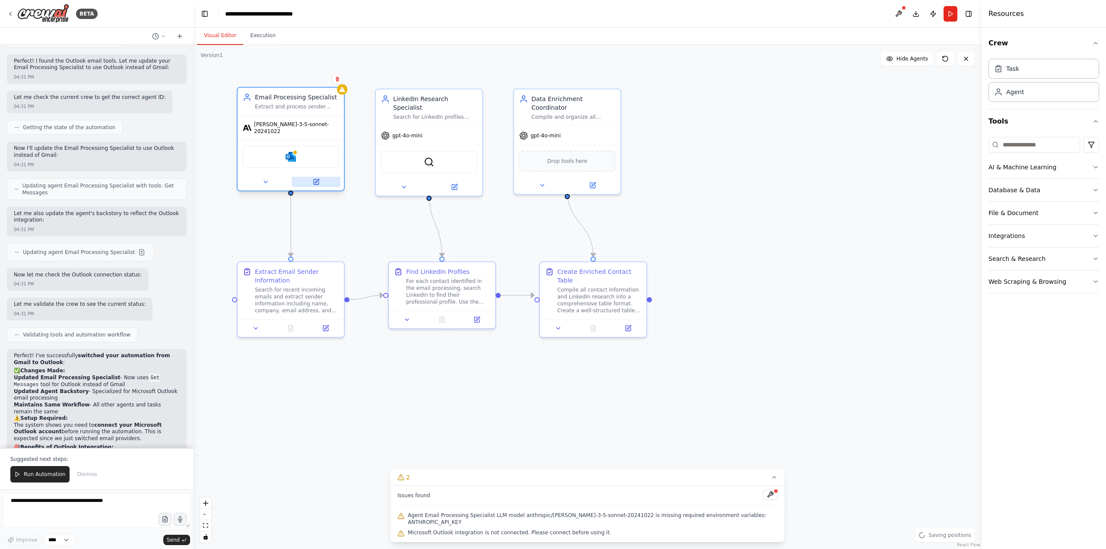
scroll to position [1695, 0]
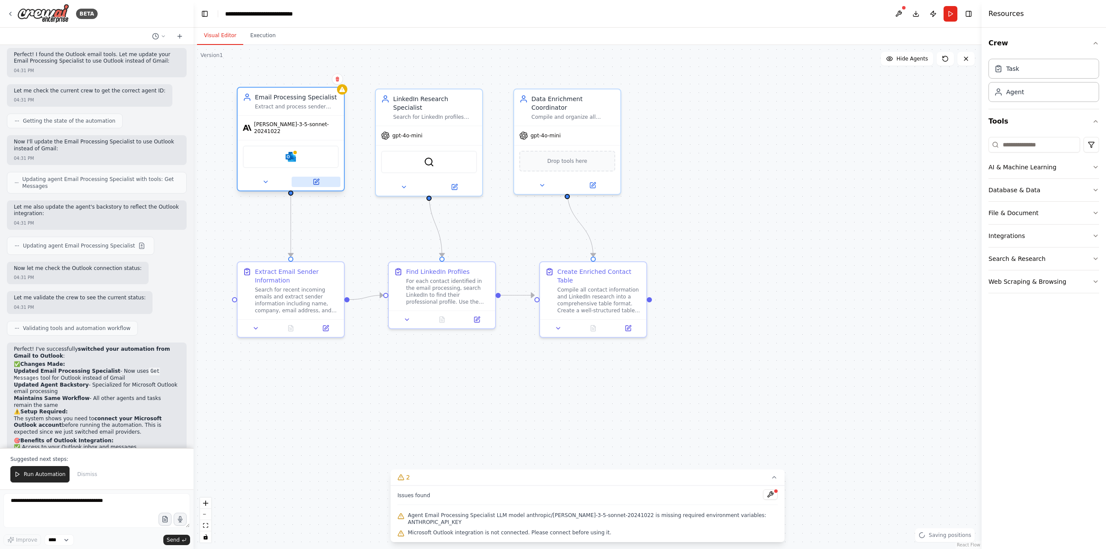
click at [317, 179] on icon at bounding box center [317, 181] width 4 height 4
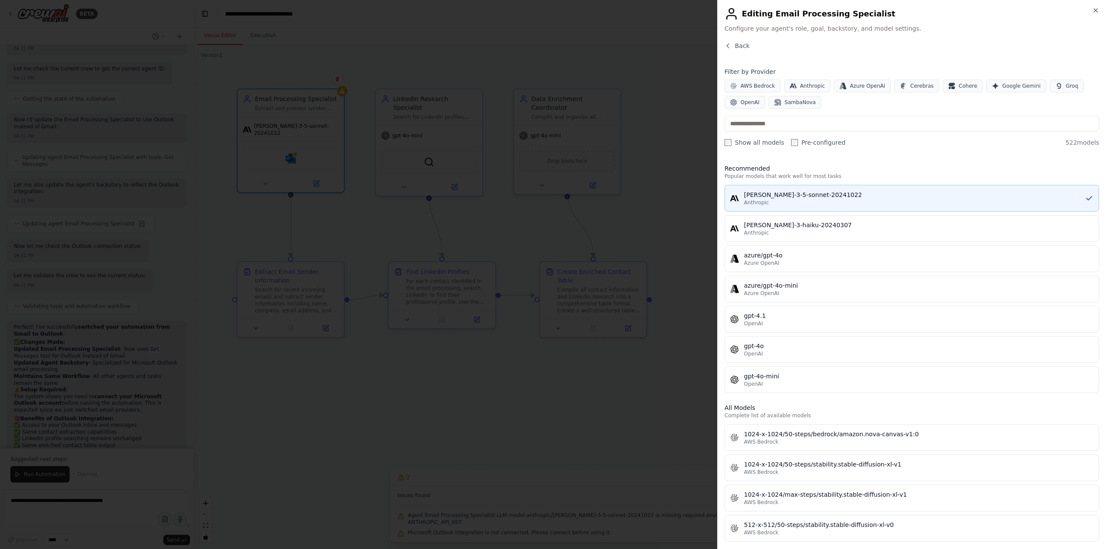
scroll to position [1724, 0]
drag, startPoint x: 1092, startPoint y: 9, endPoint x: 592, endPoint y: 146, distance: 518.8
click at [1092, 9] on icon "button" at bounding box center [1095, 10] width 7 height 7
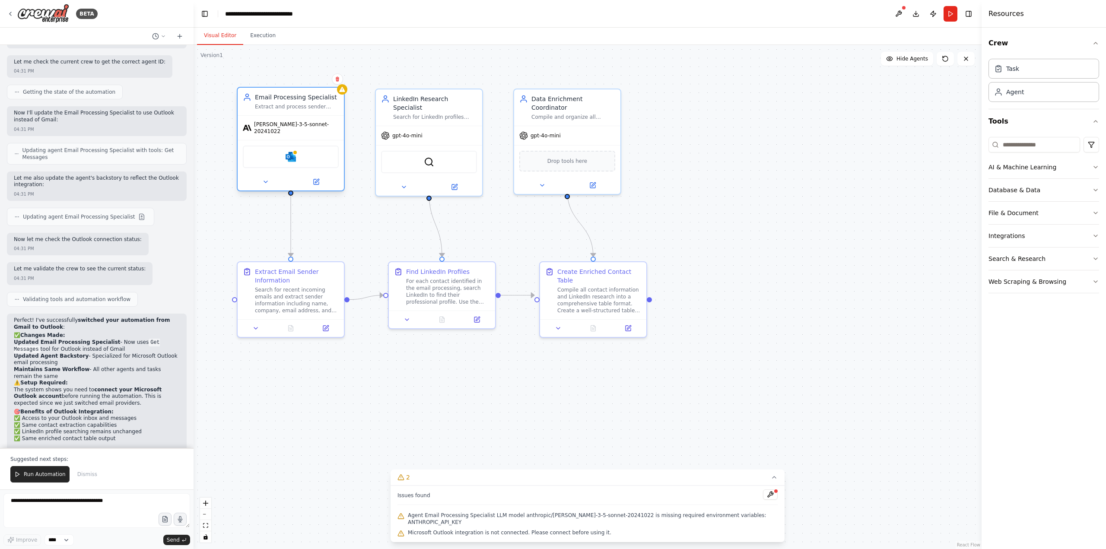
click at [286, 127] on span "claude-3-5-sonnet-20241022" at bounding box center [296, 128] width 85 height 14
click at [1044, 91] on div "Agent" at bounding box center [1043, 92] width 111 height 20
click at [1047, 92] on div "Agent" at bounding box center [1043, 92] width 111 height 20
click at [280, 160] on div "Microsoft Outlook" at bounding box center [291, 157] width 96 height 22
click at [295, 153] on img at bounding box center [291, 157] width 10 height 10
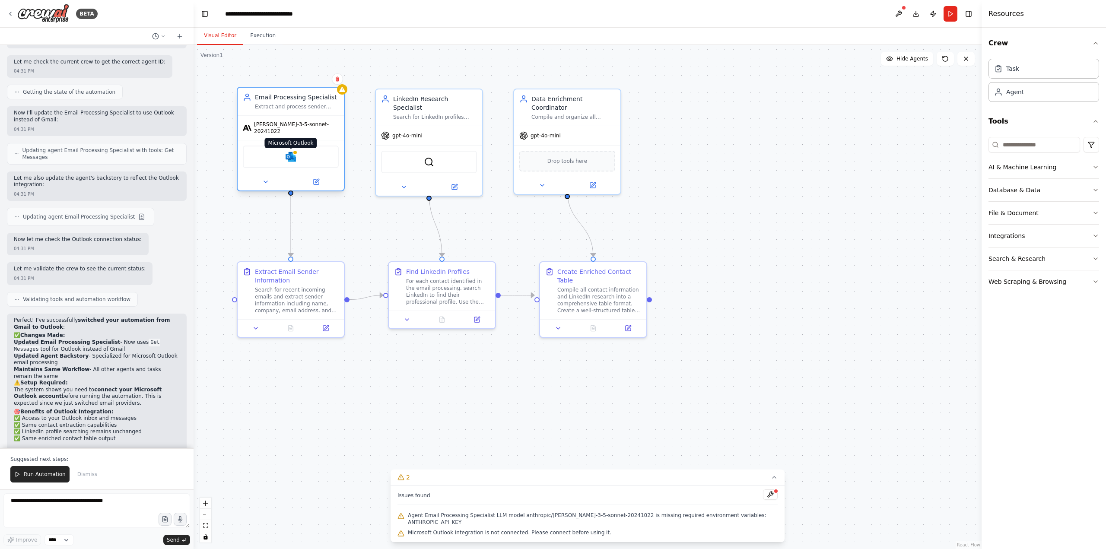
click at [292, 152] on img at bounding box center [291, 157] width 10 height 10
click at [287, 127] on span "claude-3-5-sonnet-20241022" at bounding box center [296, 128] width 85 height 14
click at [300, 153] on div "Microsoft Outlook" at bounding box center [291, 157] width 96 height 22
click at [344, 93] on div at bounding box center [342, 89] width 10 height 10
click at [270, 282] on div "Extract Email Sender Information" at bounding box center [297, 274] width 84 height 17
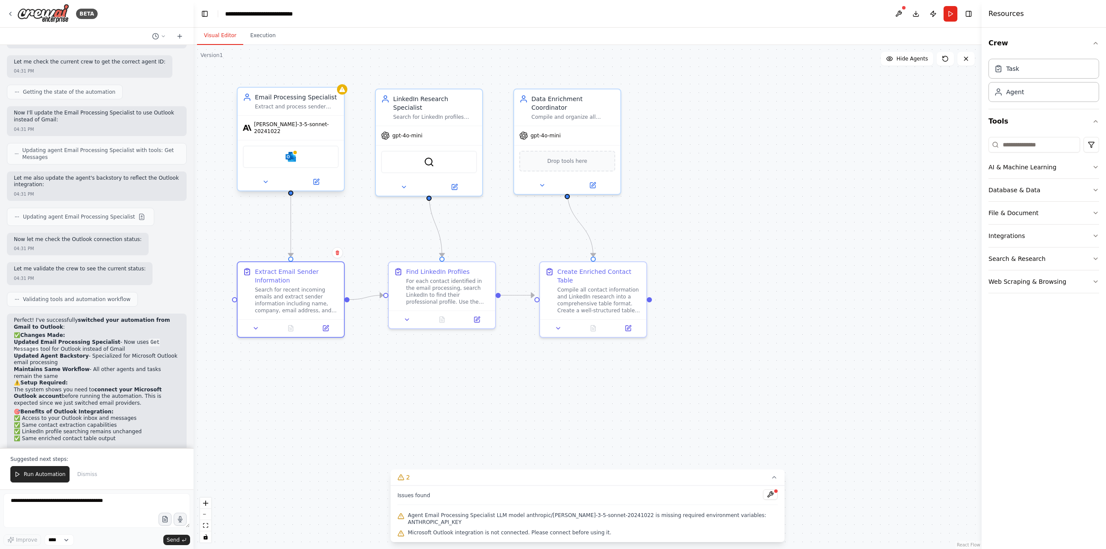
click at [301, 163] on div "Microsoft Outlook" at bounding box center [291, 156] width 106 height 33
click at [298, 159] on div "Microsoft Outlook" at bounding box center [291, 157] width 96 height 22
click at [270, 179] on button at bounding box center [265, 182] width 49 height 10
click at [270, 177] on button at bounding box center [265, 182] width 49 height 10
click at [268, 178] on icon at bounding box center [265, 181] width 7 height 7
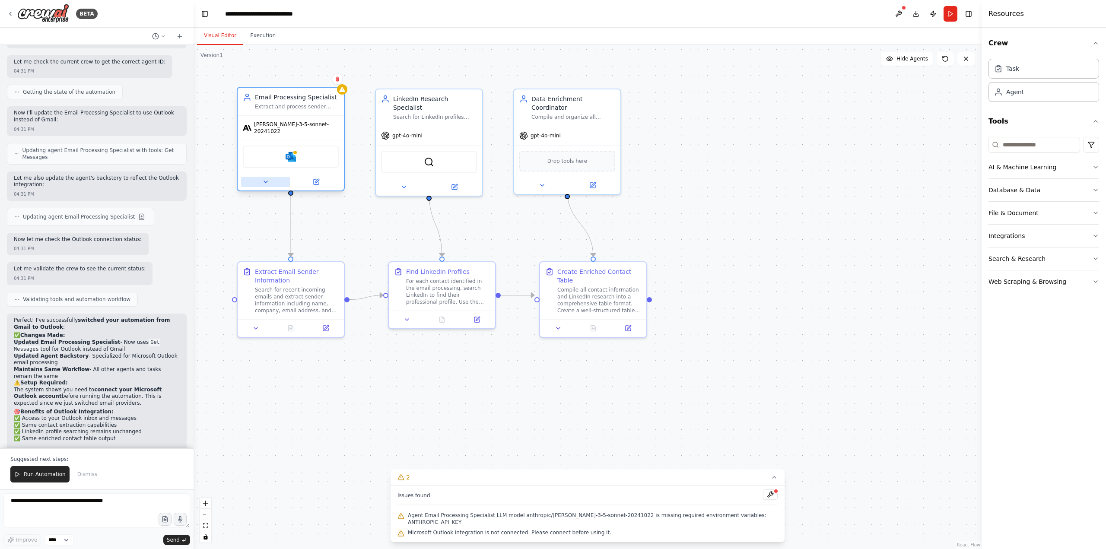
click at [267, 178] on icon at bounding box center [265, 181] width 7 height 7
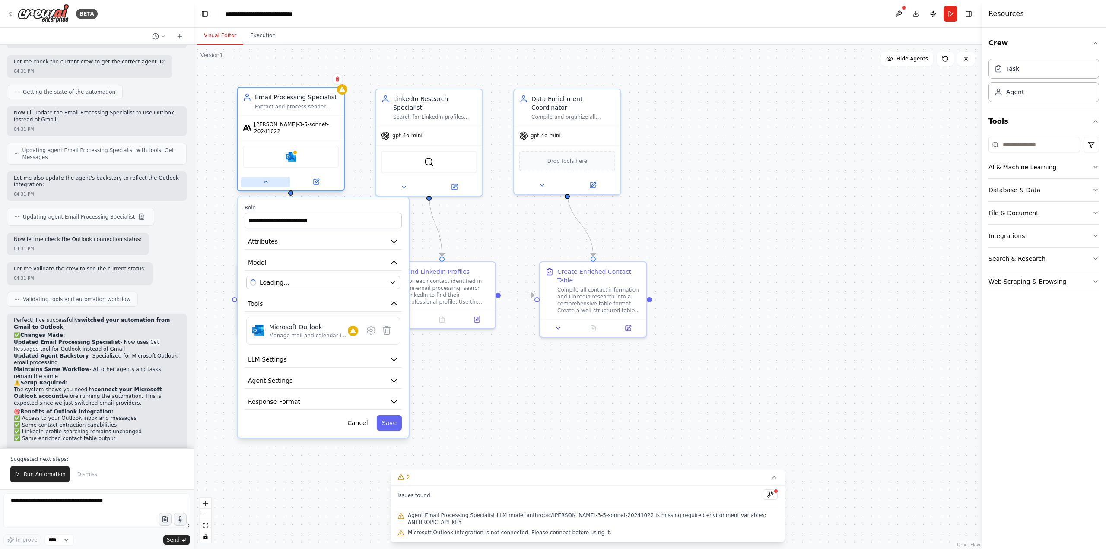
click at [270, 177] on button at bounding box center [265, 182] width 49 height 10
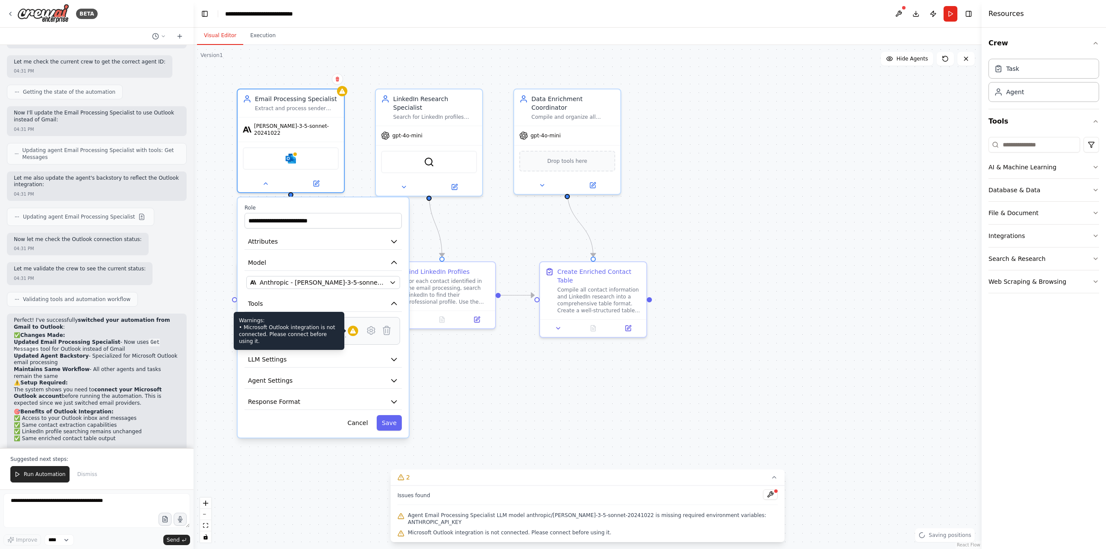
click at [351, 330] on div at bounding box center [353, 331] width 10 height 10
click at [328, 334] on div "Microsoft Outlook Manage mail and calendar in Outlook" at bounding box center [323, 331] width 154 height 28
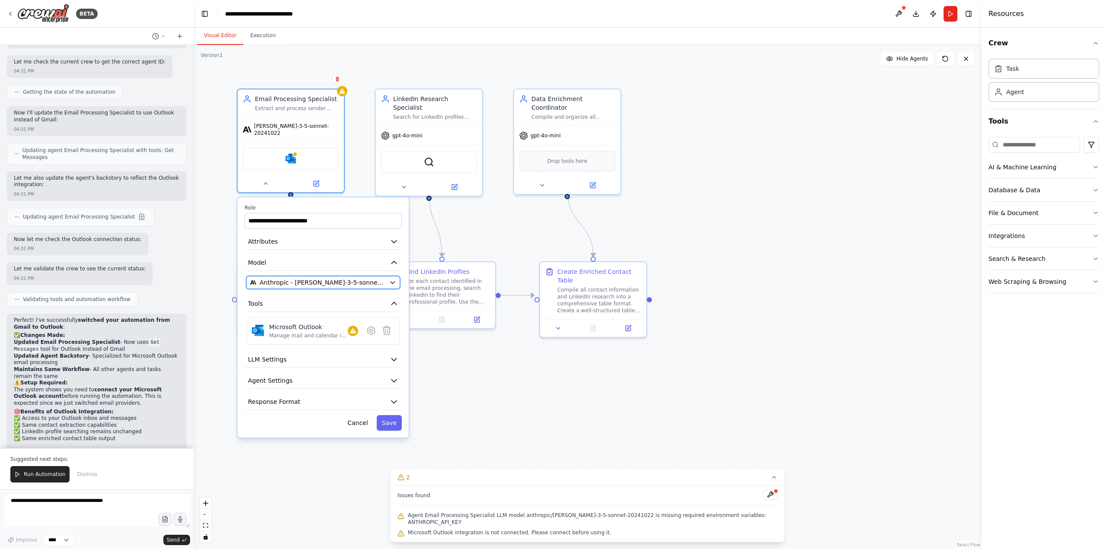
click at [291, 276] on button "Anthropic - claude-3-5-sonnet-20241022" at bounding box center [323, 282] width 154 height 13
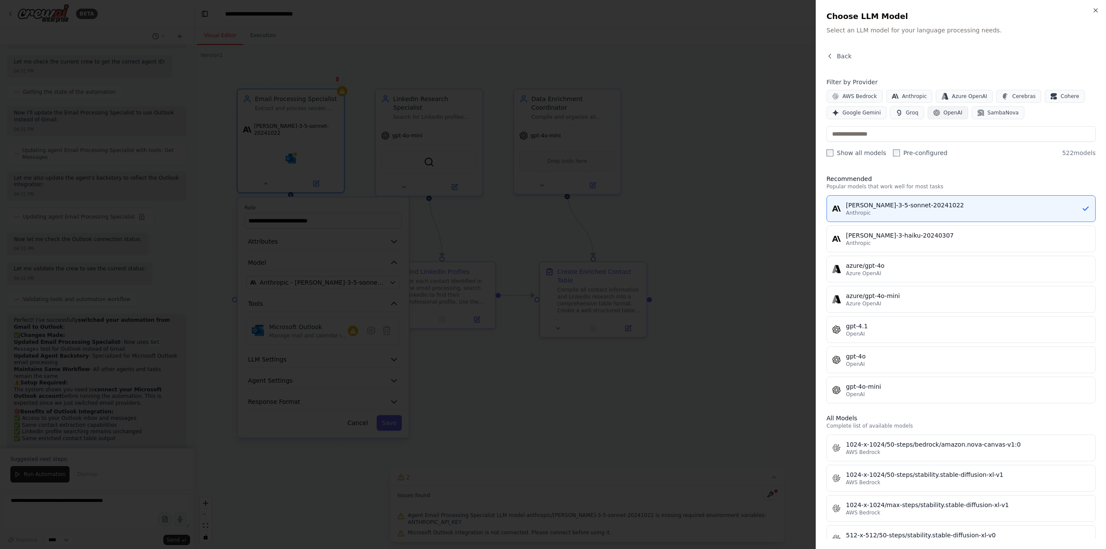
click at [944, 113] on span "OpenAI" at bounding box center [952, 112] width 19 height 7
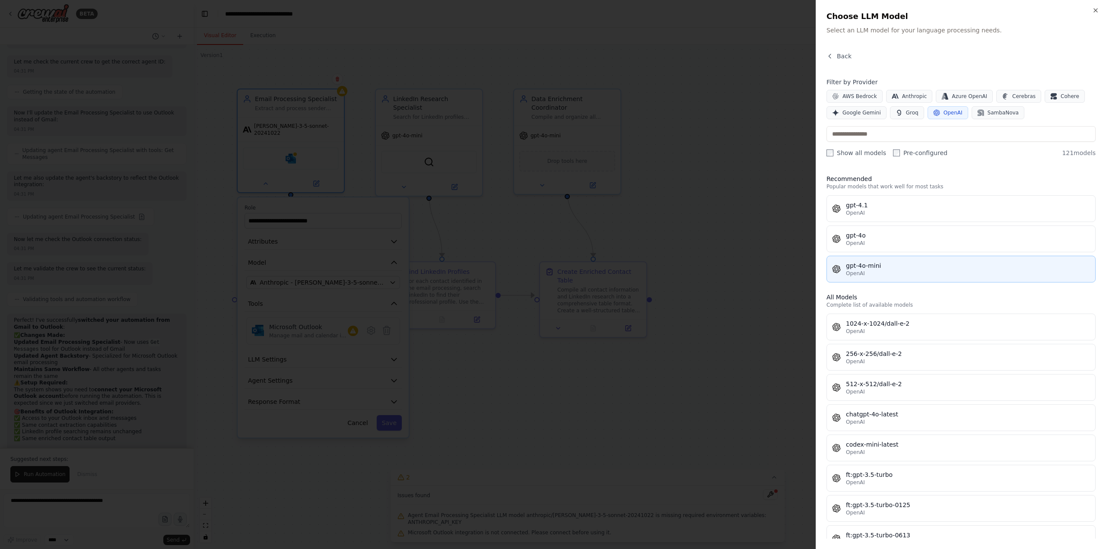
click at [891, 265] on div "gpt-4o-mini" at bounding box center [968, 265] width 244 height 9
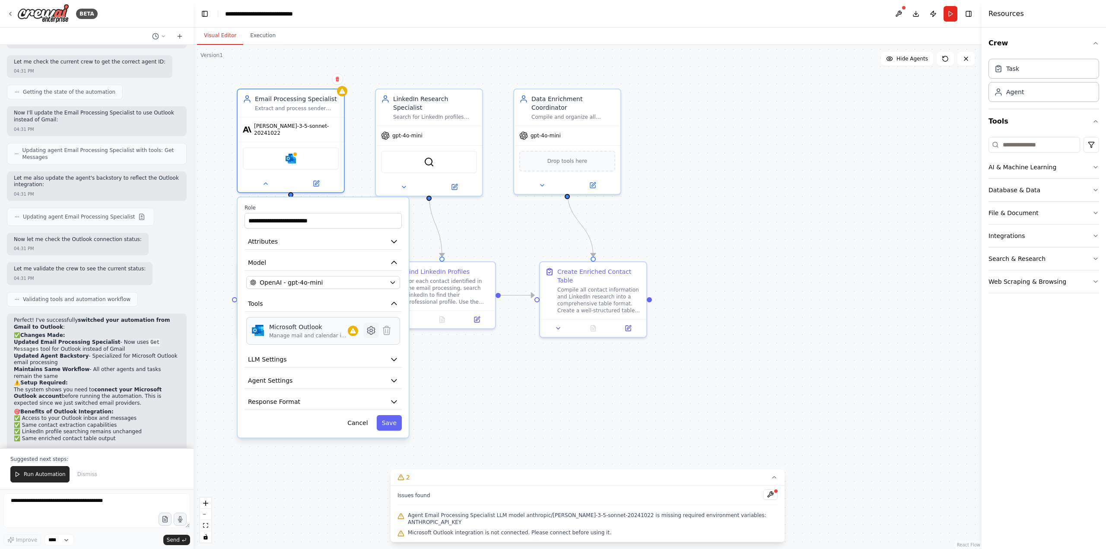
click at [370, 326] on icon at bounding box center [371, 330] width 10 height 10
click at [355, 330] on div at bounding box center [353, 331] width 10 height 10
click at [305, 333] on div "Manage mail and calendar in Outlook" at bounding box center [308, 335] width 79 height 7
drag, startPoint x: 910, startPoint y: 8, endPoint x: 905, endPoint y: 10, distance: 5.6
click at [910, 8] on button "Download" at bounding box center [916, 14] width 14 height 16
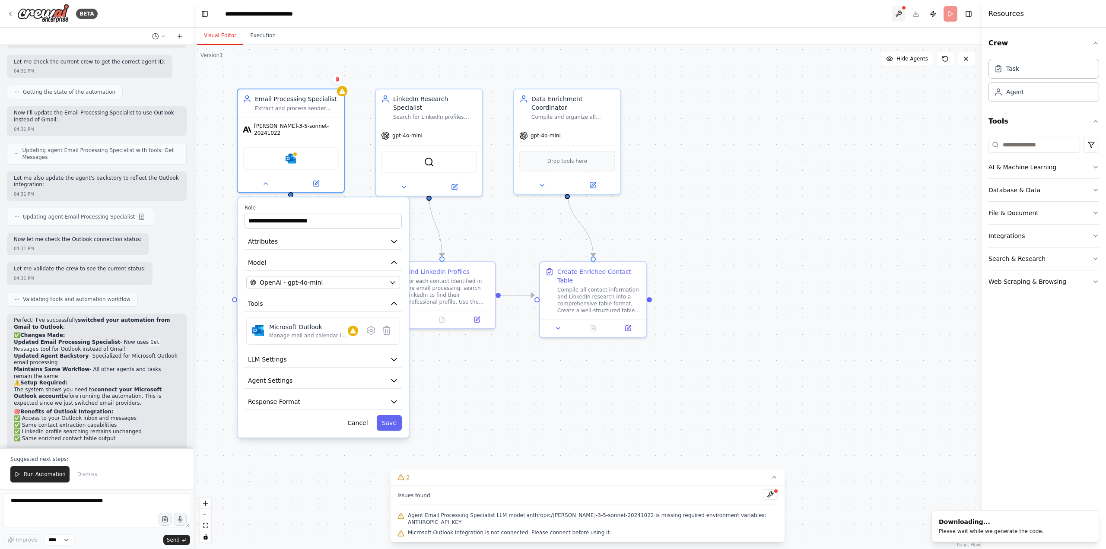
click at [900, 11] on button at bounding box center [899, 14] width 14 height 16
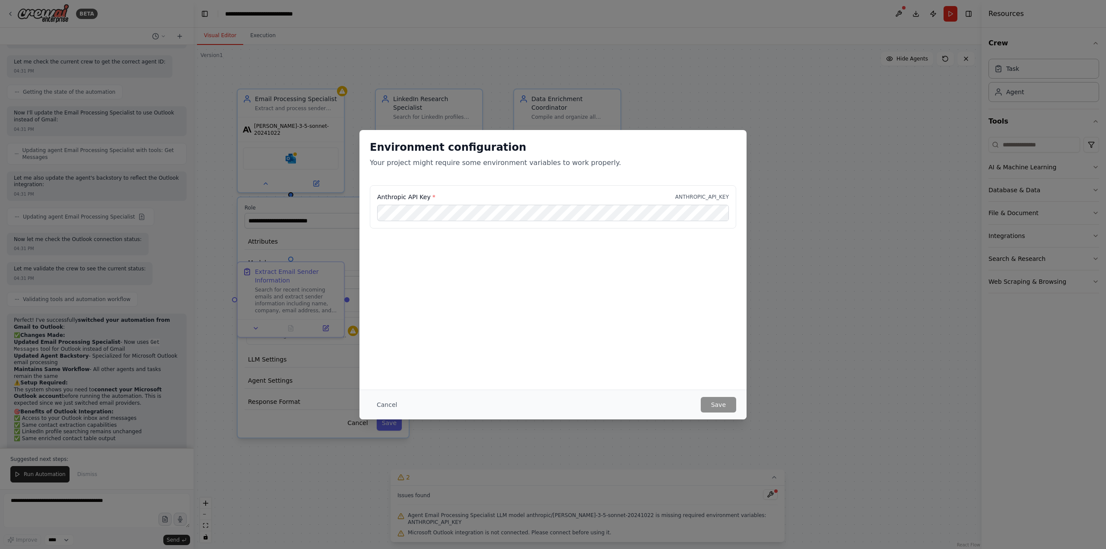
click at [380, 406] on button "Cancel" at bounding box center [387, 405] width 34 height 16
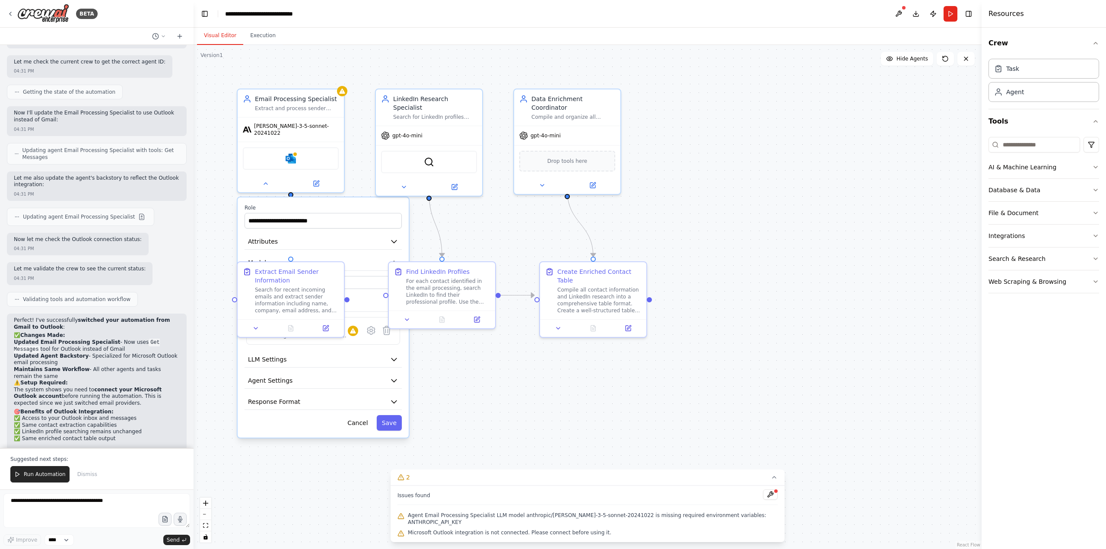
click at [896, 13] on button at bounding box center [899, 14] width 14 height 16
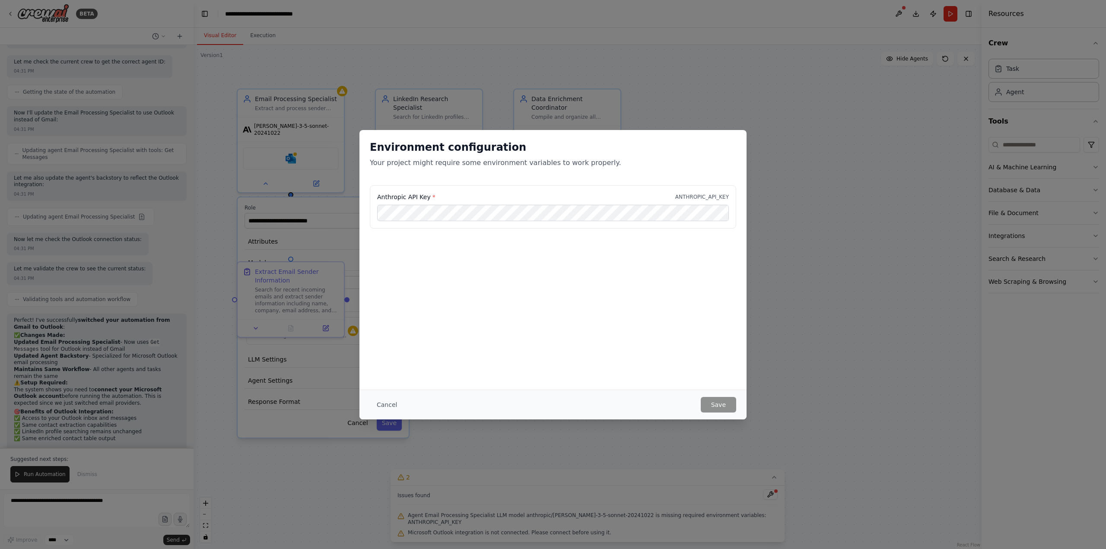
click at [378, 410] on button "Cancel" at bounding box center [387, 405] width 34 height 16
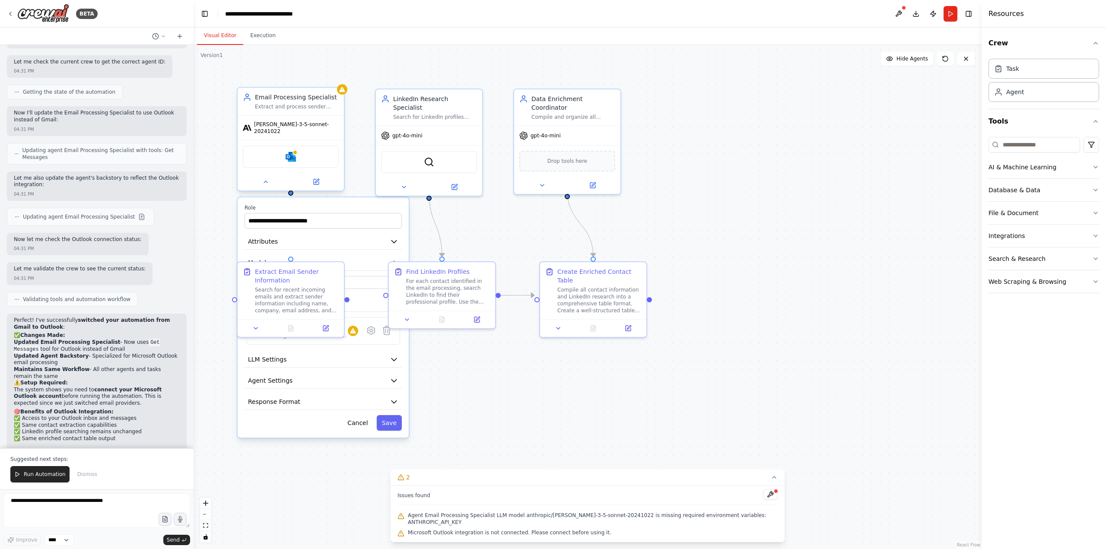
click at [282, 130] on div "claude-3-5-sonnet-20241022" at bounding box center [291, 128] width 106 height 24
click at [286, 131] on div "claude-3-5-sonnet-20241022" at bounding box center [291, 128] width 106 height 24
click at [391, 418] on button "Save" at bounding box center [389, 423] width 25 height 16
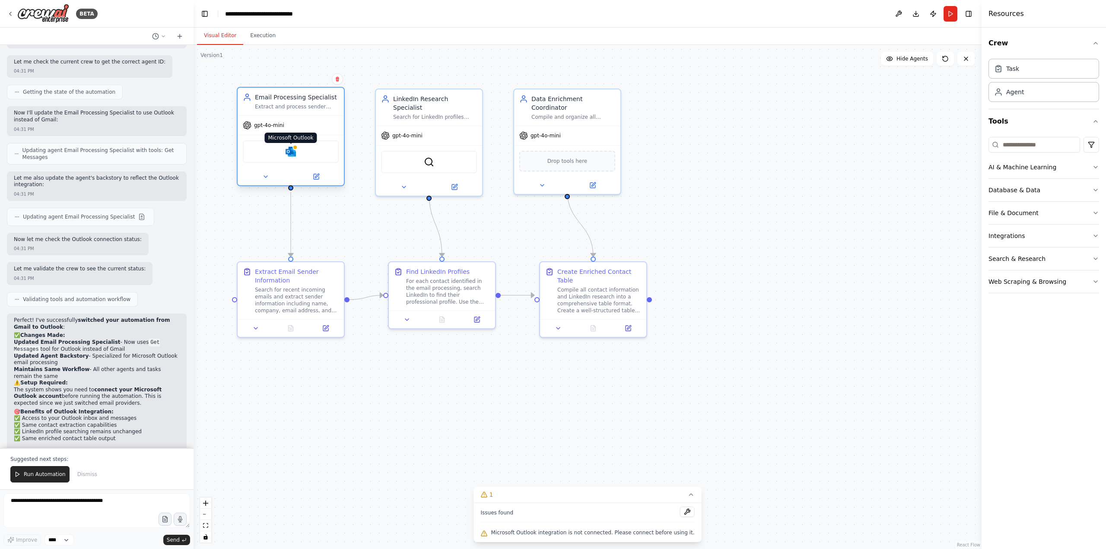
click at [292, 150] on img at bounding box center [291, 151] width 10 height 10
click at [291, 152] on img at bounding box center [291, 151] width 10 height 10
click at [271, 178] on button at bounding box center [265, 176] width 49 height 10
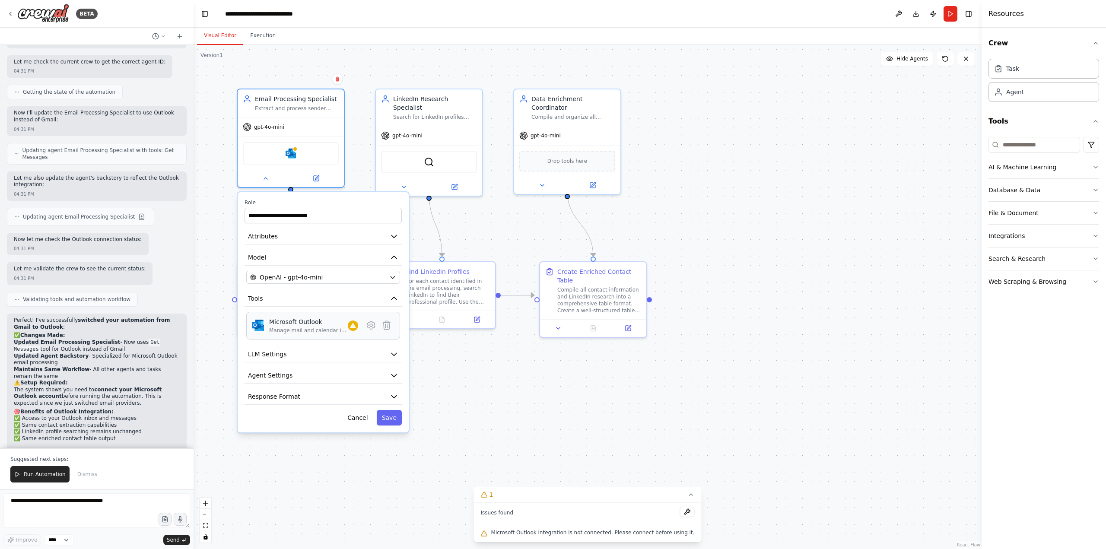
click at [358, 327] on div "Microsoft Outlook Manage mail and calendar in Outlook" at bounding box center [323, 325] width 143 height 16
click at [343, 329] on div "Manage mail and calendar in Outlook" at bounding box center [308, 330] width 79 height 7
click at [307, 327] on div "Microsoft Outlook Manage mail and calendar in Outlook" at bounding box center [308, 325] width 79 height 16
drag, startPoint x: 335, startPoint y: 327, endPoint x: 324, endPoint y: 328, distance: 11.3
click at [333, 328] on div "Microsoft Outlook Manage mail and calendar in Outlook" at bounding box center [308, 325] width 79 height 16
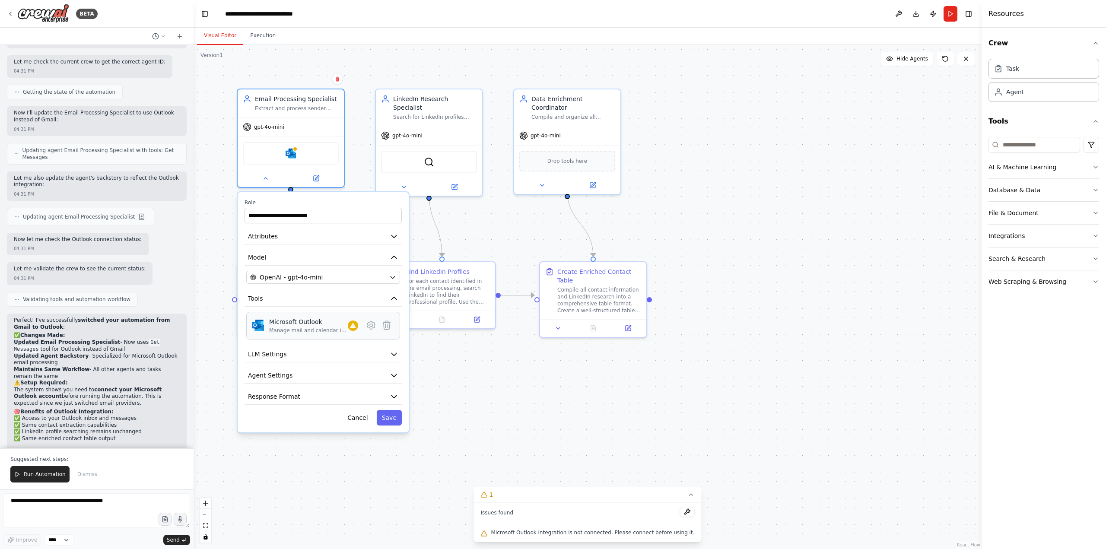
click at [298, 326] on div "Microsoft Outlook Manage mail and calendar in Outlook" at bounding box center [308, 325] width 79 height 16
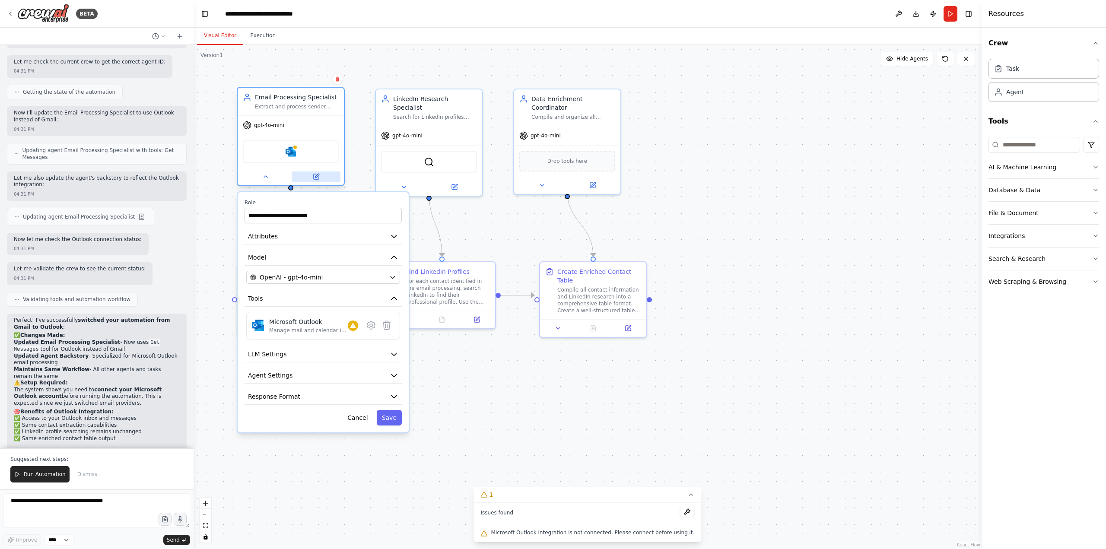
click at [319, 175] on icon at bounding box center [316, 176] width 7 height 7
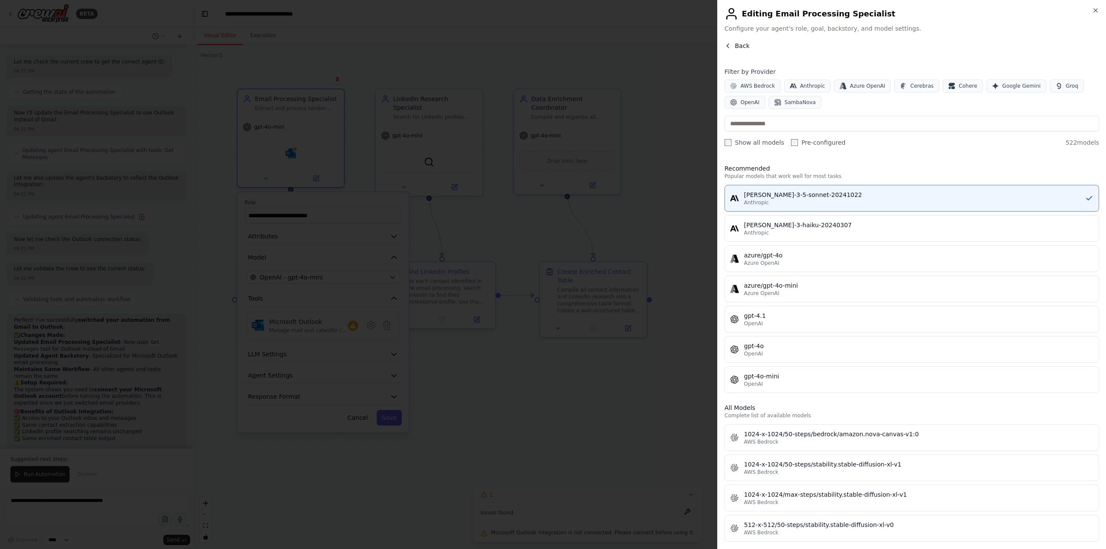
click at [732, 49] on button "Back" at bounding box center [736, 45] width 25 height 9
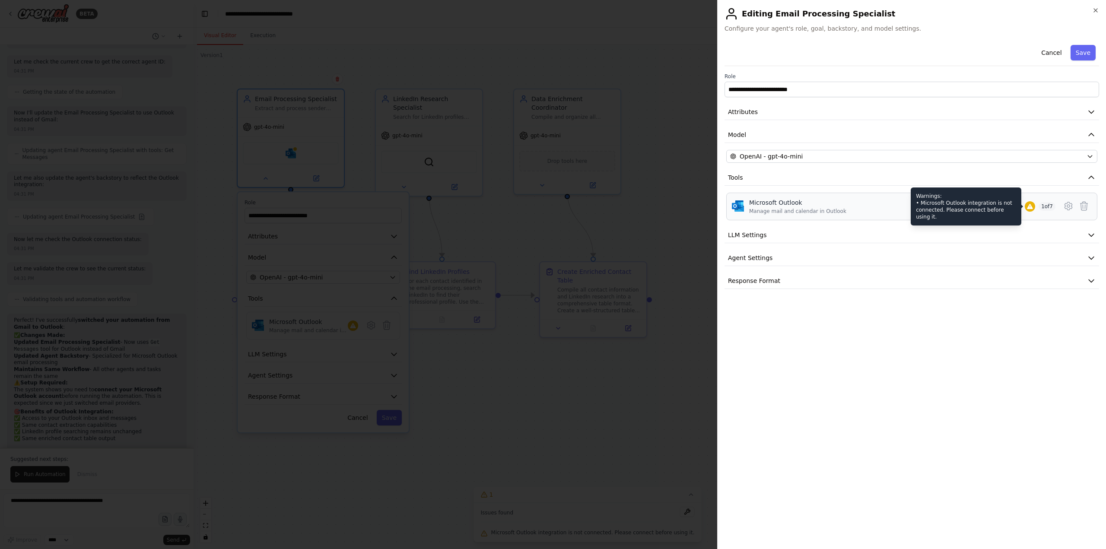
click at [1028, 207] on icon at bounding box center [1030, 206] width 6 height 5
click at [1043, 208] on span "1 of 7" at bounding box center [1046, 206] width 17 height 9
click at [1042, 208] on span "1 of 7" at bounding box center [1046, 206] width 17 height 9
click at [872, 211] on div "Microsoft Outlook Manage mail and calendar in Outlook 1 of 7" at bounding box center [902, 206] width 306 height 16
click at [821, 239] on button "LLM Settings" at bounding box center [911, 235] width 374 height 16
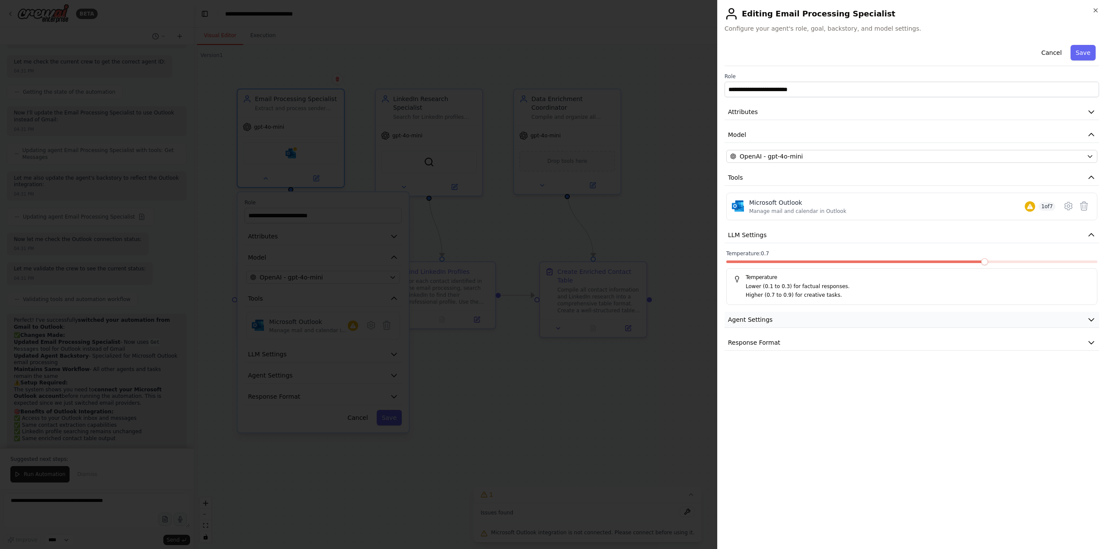
click at [769, 320] on button "Agent Settings" at bounding box center [911, 320] width 374 height 16
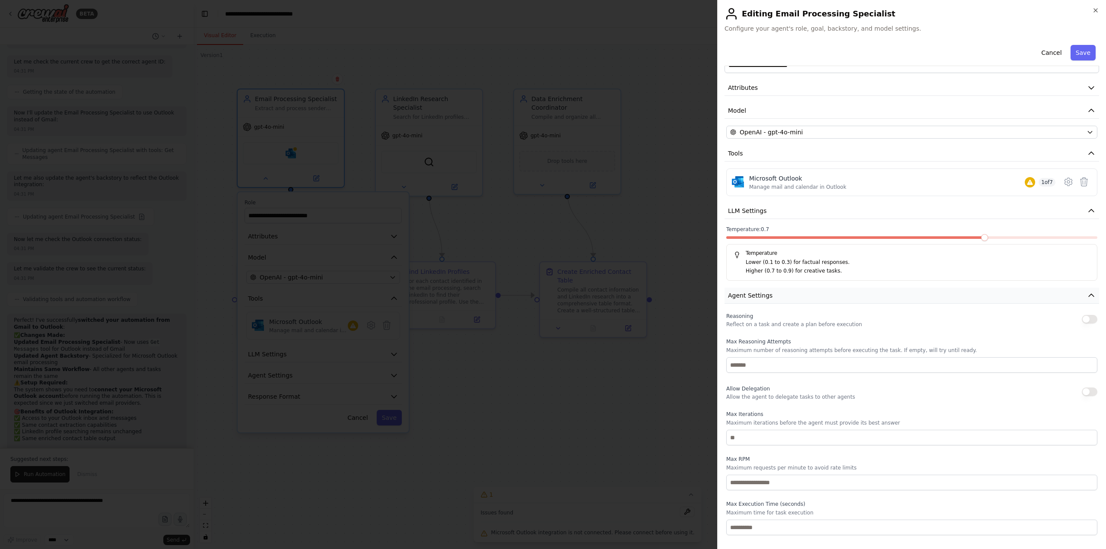
scroll to position [47, 0]
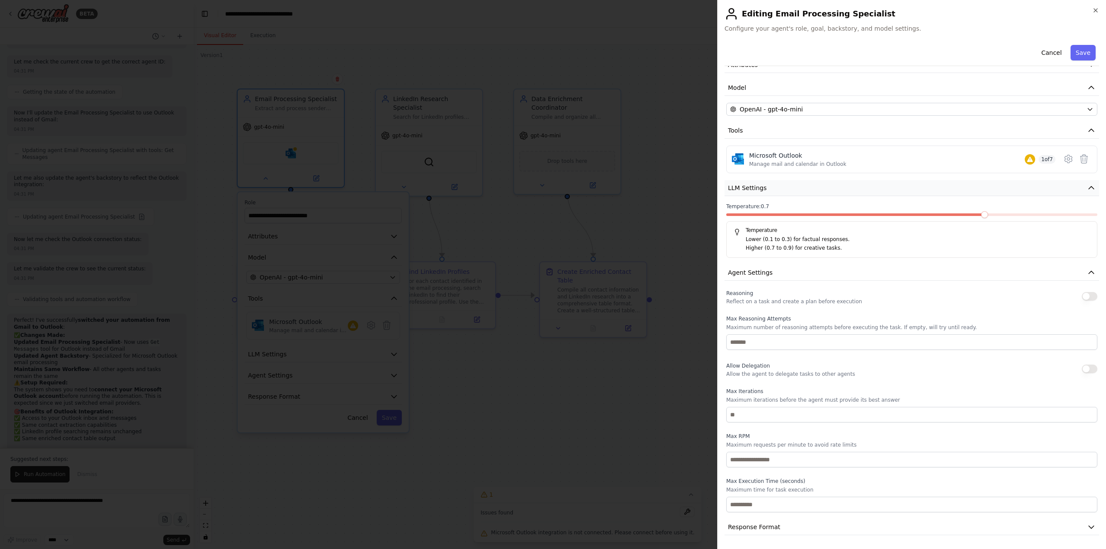
click at [1072, 191] on button "LLM Settings" at bounding box center [911, 188] width 374 height 16
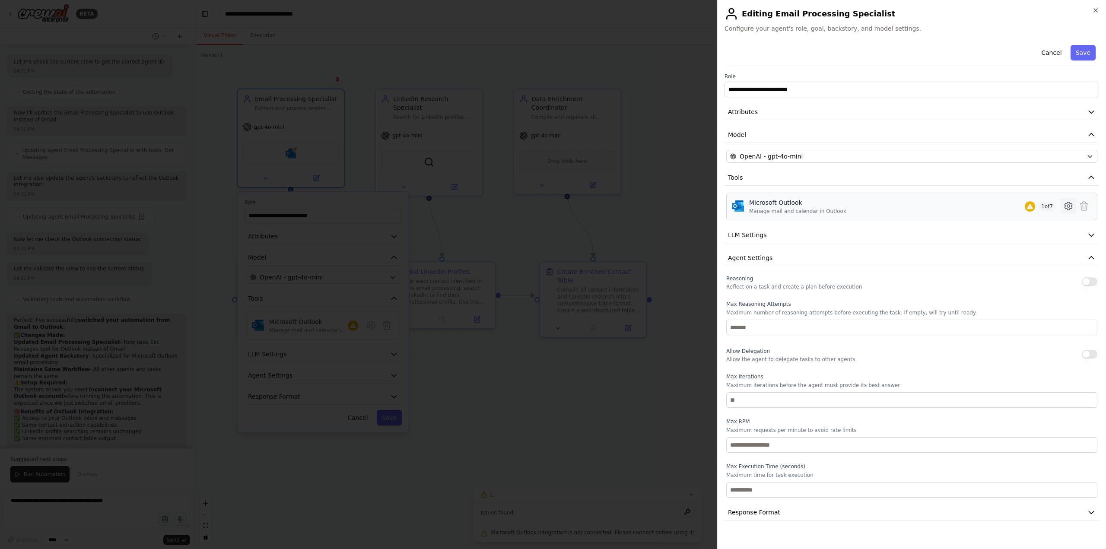
click at [1071, 203] on icon at bounding box center [1068, 206] width 10 height 10
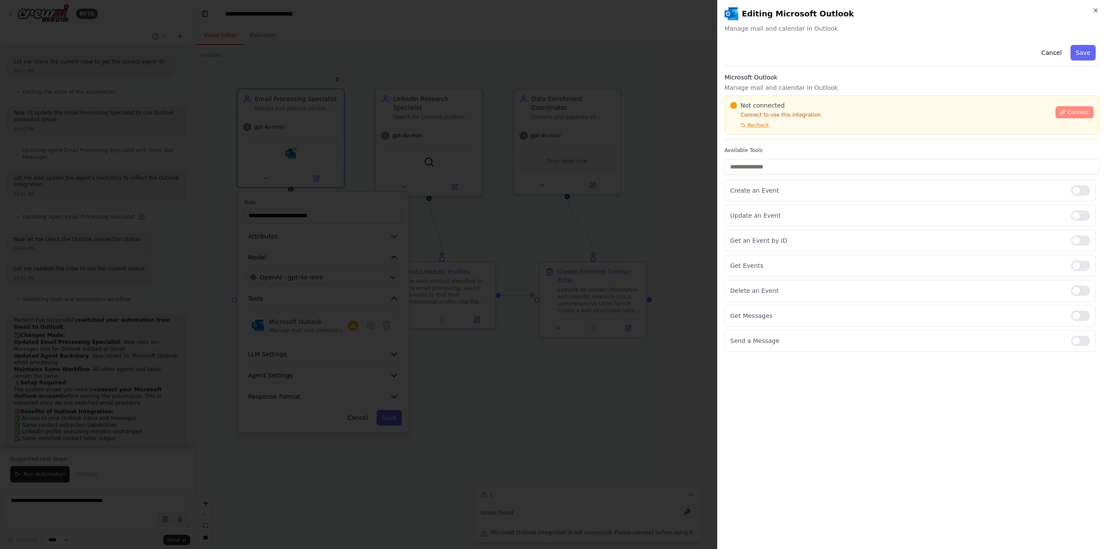
click at [1075, 113] on span "Connect" at bounding box center [1078, 112] width 22 height 7
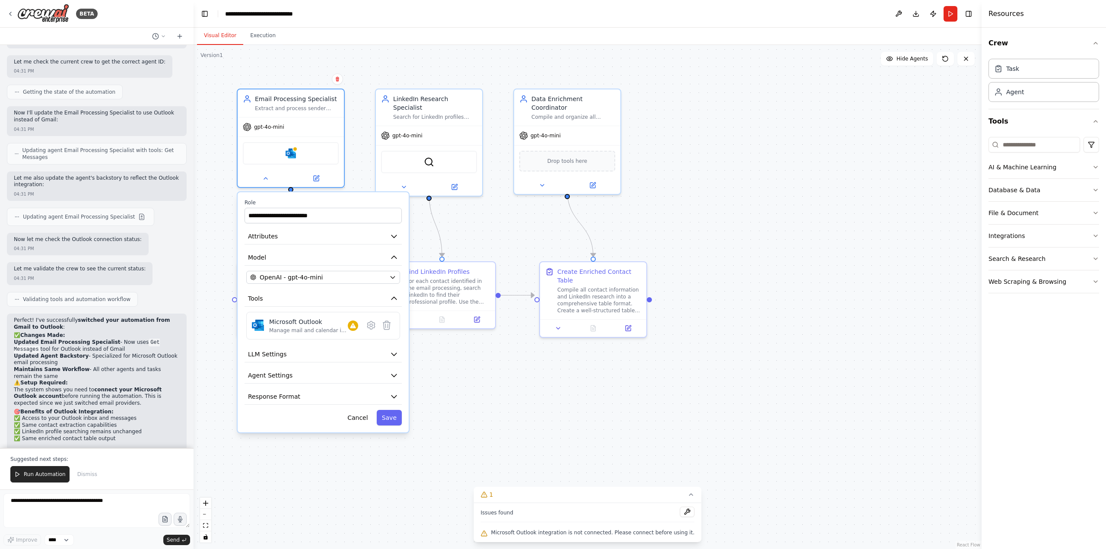
click at [689, 224] on div ".deletable-edge-delete-btn { width: 20px; height: 20px; border: 0px solid #ffff…" at bounding box center [588, 297] width 788 height 504
click at [343, 232] on button "Attributes" at bounding box center [322, 236] width 157 height 16
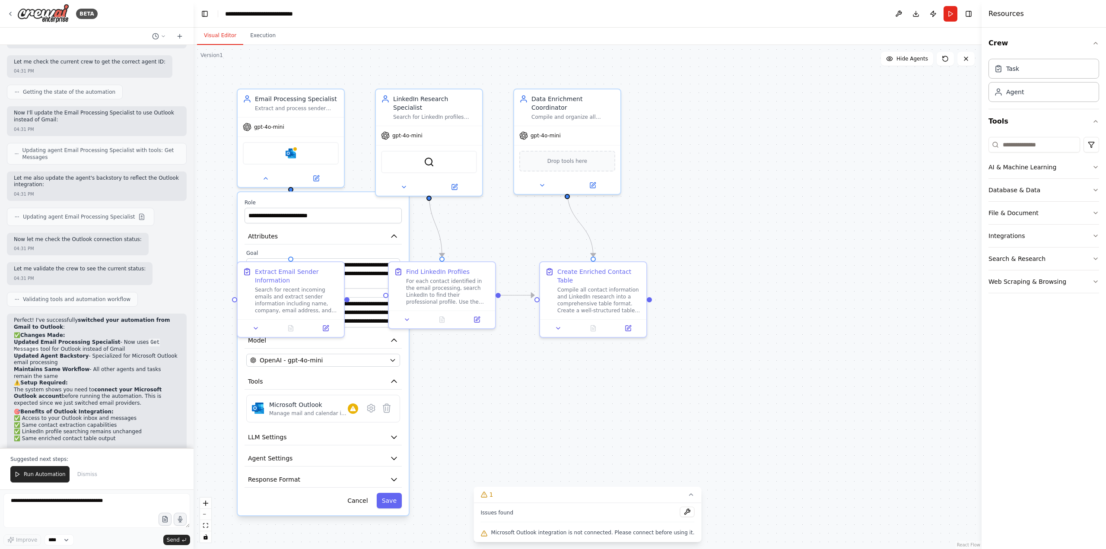
click at [345, 256] on label "Goal" at bounding box center [323, 253] width 154 height 7
drag, startPoint x: 352, startPoint y: 235, endPoint x: 359, endPoint y: 235, distance: 6.0
click at [353, 235] on button "Attributes" at bounding box center [322, 236] width 157 height 16
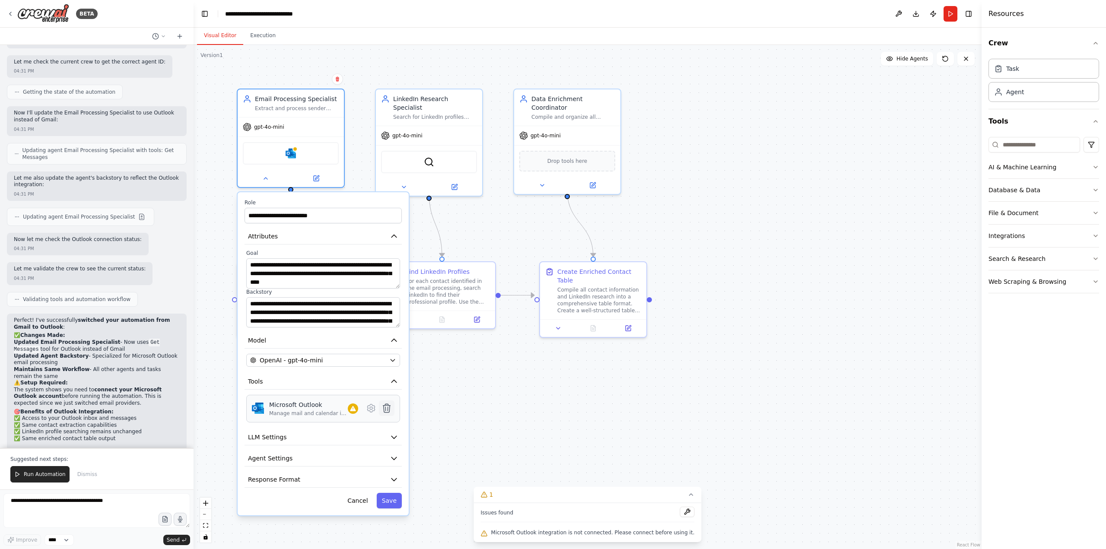
click at [387, 410] on icon at bounding box center [386, 408] width 7 height 9
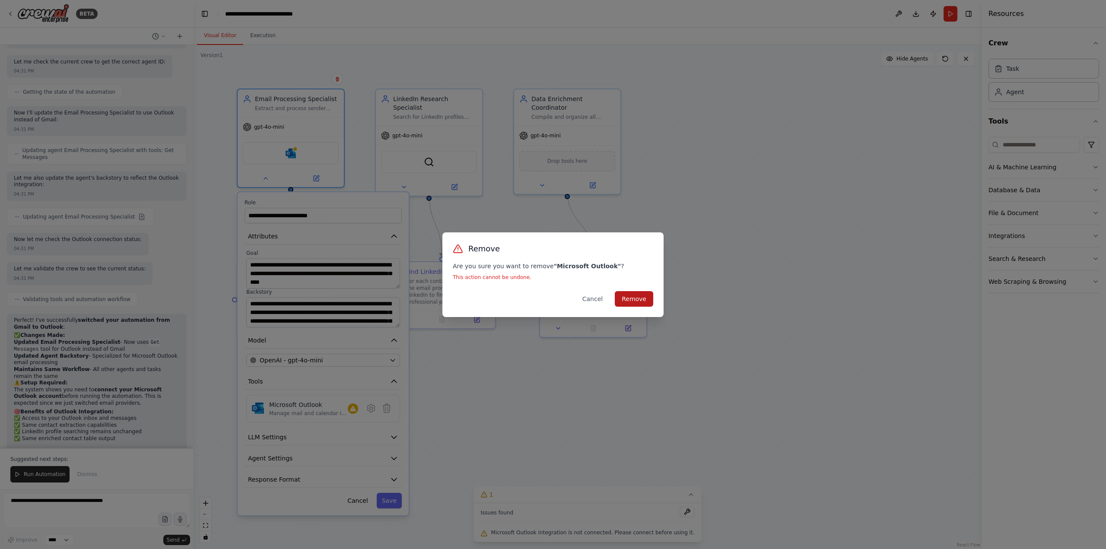
click at [631, 294] on button "Remove" at bounding box center [634, 299] width 38 height 16
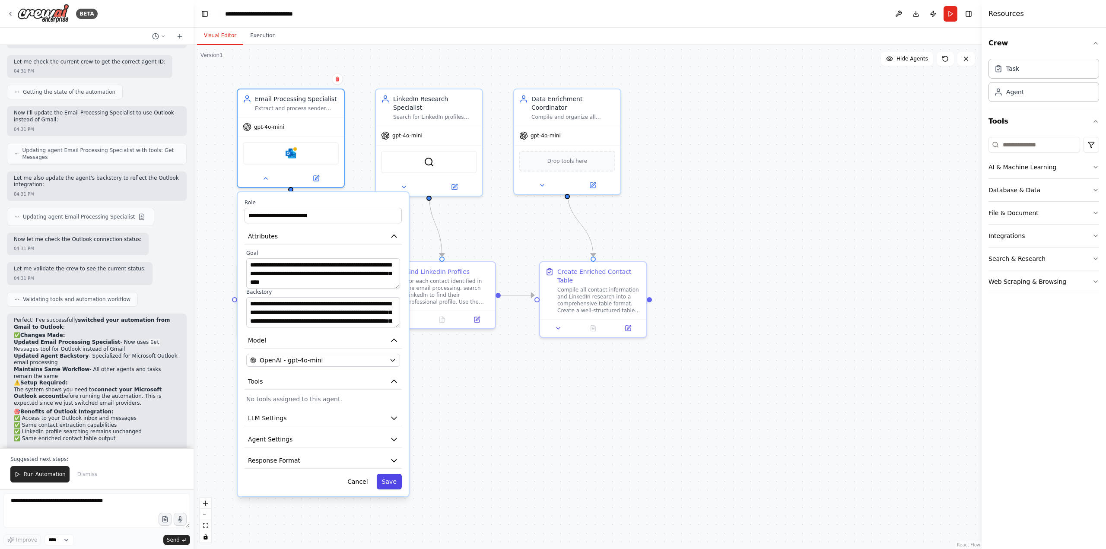
click at [396, 484] on button "Save" at bounding box center [389, 482] width 25 height 16
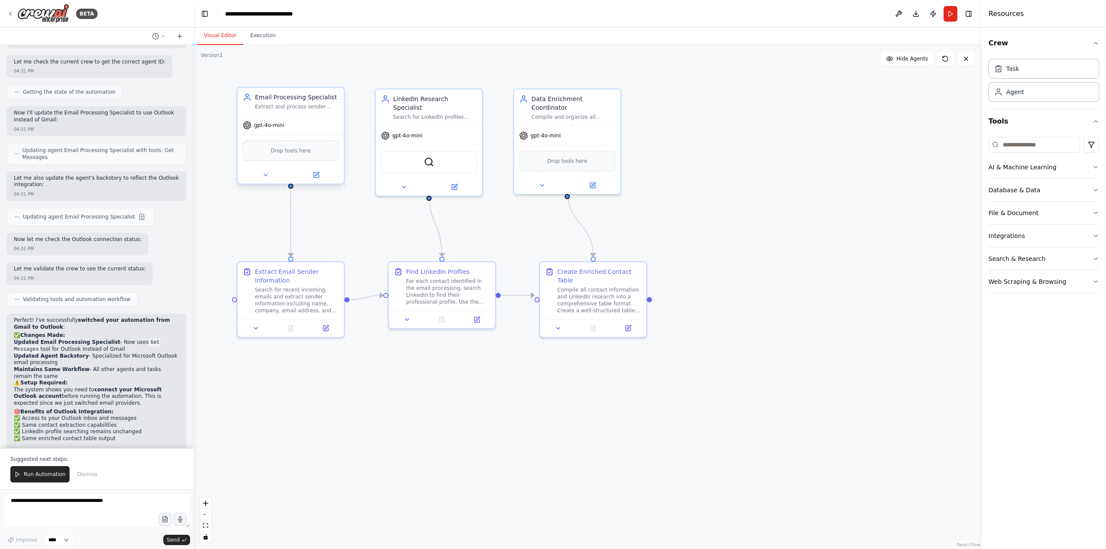
click at [302, 162] on div "Drop tools here" at bounding box center [291, 151] width 106 height 32
click at [315, 176] on icon at bounding box center [317, 174] width 4 height 4
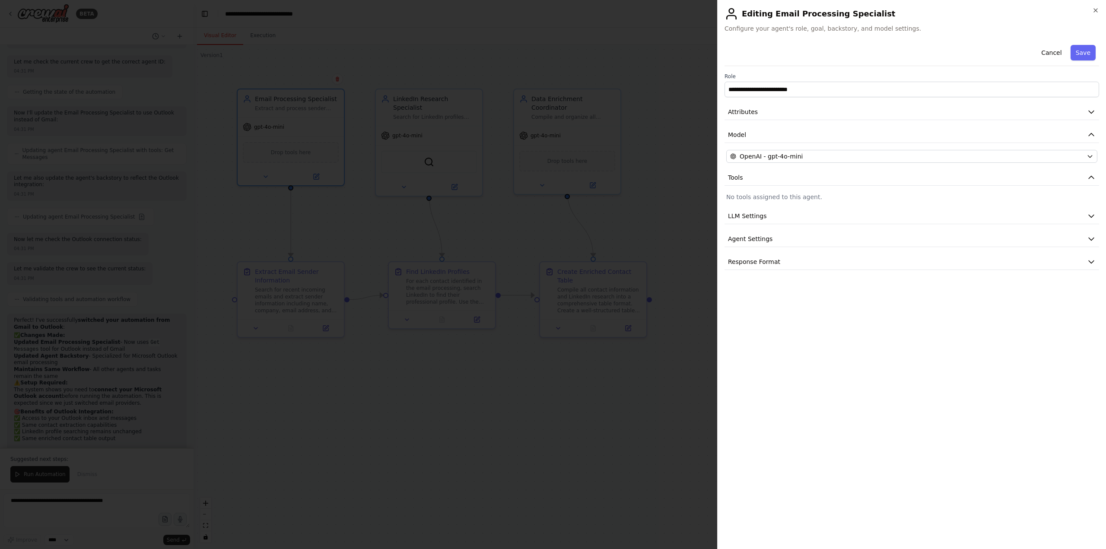
click at [790, 198] on p "No tools assigned to this agent." at bounding box center [911, 197] width 371 height 9
click at [1058, 174] on button "Tools" at bounding box center [911, 178] width 374 height 16
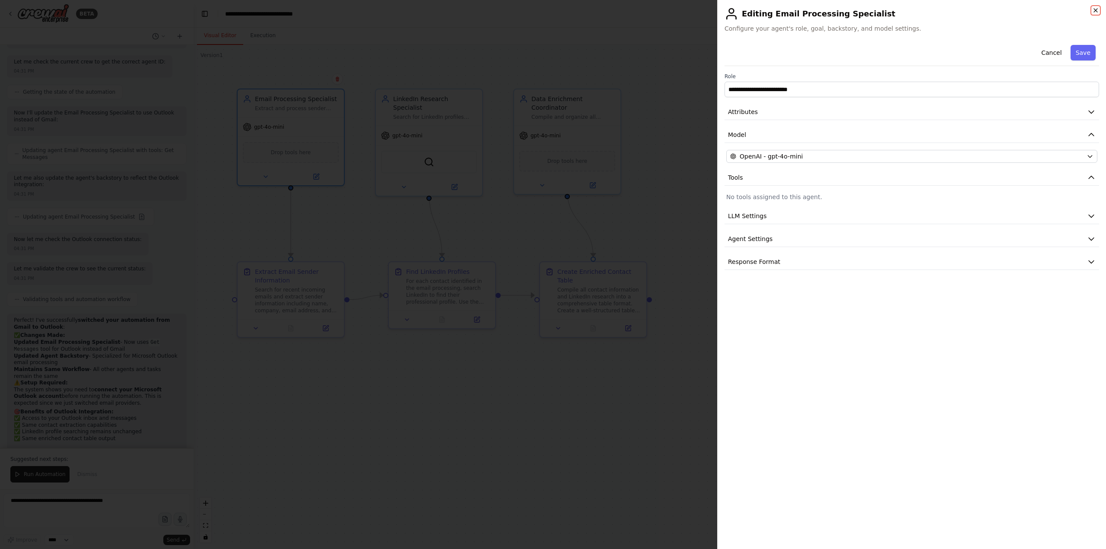
click at [1097, 9] on icon "button" at bounding box center [1095, 10] width 3 height 3
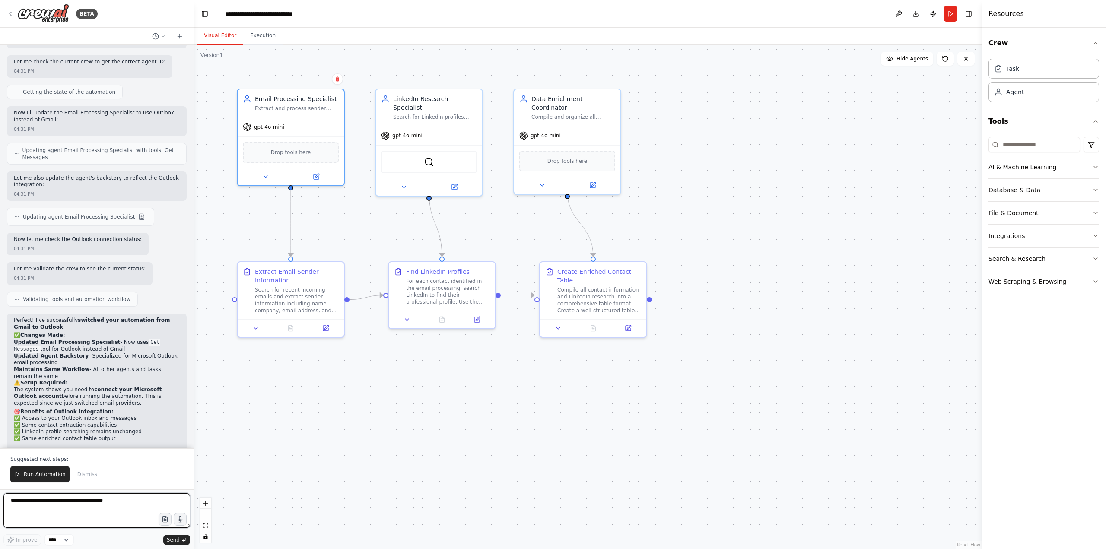
click at [86, 506] on textarea at bounding box center [96, 510] width 187 height 35
click at [103, 510] on textarea "**********" at bounding box center [96, 510] width 187 height 35
type textarea "**********"
click at [172, 535] on button "Send" at bounding box center [176, 540] width 27 height 10
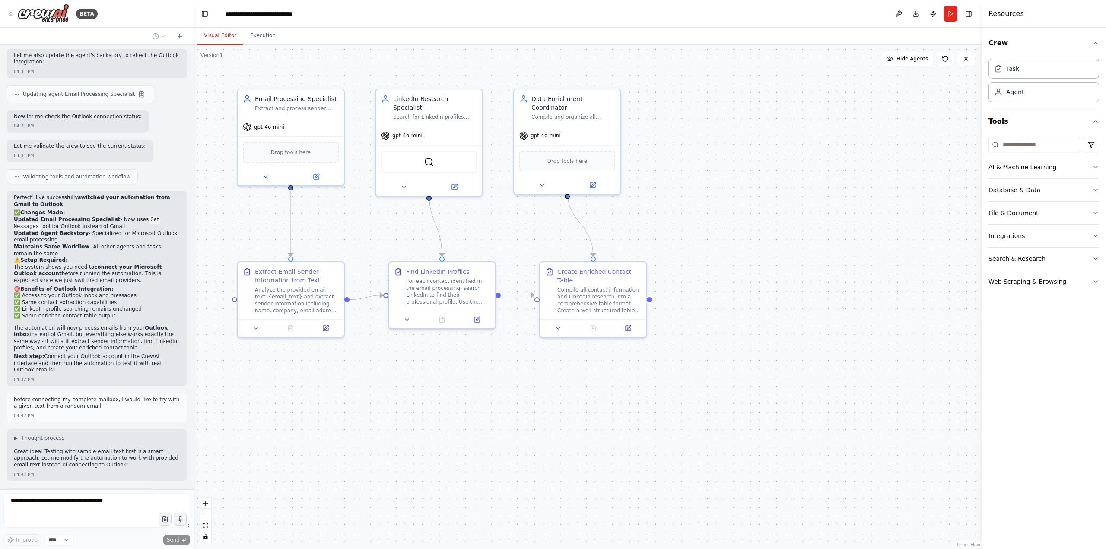
scroll to position [1872, 0]
